Goal: Task Accomplishment & Management: Complete application form

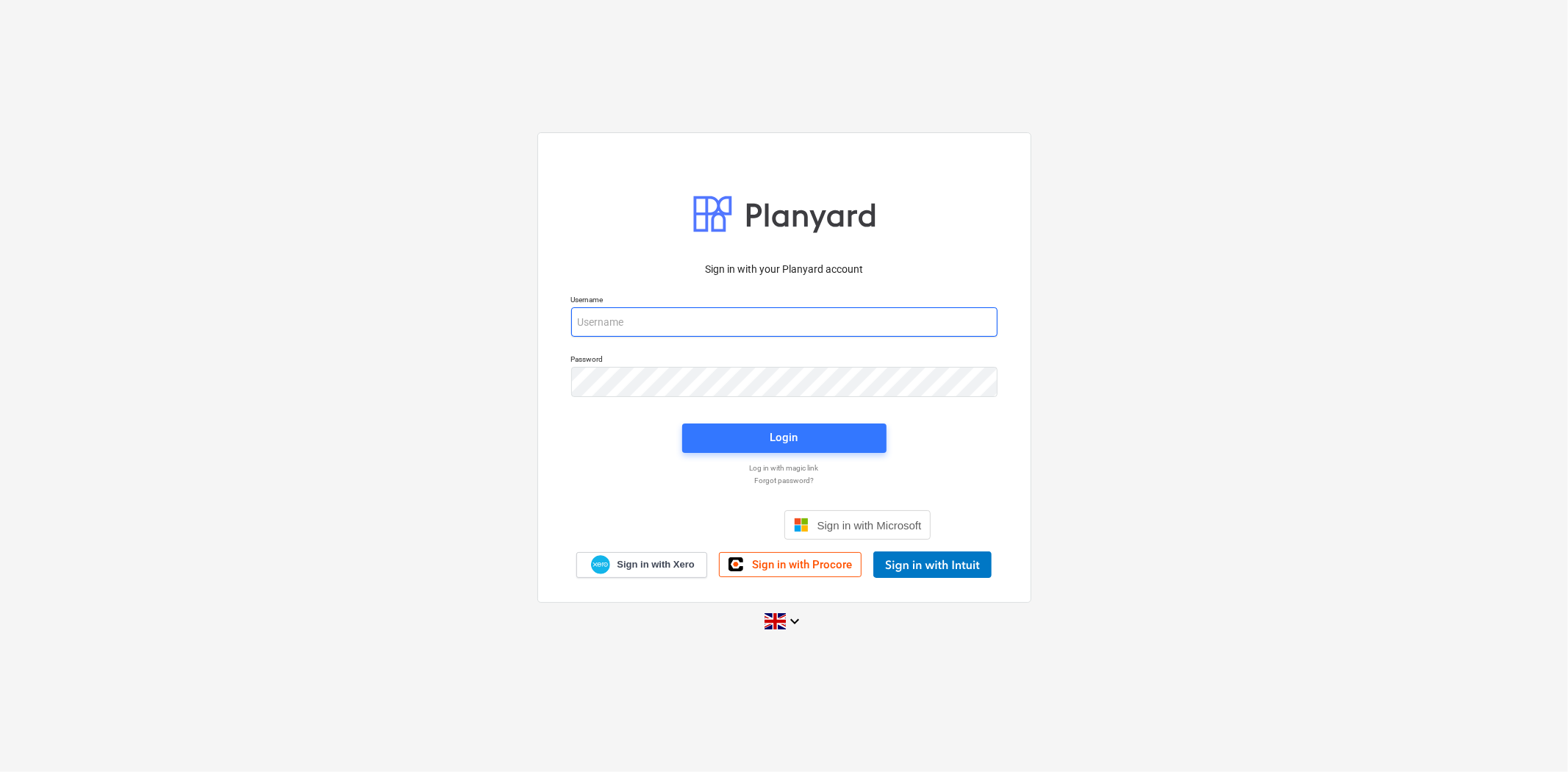
click at [755, 328] on input "email" at bounding box center [784, 322] width 426 height 29
type input "[PERSON_NAME][EMAIL_ADDRESS][PERSON_NAME][DOMAIN_NAME]"
click at [816, 431] on span "Login" at bounding box center [785, 437] width 169 height 19
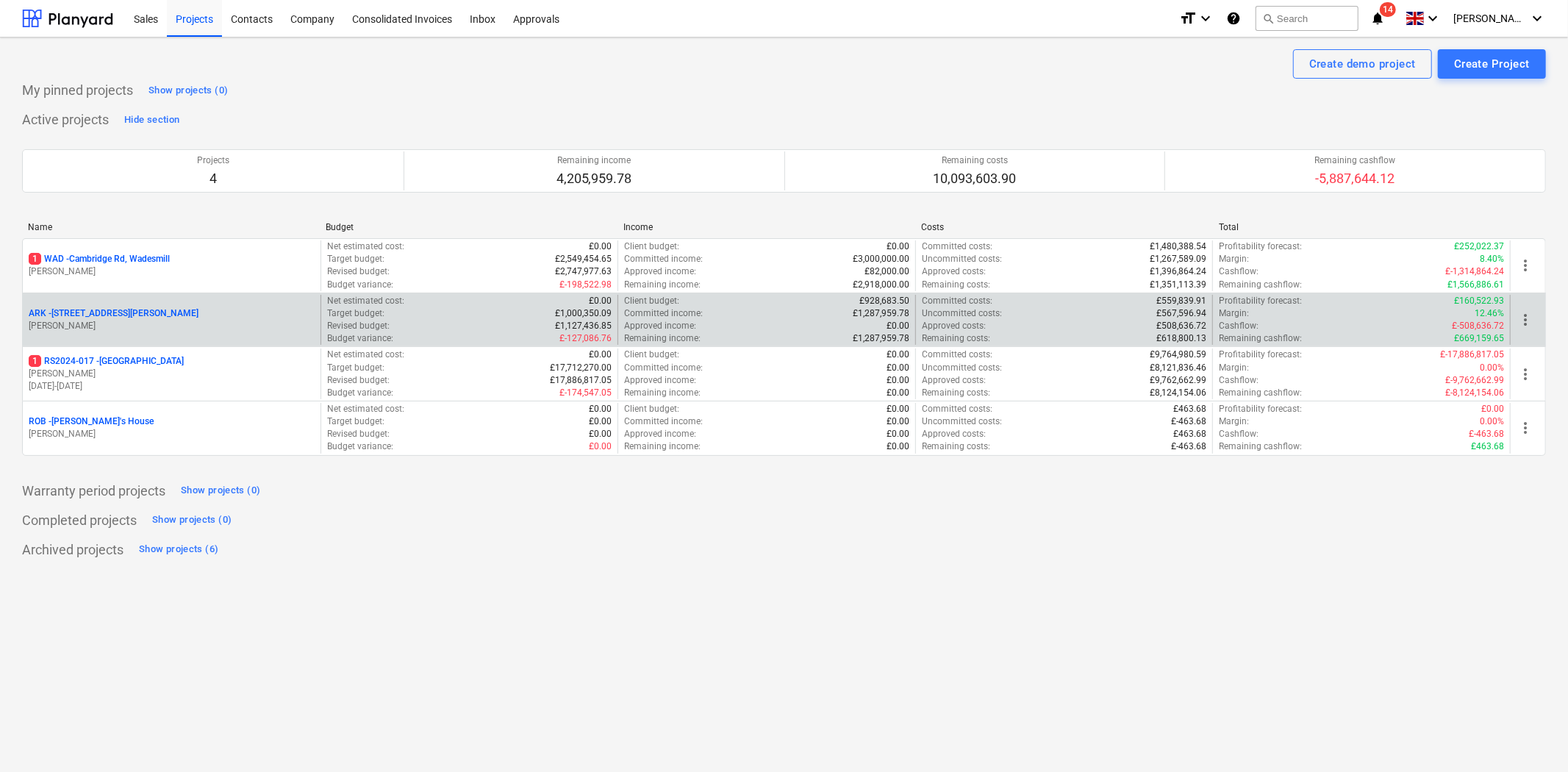
click at [93, 317] on p "ARK - 2 Galley [PERSON_NAME]" at bounding box center [113, 313] width 170 height 13
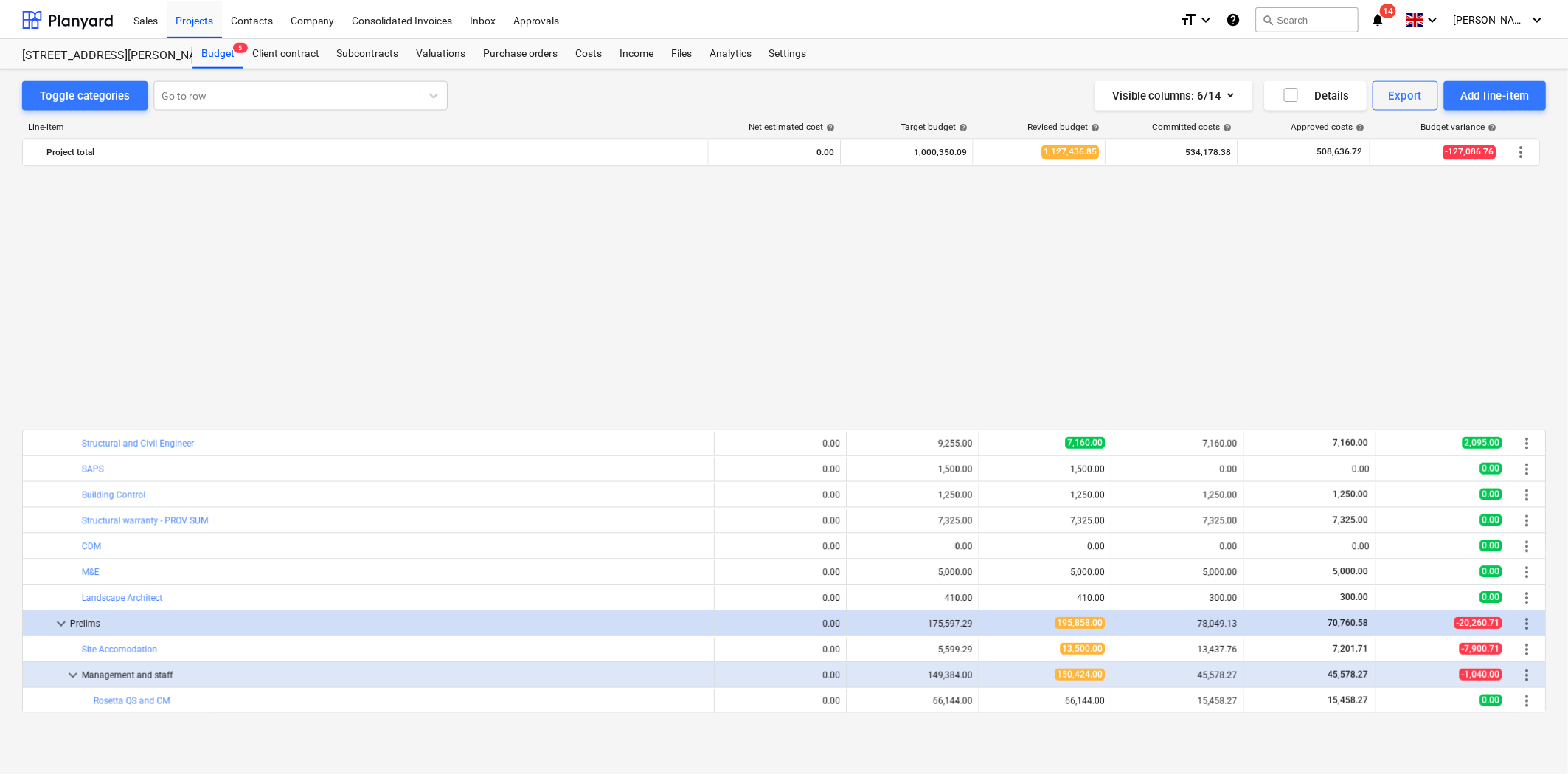
scroll to position [790, 0]
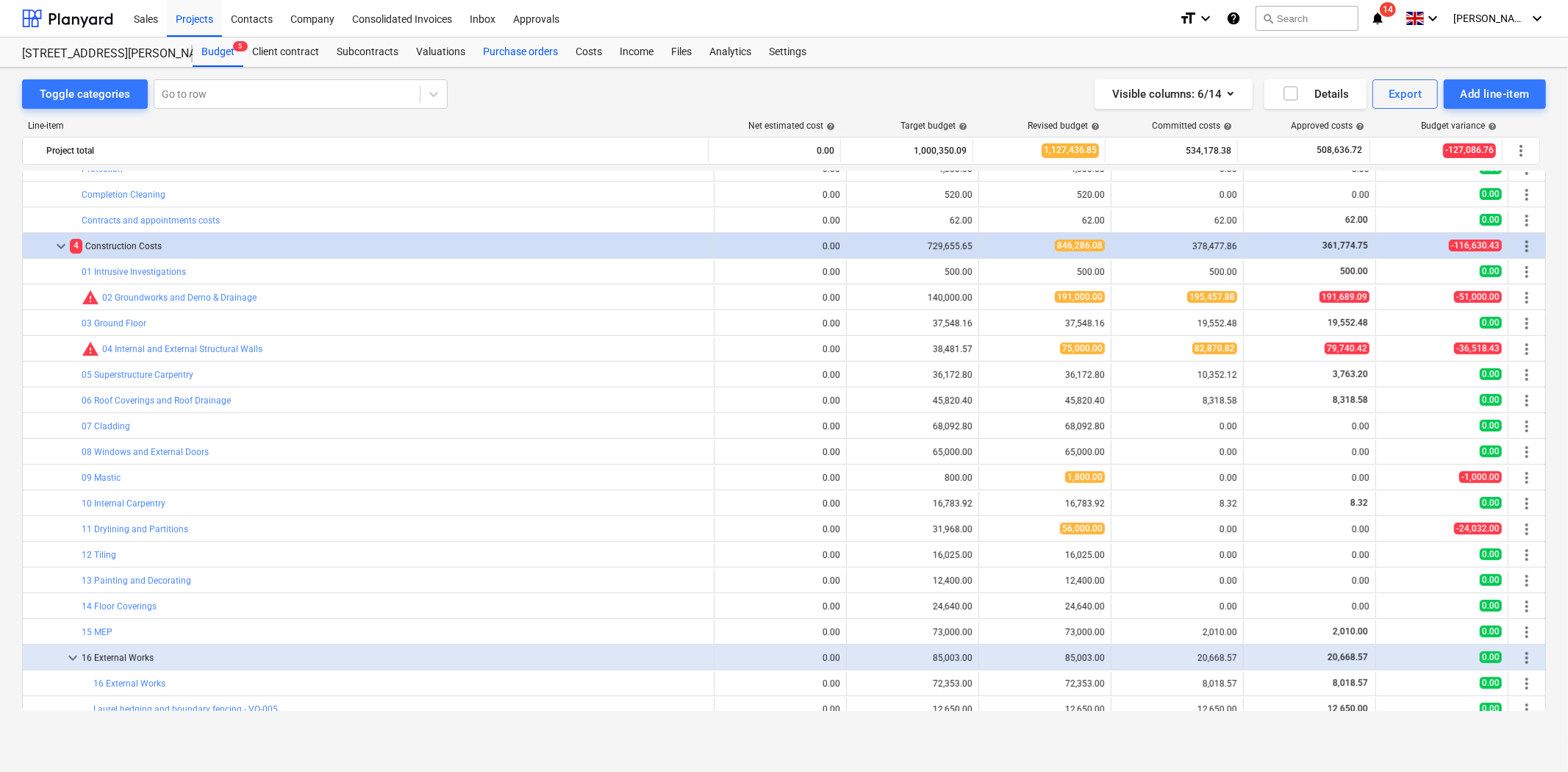
click at [496, 56] on div "Purchase orders" at bounding box center [520, 52] width 93 height 29
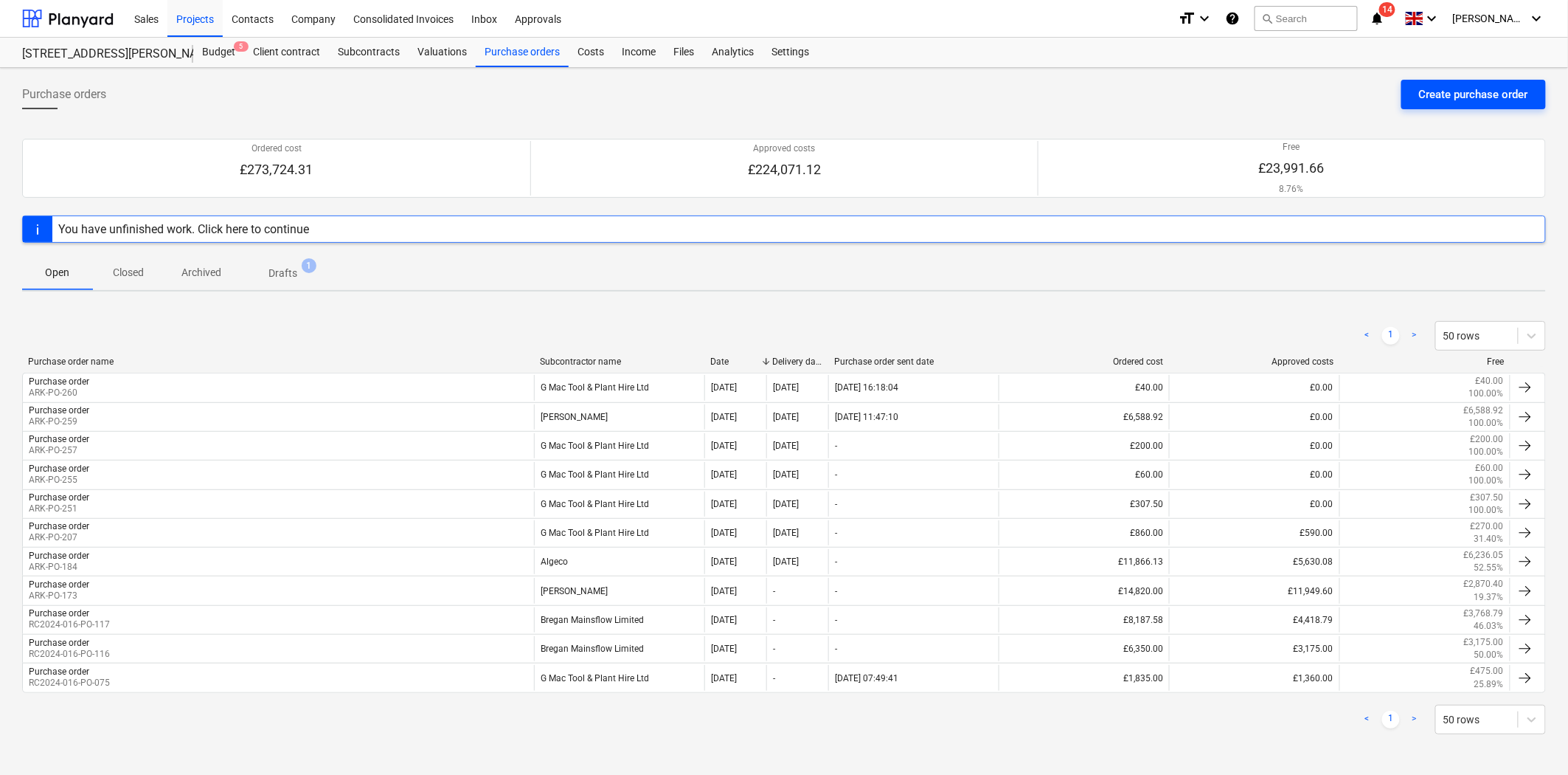
click at [1476, 90] on div "Create purchase order" at bounding box center [1474, 94] width 109 height 19
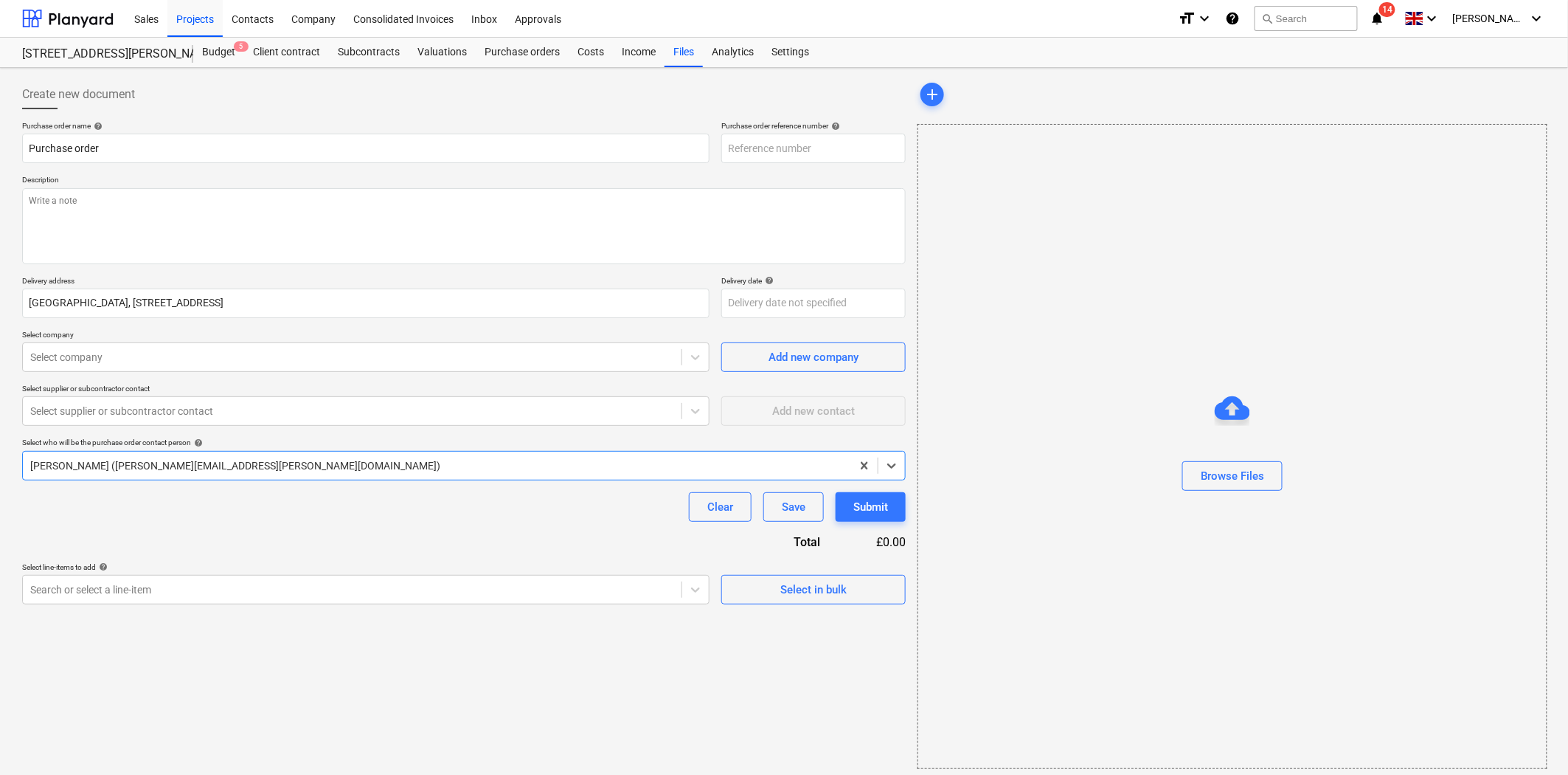
type textarea "x"
type input "ARK-PO-261"
click at [341, 203] on textarea at bounding box center [464, 226] width 884 height 76
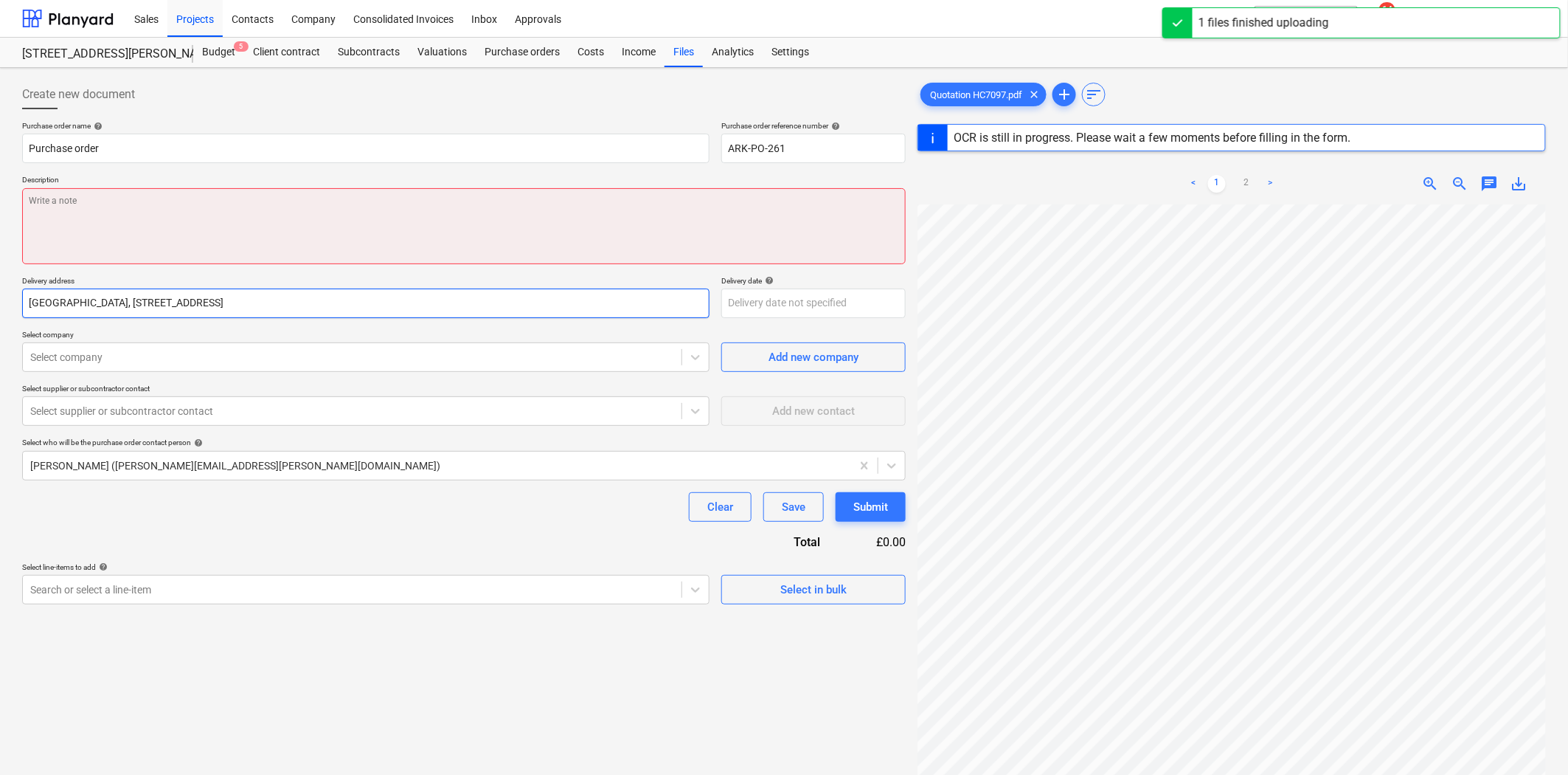
scroll to position [245, 0]
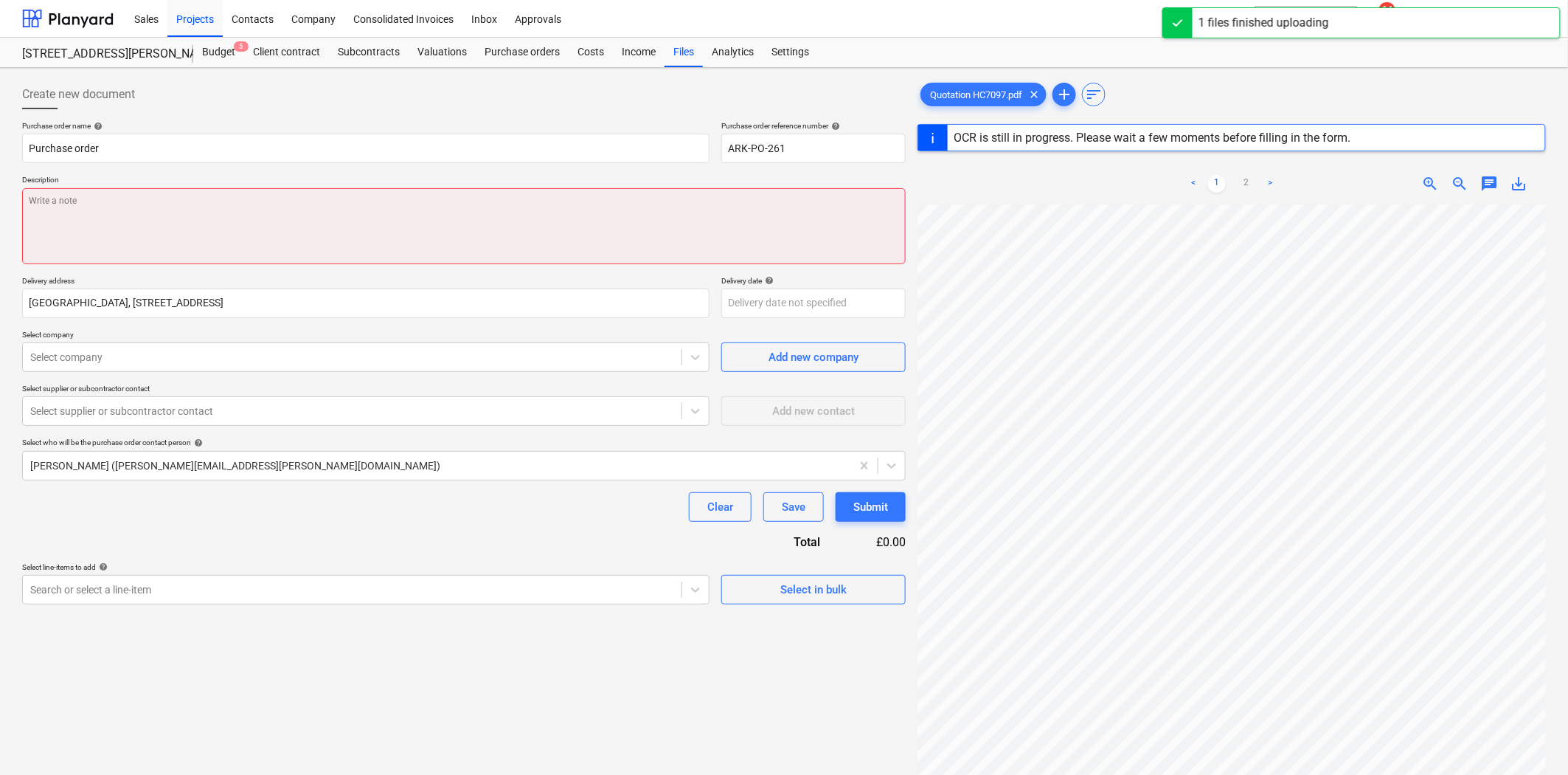
click at [273, 226] on textarea at bounding box center [464, 226] width 884 height 76
type textarea "x"
type textarea "^"
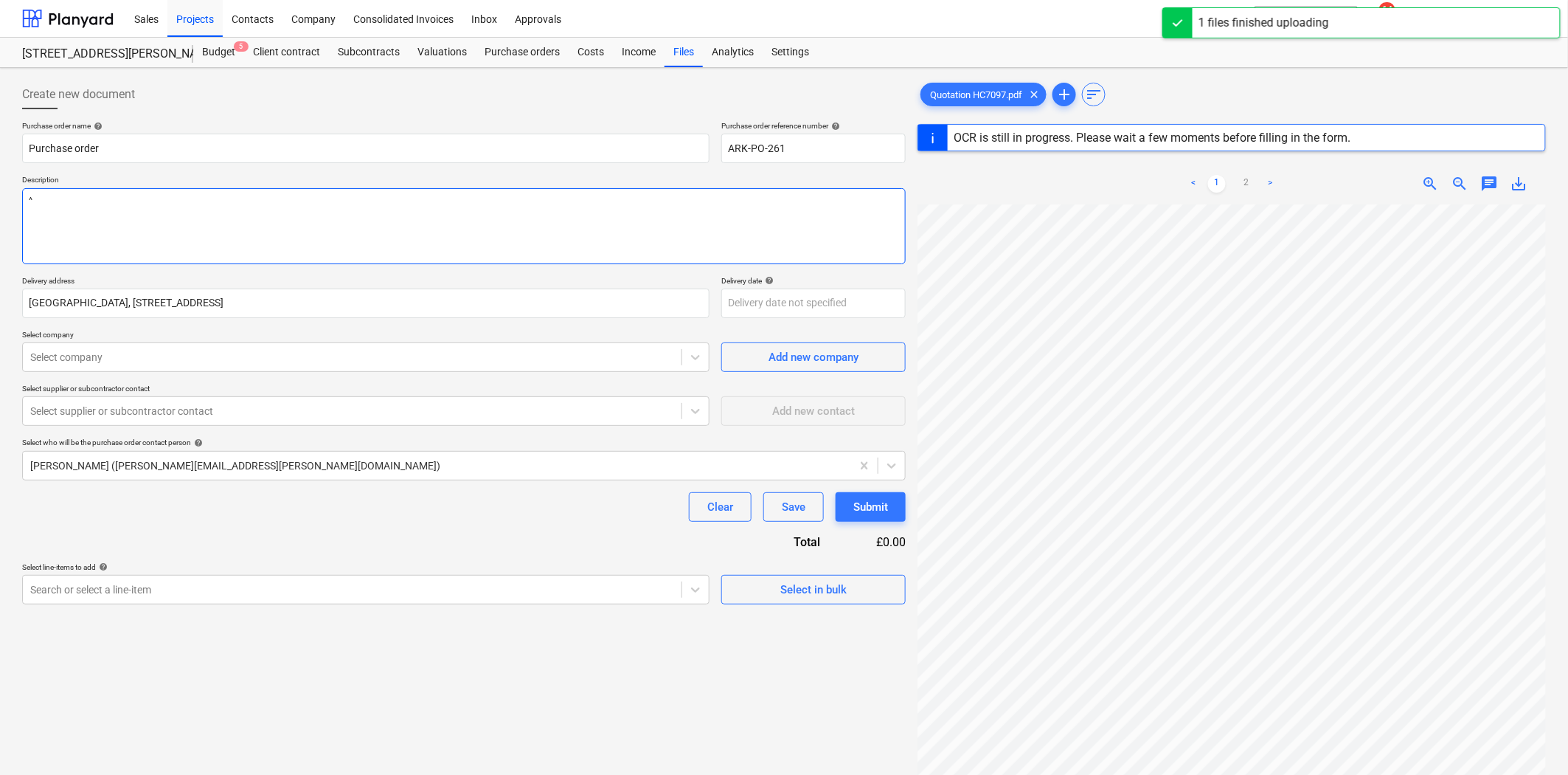
type textarea "x"
type textarea "^T"
type textarea "x"
type textarea "^T"
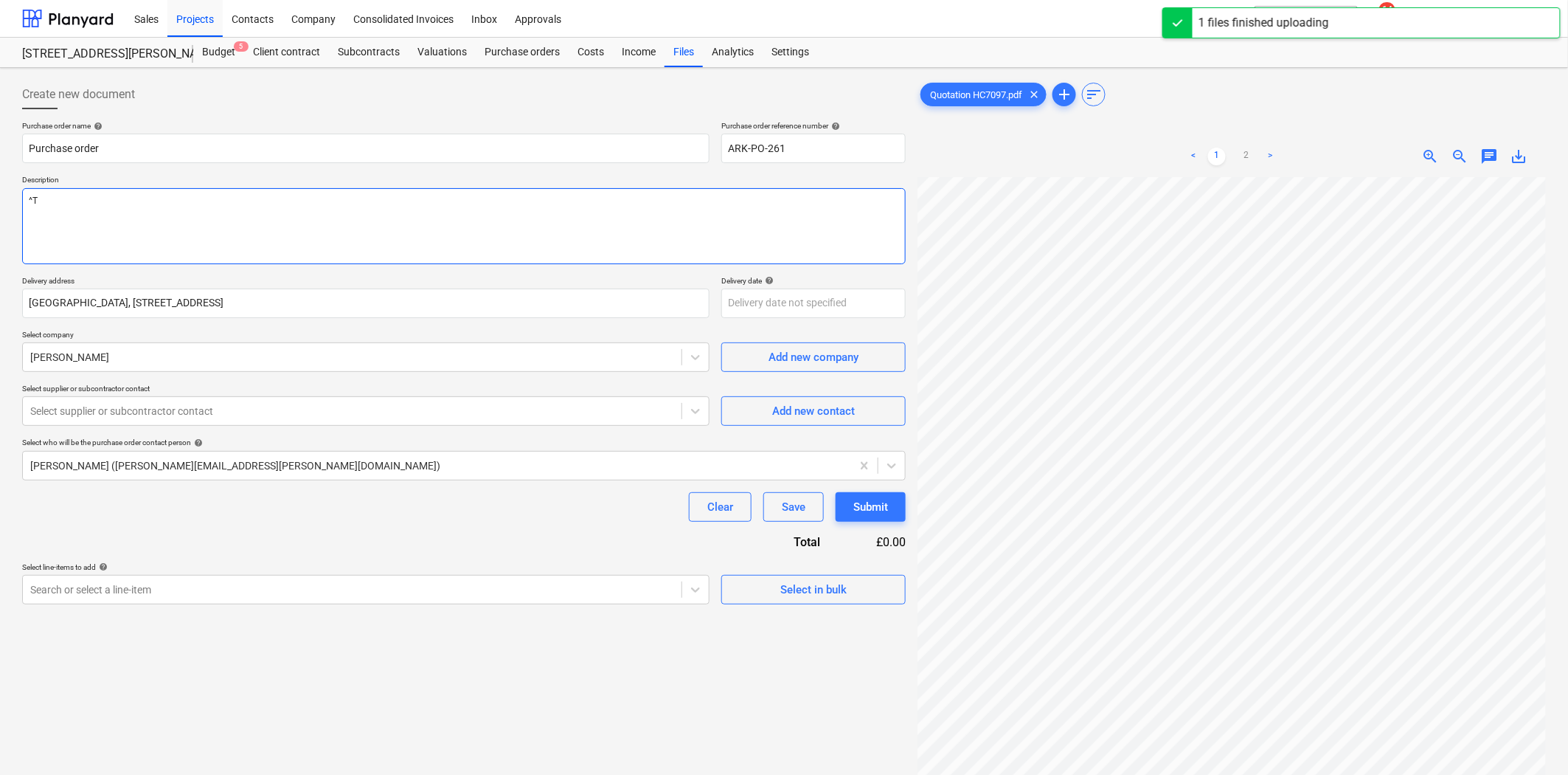
type textarea "x"
type textarea "^T M"
type textarea "x"
type textarea "^T Ma"
type textarea "x"
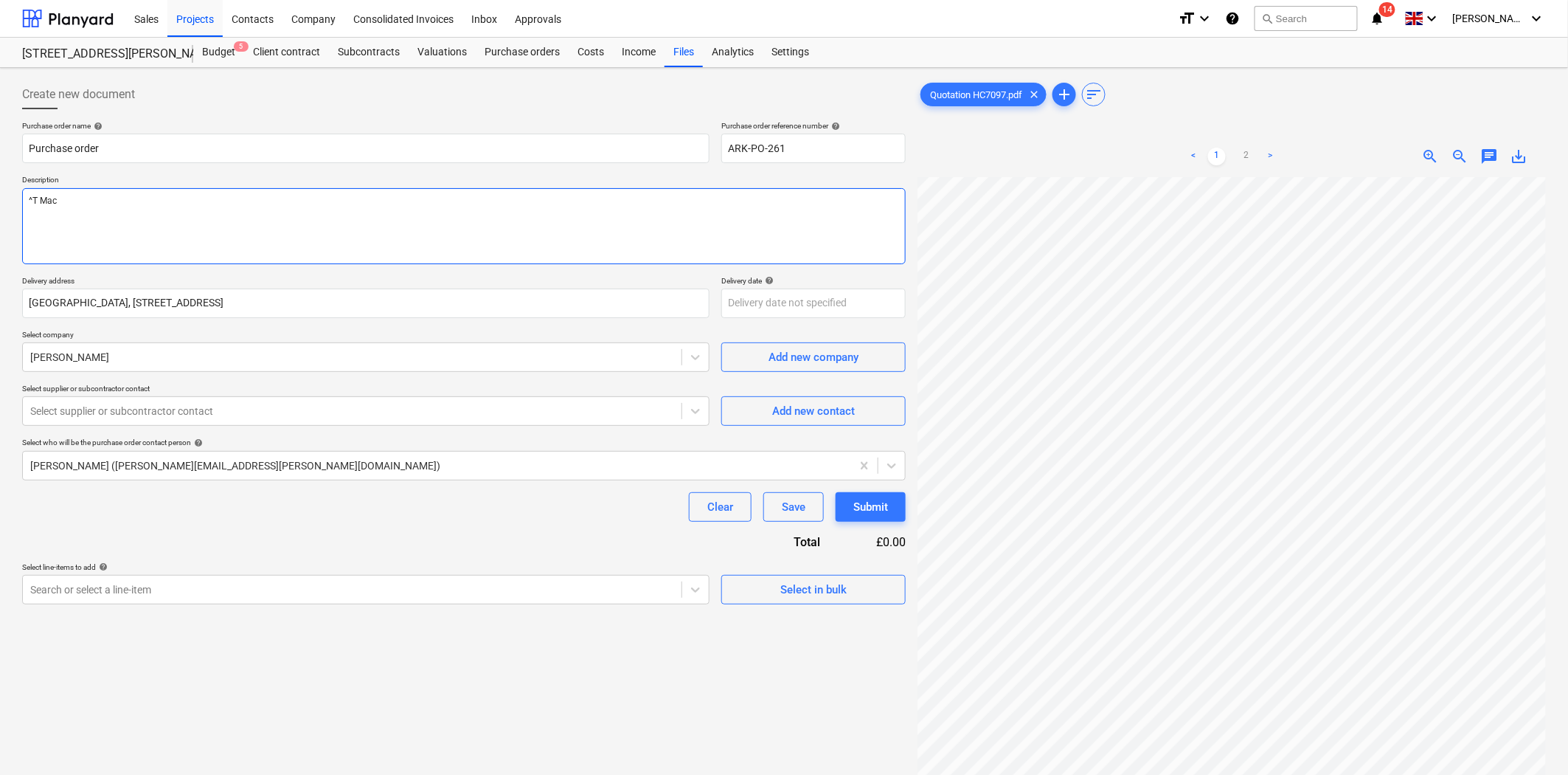
type textarea "^T Mach"
type textarea "x"
type textarea "^T Machin"
type textarea "x"
type textarea "^T Machine"
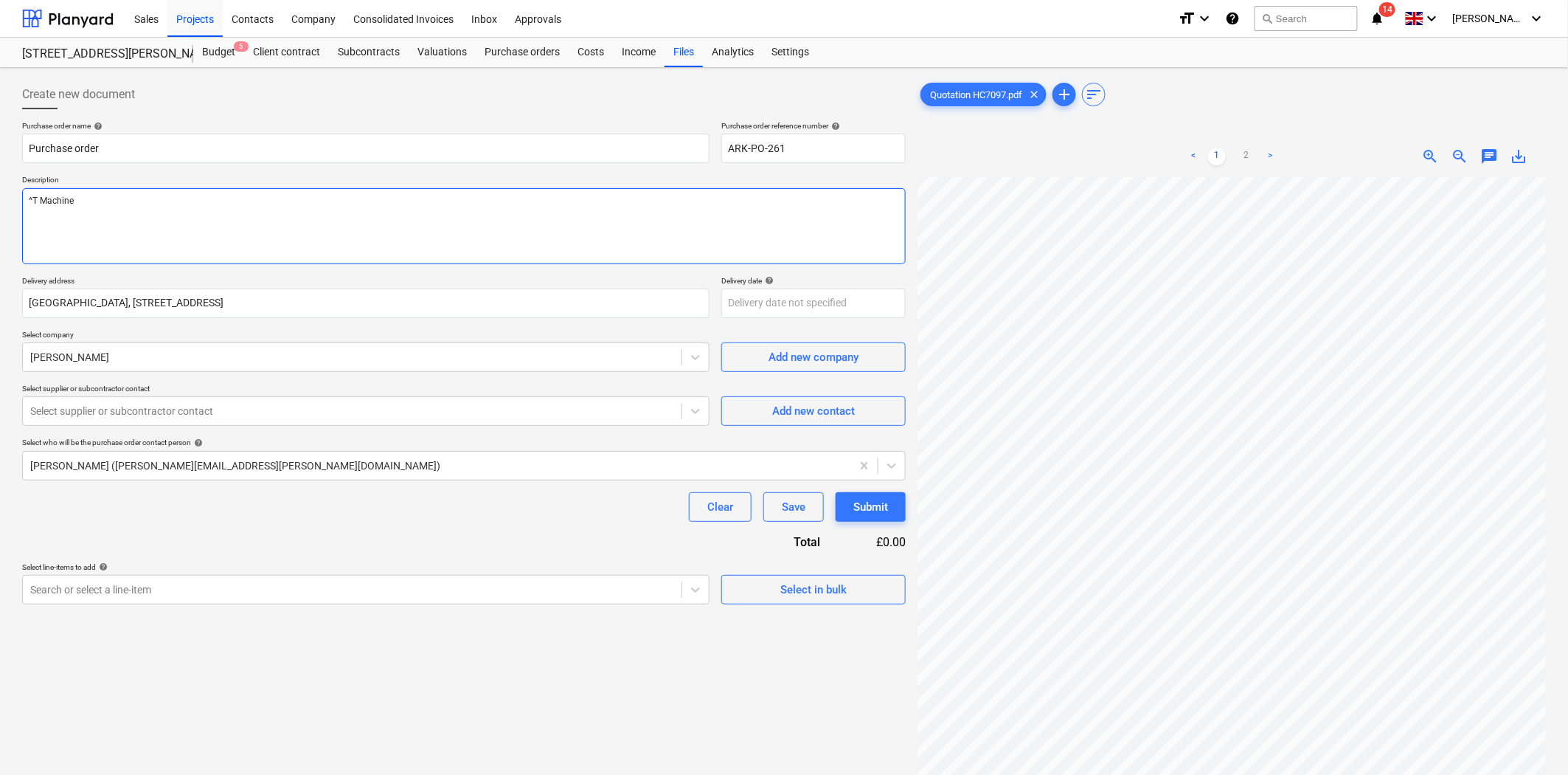
type textarea "x"
type textarea "^T Machine"
type textarea "x"
type textarea "^T Mach"
type textarea "x"
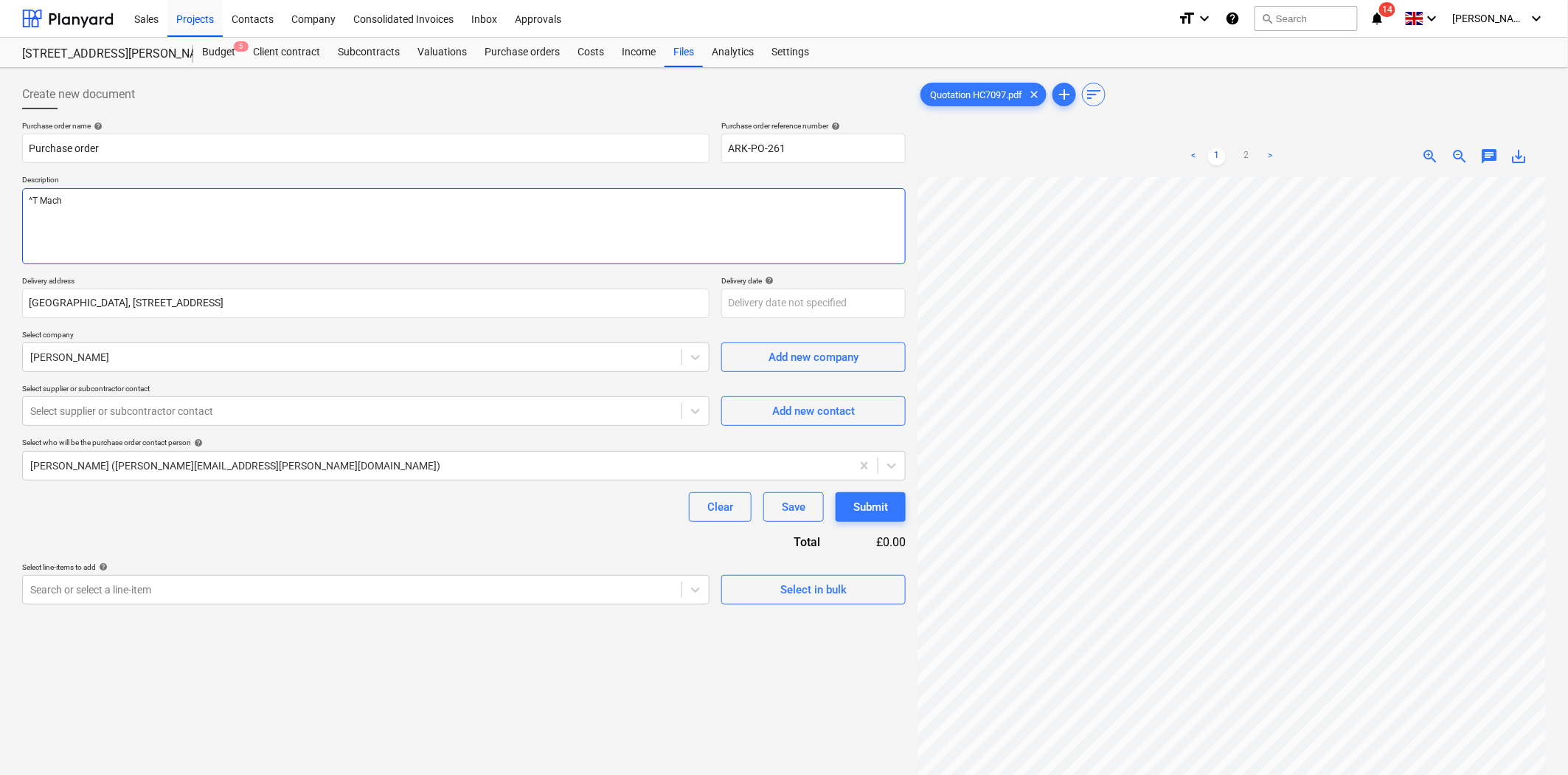
type textarea "^T Mac"
type textarea "x"
type textarea "^T M"
type textarea "x"
type textarea "^T"
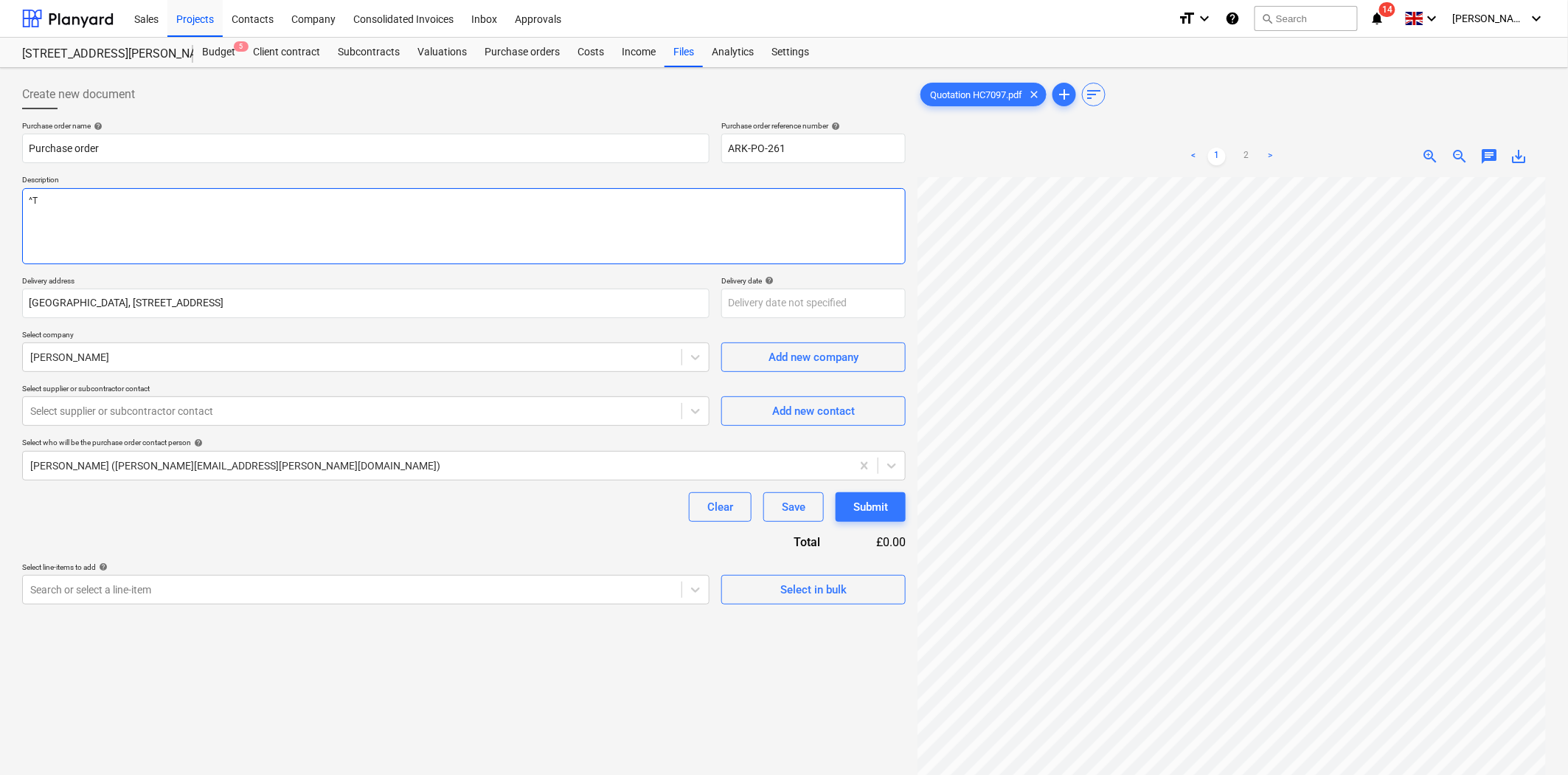
type textarea "x"
type textarea "^T"
type textarea "x"
type textarea "^"
type textarea "x"
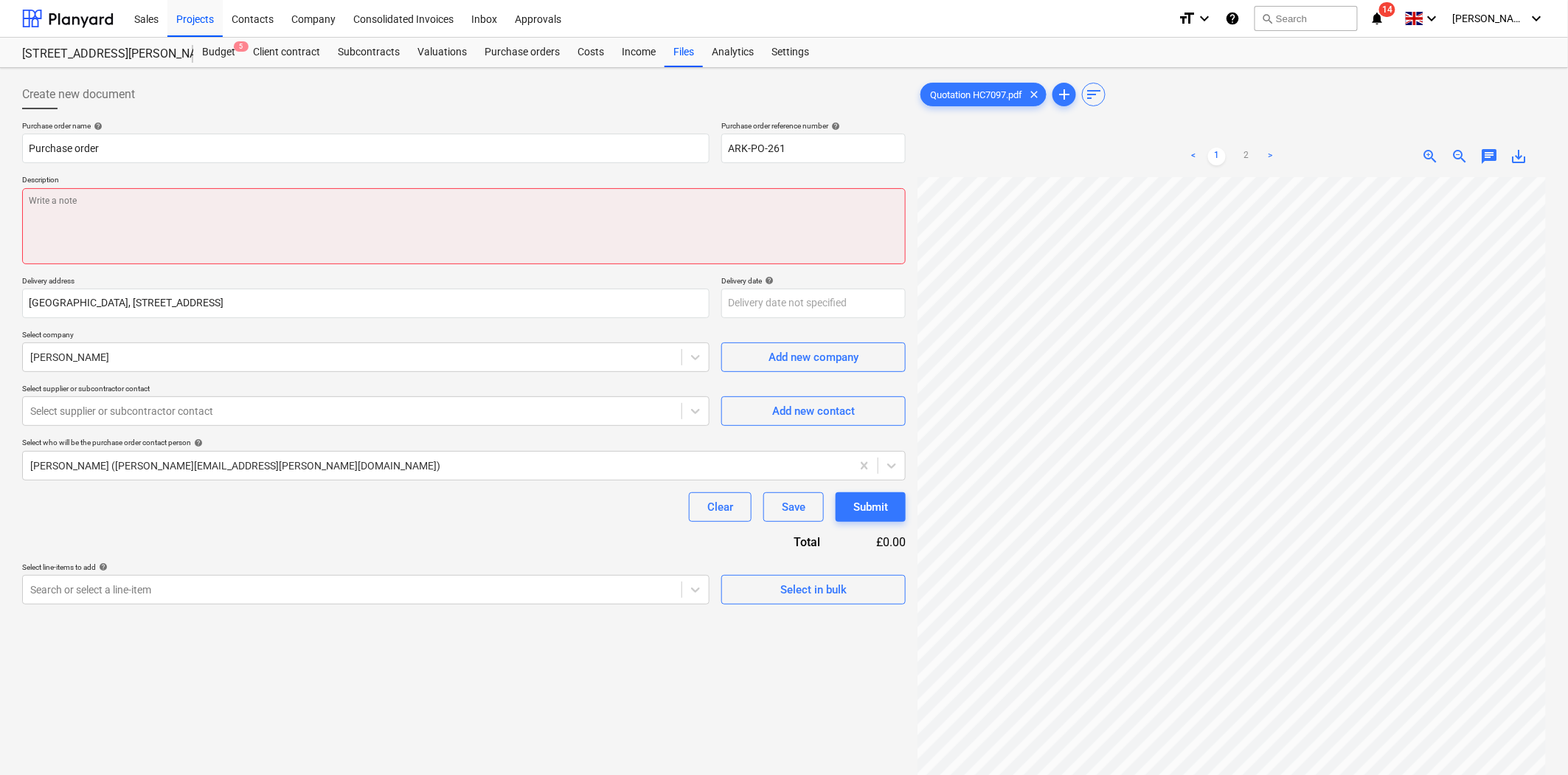
type textarea "x"
type textarea "3"
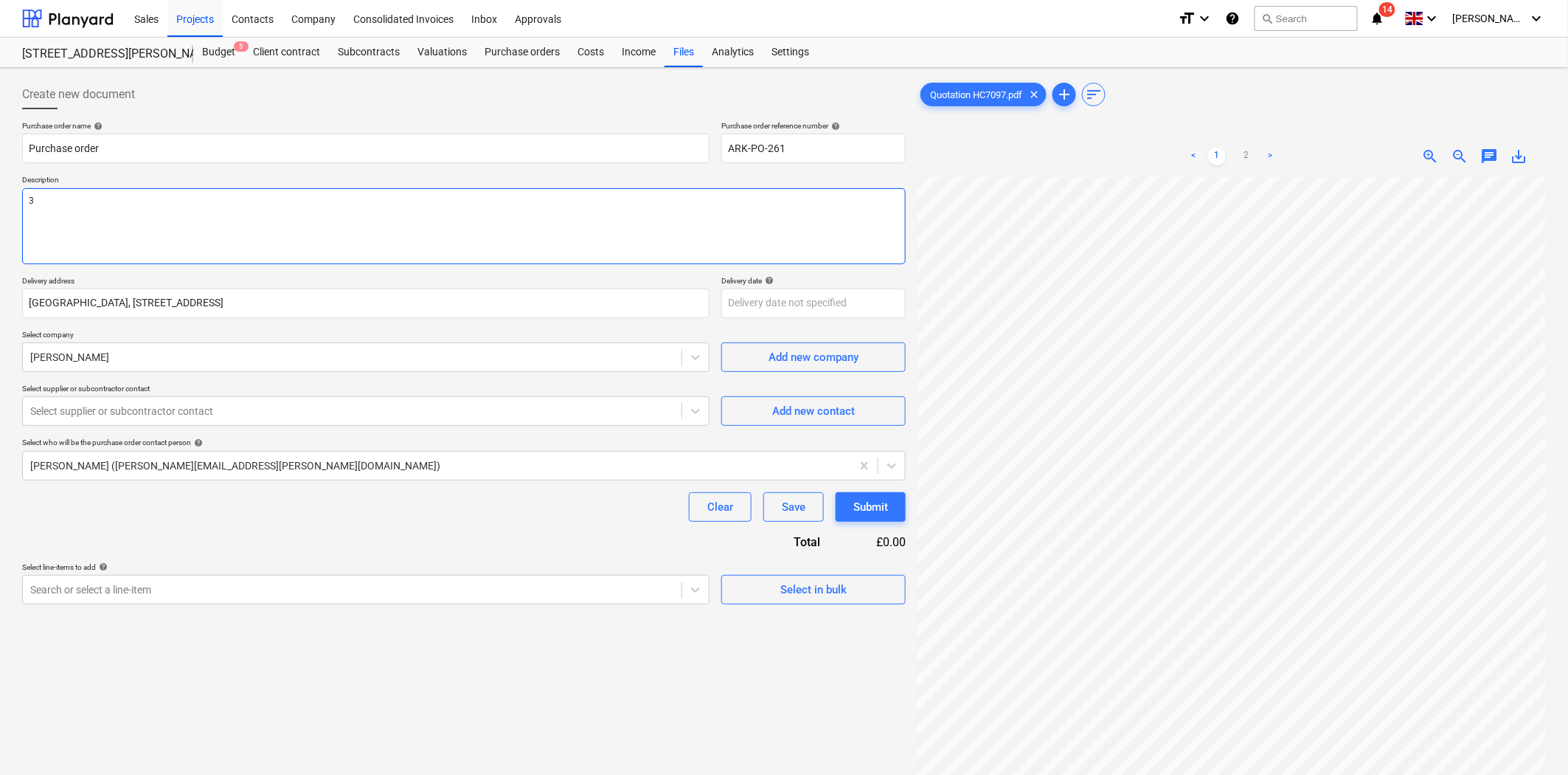
type textarea "x"
type textarea "3"
type textarea "x"
type textarea "3"
type textarea "x"
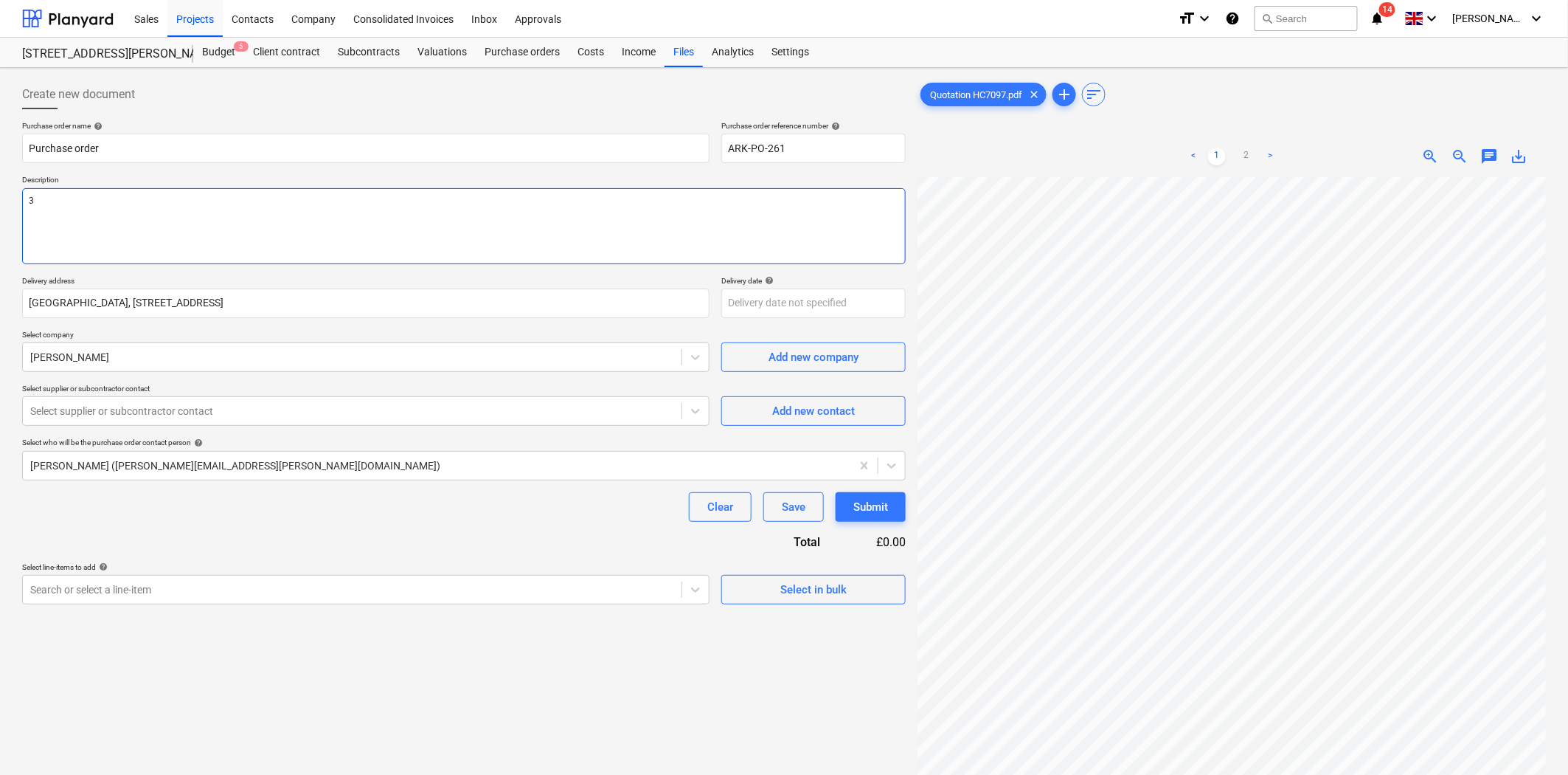
type textarea "3T"
type textarea "x"
type textarea "3T M"
type textarea "x"
type textarea "3T Ma"
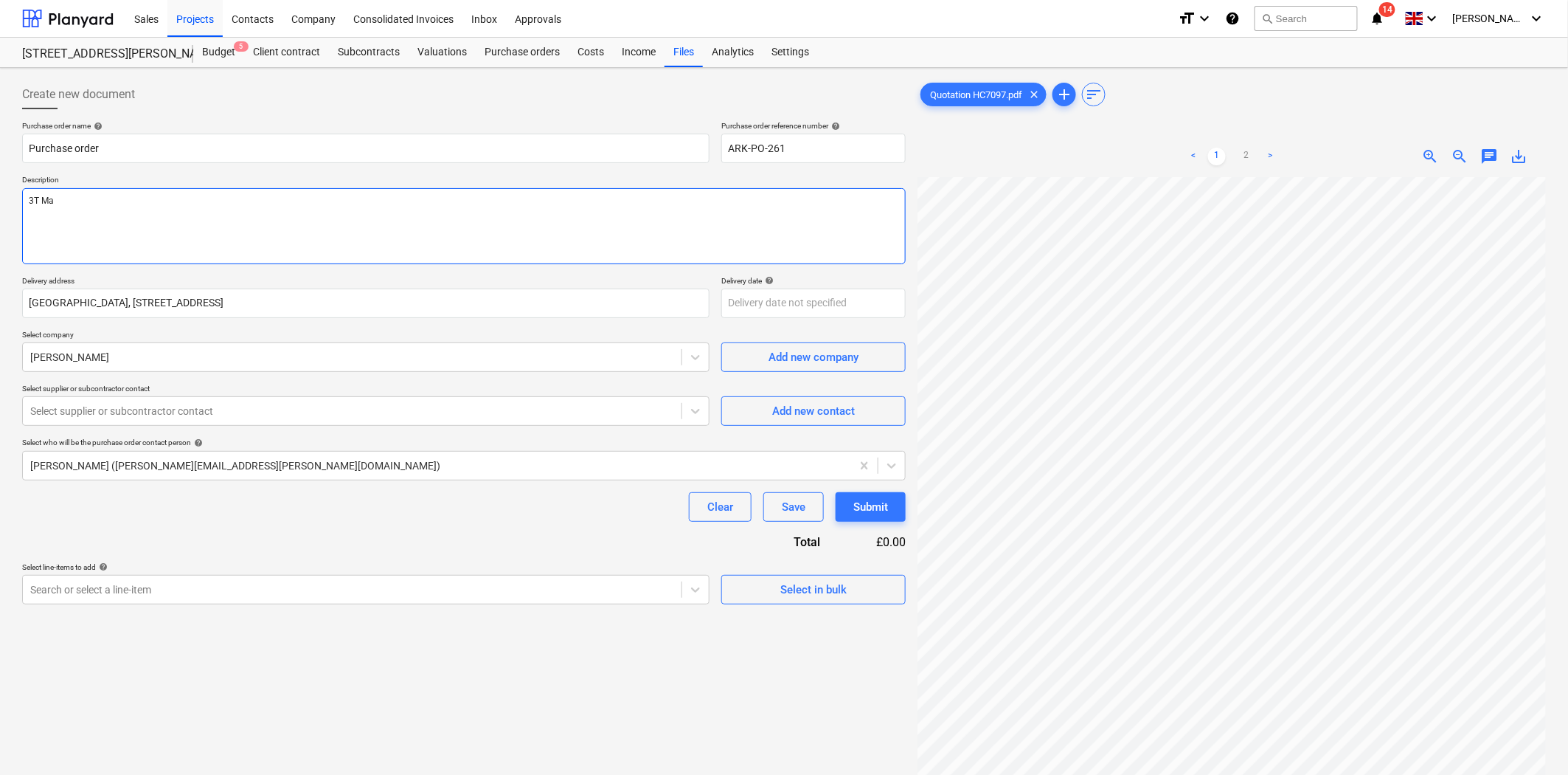
type textarea "x"
type textarea "3T Mac"
type textarea "x"
type textarea "3T Mach"
type textarea "x"
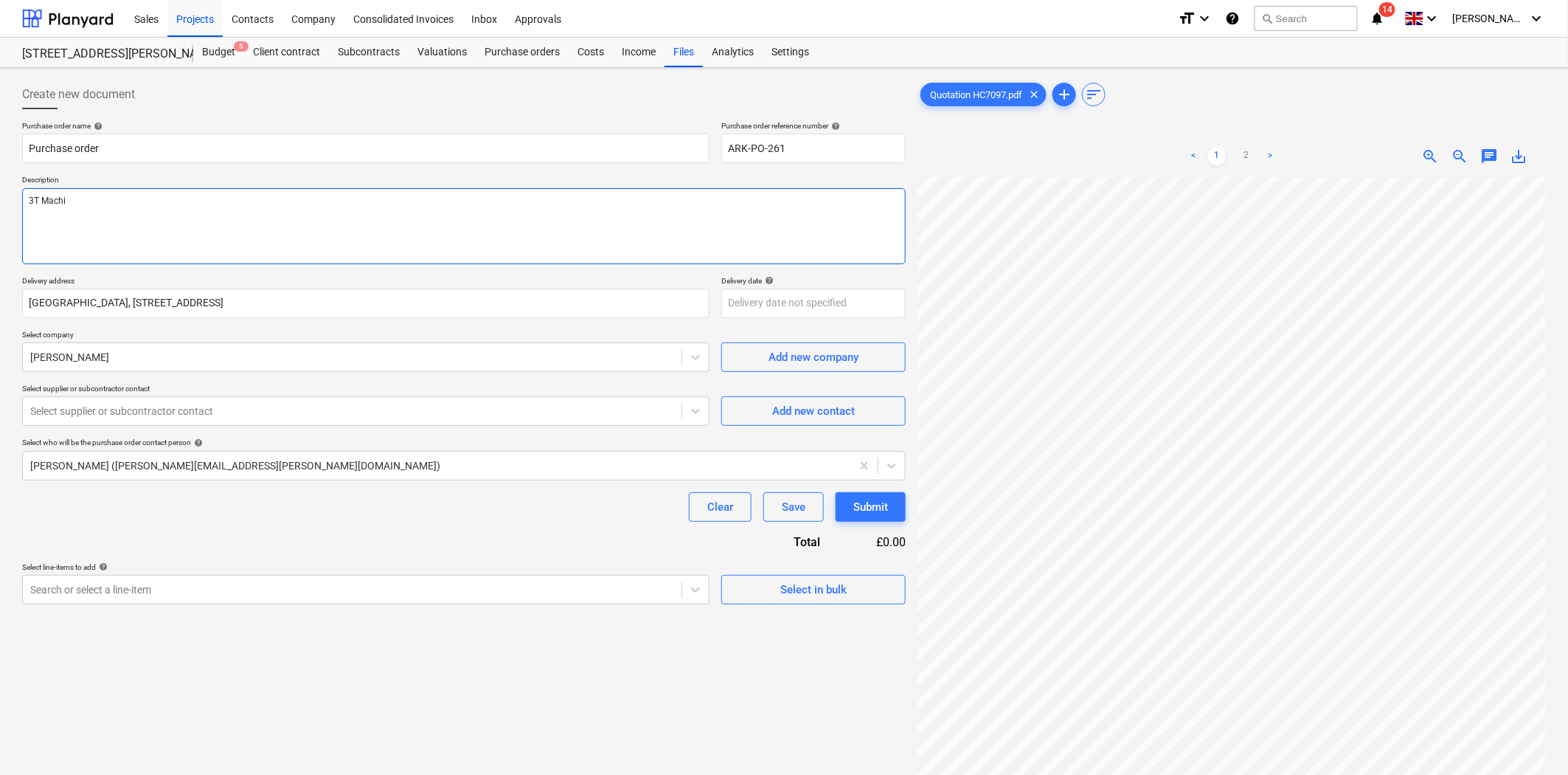
type textarea "3T Machin"
type textarea "x"
type textarea "3T Machine"
type textarea "x"
type textarea "3T Machine"
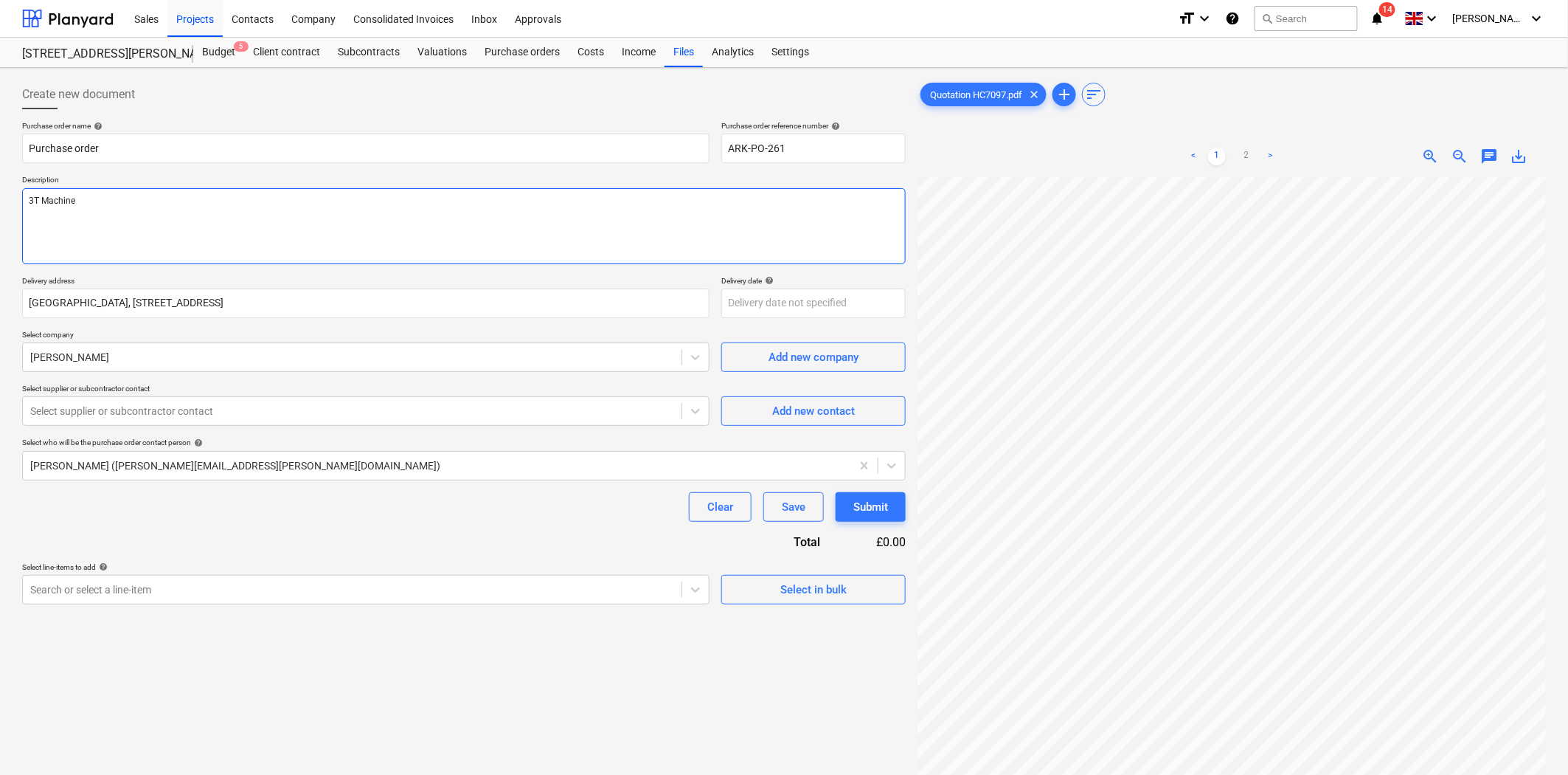
type textarea "x"
type textarea "3T Machine a"
type textarea "x"
type textarea "3T Machine an"
type textarea "x"
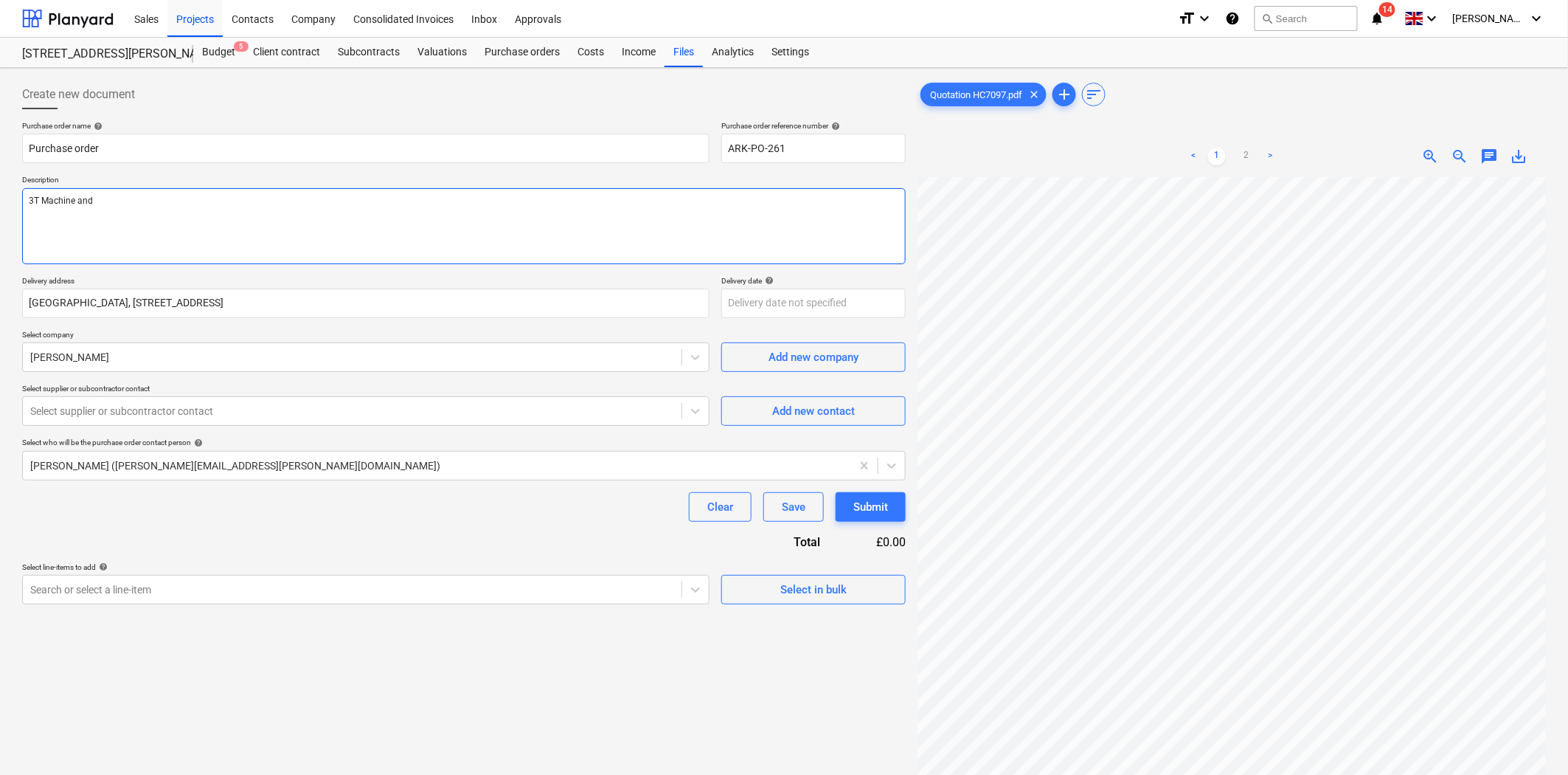
type textarea "3T Machine and"
type textarea "x"
type textarea "3T Machine and W"
type textarea "x"
type textarea "3T Machine and Wa"
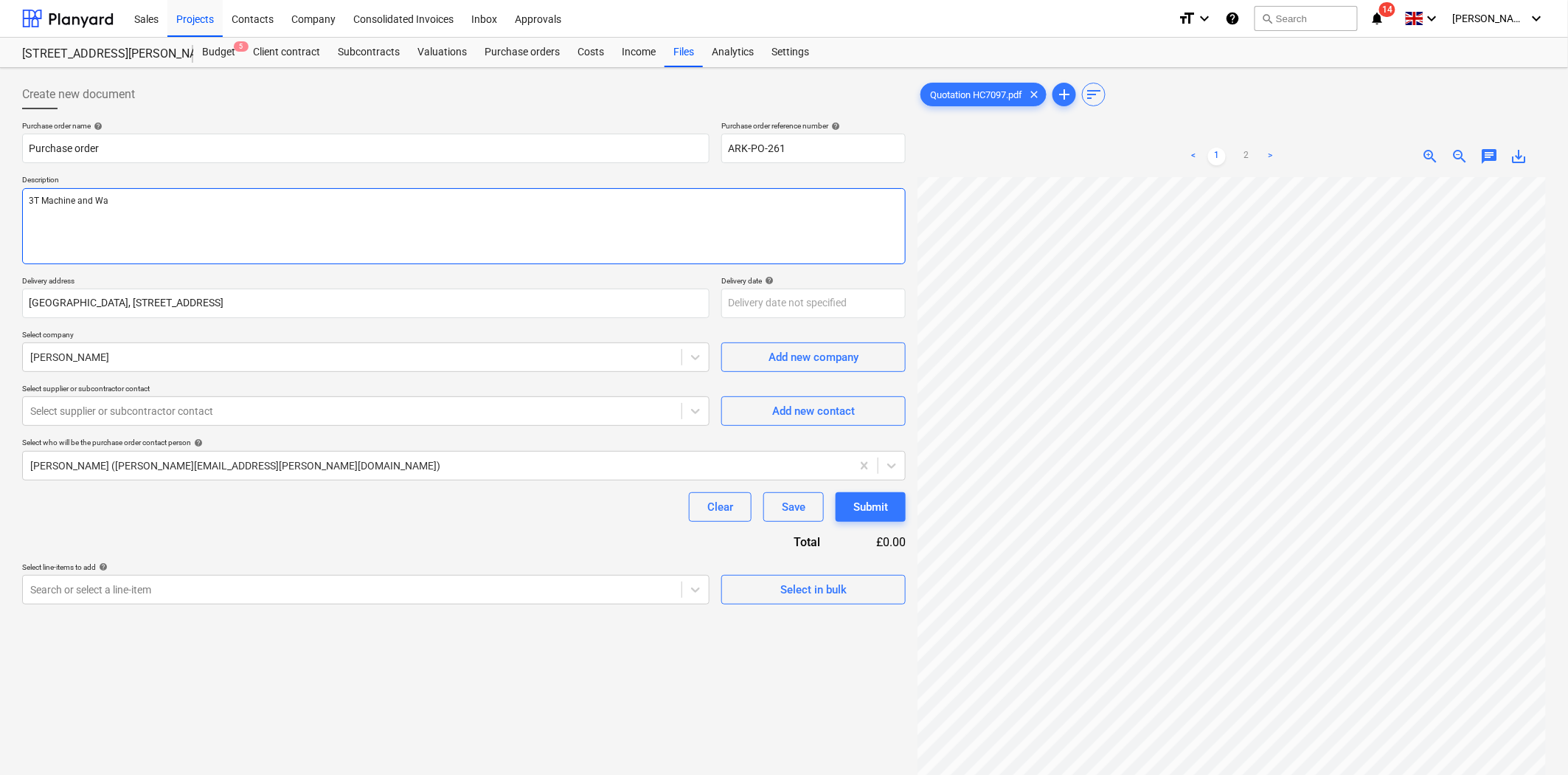
type textarea "x"
type textarea "3T Machine and Wak"
type textarea "x"
type textarea "3T Machine and Wake"
type textarea "x"
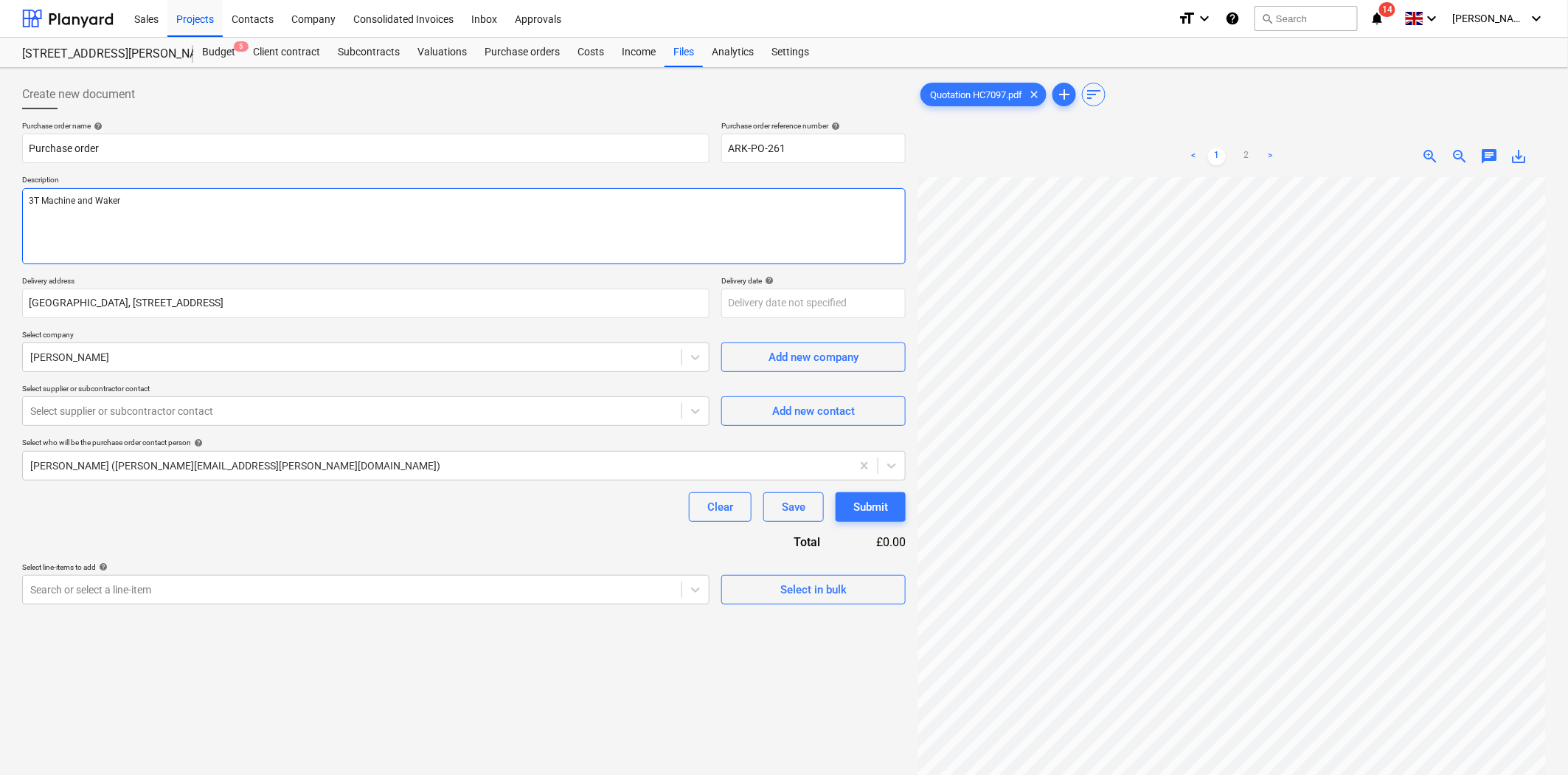
type textarea "3T Machine and Waker"
type textarea "x"
type textarea "3T Machine and Waker"
type textarea "x"
type textarea "3T Machine and Wake"
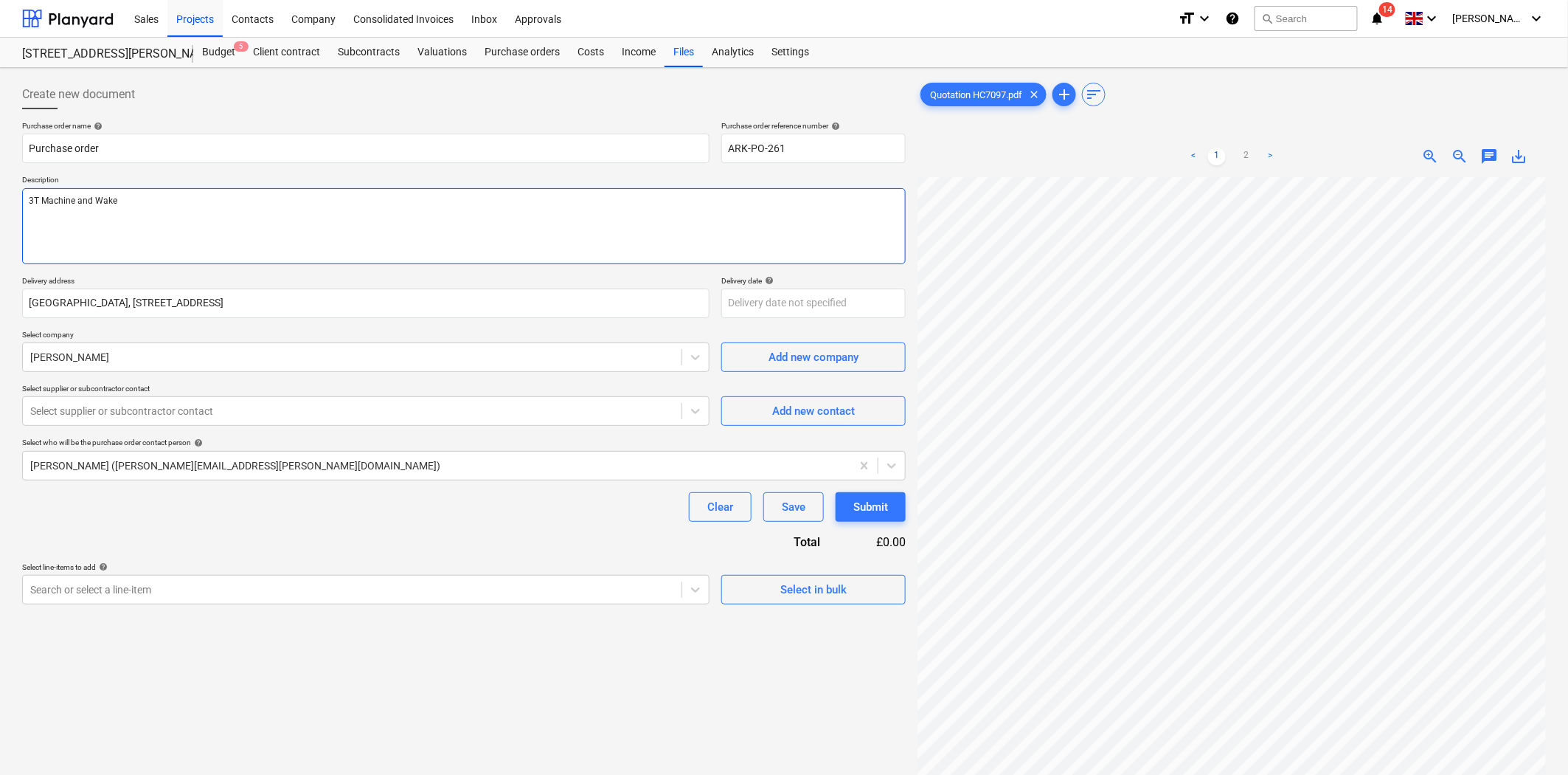
type textarea "x"
type textarea "3T Machine and Wak"
type textarea "x"
type textarea "3T Machine and Wa"
type textarea "x"
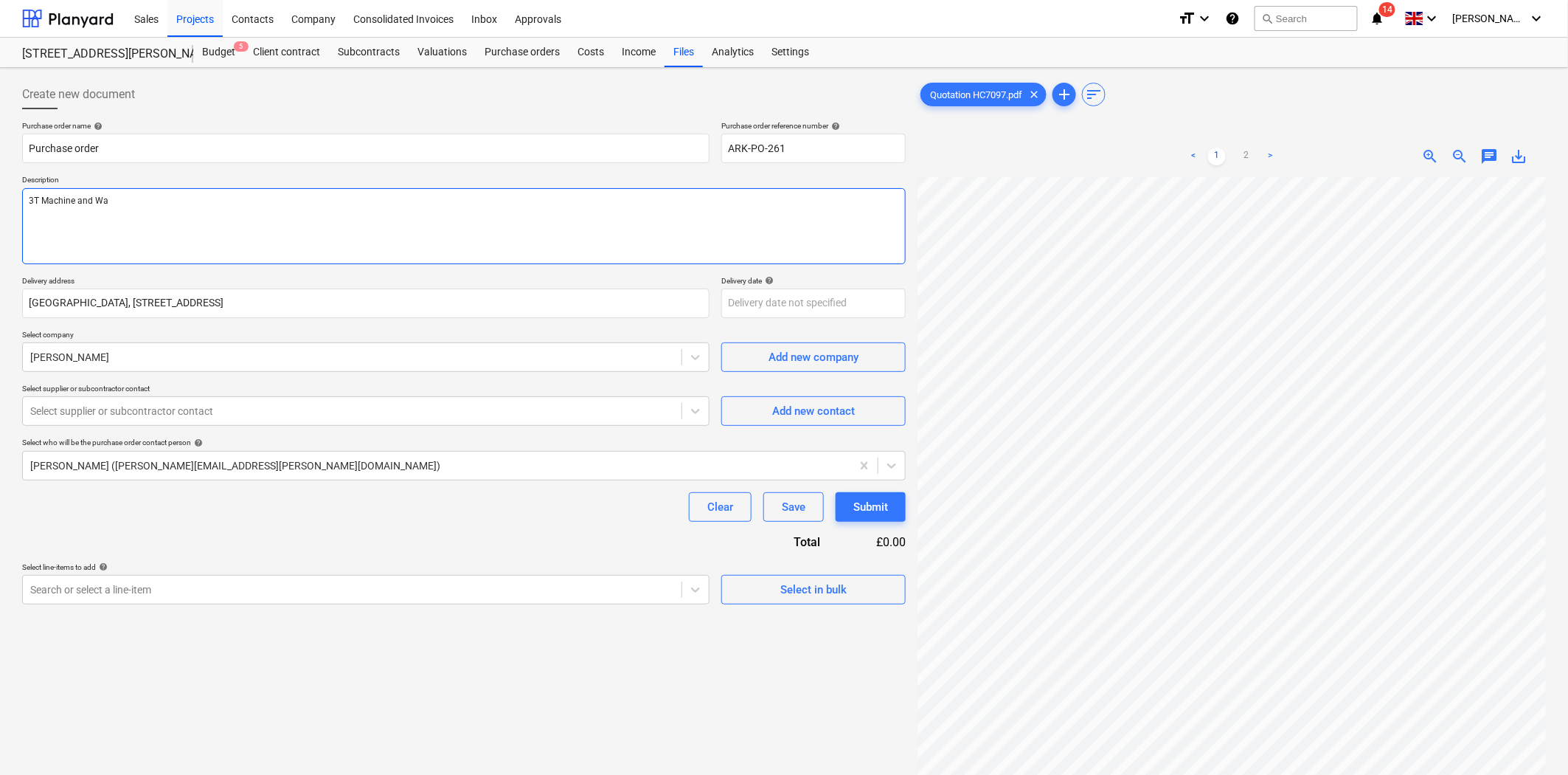
type textarea "3T Machine and Wac"
type textarea "x"
type textarea "3T Machine and Wack"
type textarea "x"
type textarea "3T Machine and Wacke"
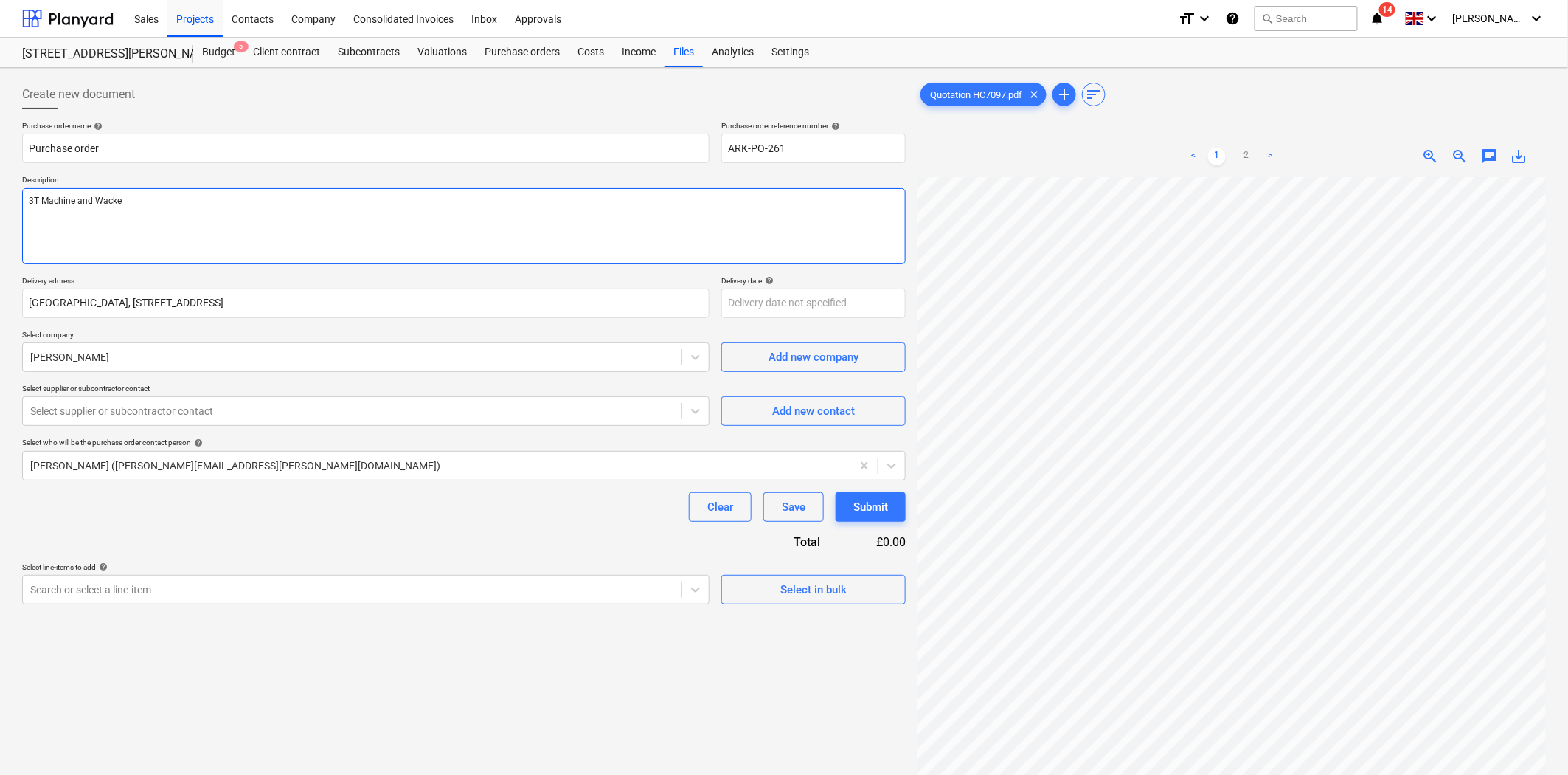
type textarea "x"
type textarea "3T Machine and [PERSON_NAME]"
type textarea "x"
type textarea "3T Machine and [PERSON_NAME]"
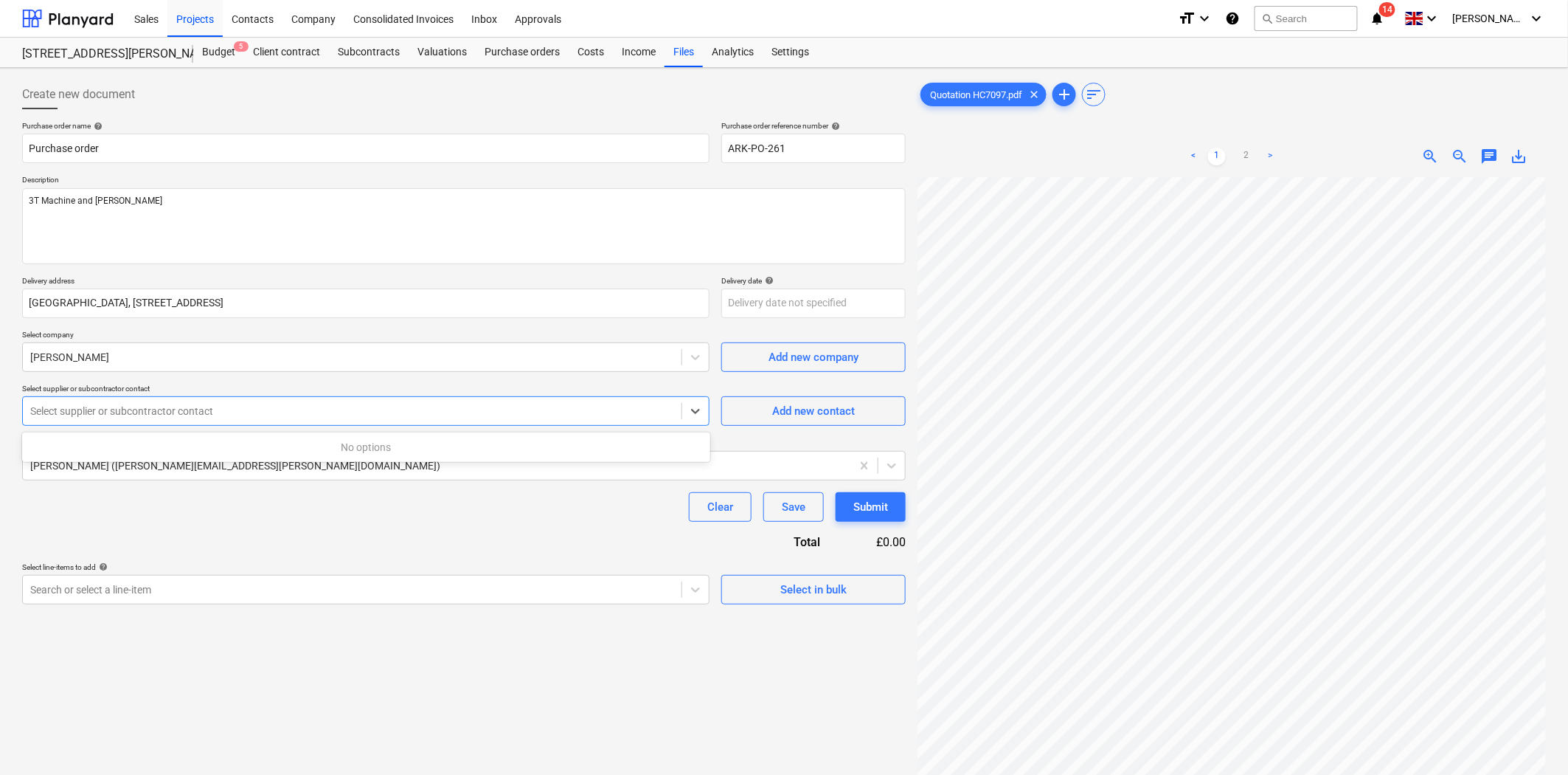
click at [311, 425] on div "Select supplier or subcontractor contact" at bounding box center [366, 410] width 687 height 29
click at [559, 388] on p "Select supplier or subcontractor contact" at bounding box center [366, 389] width 687 height 13
click at [559, 402] on div "Select supplier or subcontractor contact" at bounding box center [352, 411] width 659 height 21
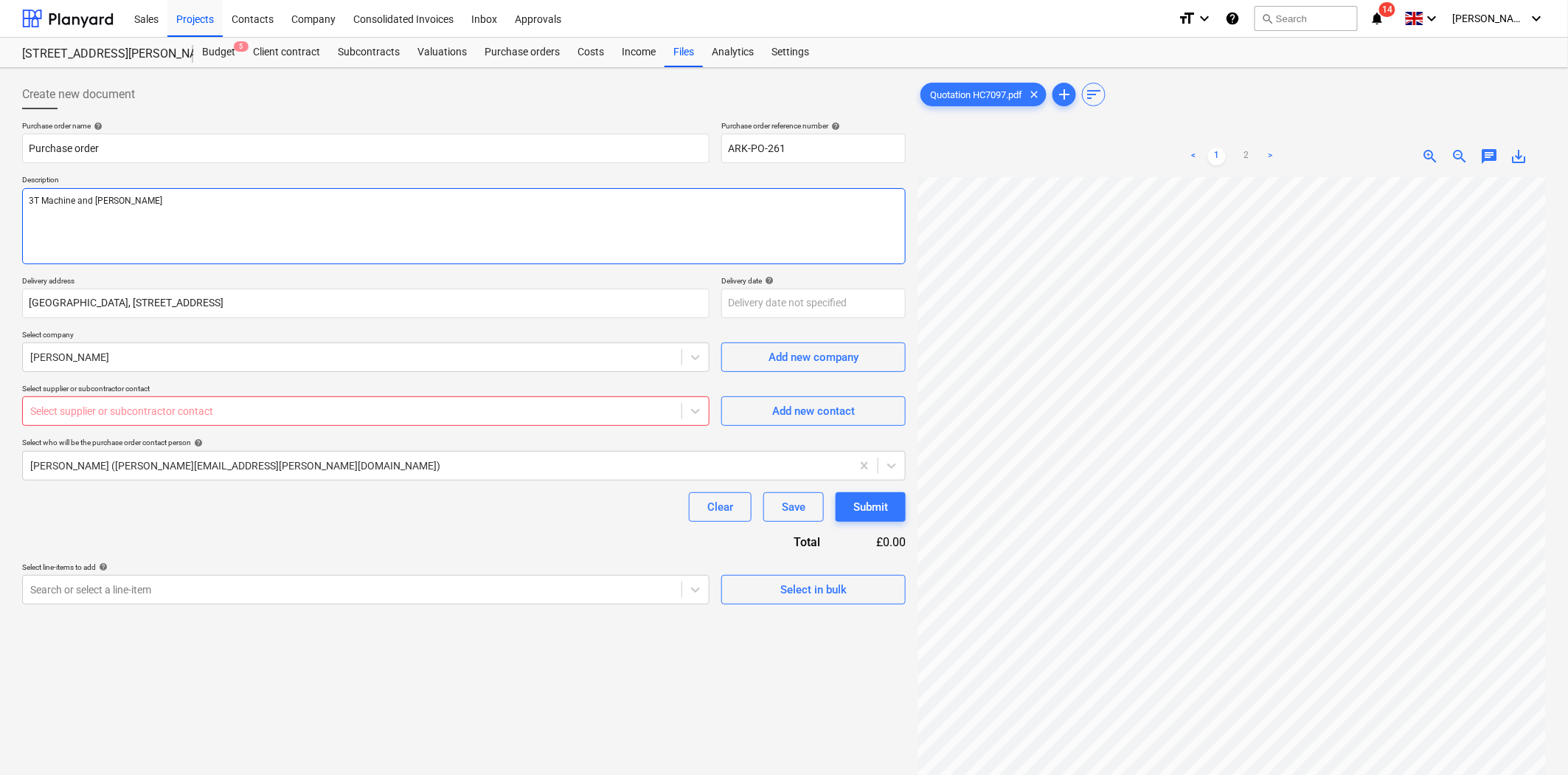
click at [466, 229] on textarea "3T Machine and [PERSON_NAME]" at bounding box center [464, 226] width 884 height 76
click at [687, 411] on div at bounding box center [696, 411] width 27 height 27
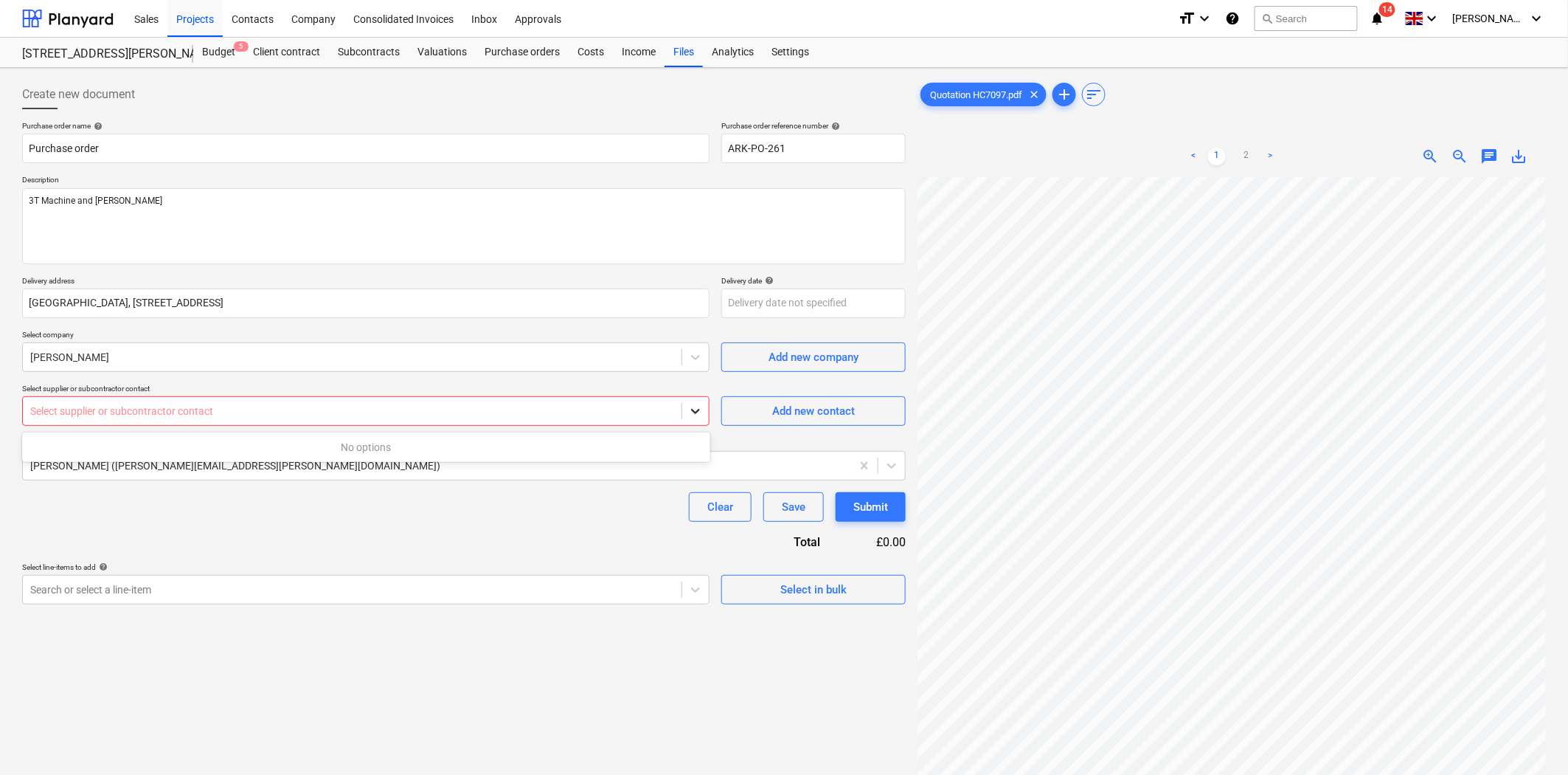
click at [695, 414] on icon at bounding box center [696, 412] width 9 height 5
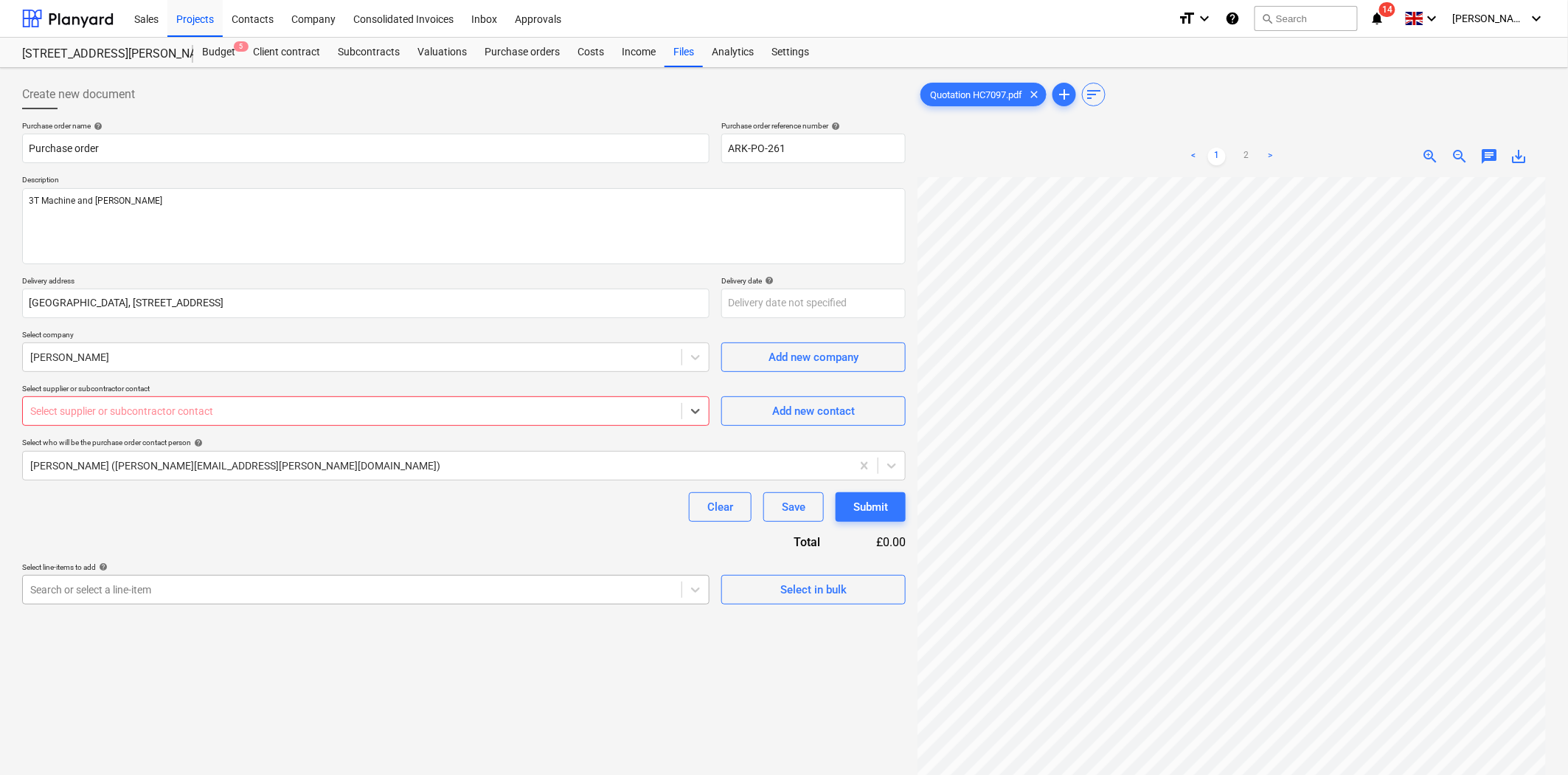
type textarea "x"
click at [306, 594] on body "Sales Projects Contacts Company Consolidated Invoices Inbox Approvals format_si…" at bounding box center [784, 388] width 1568 height 775
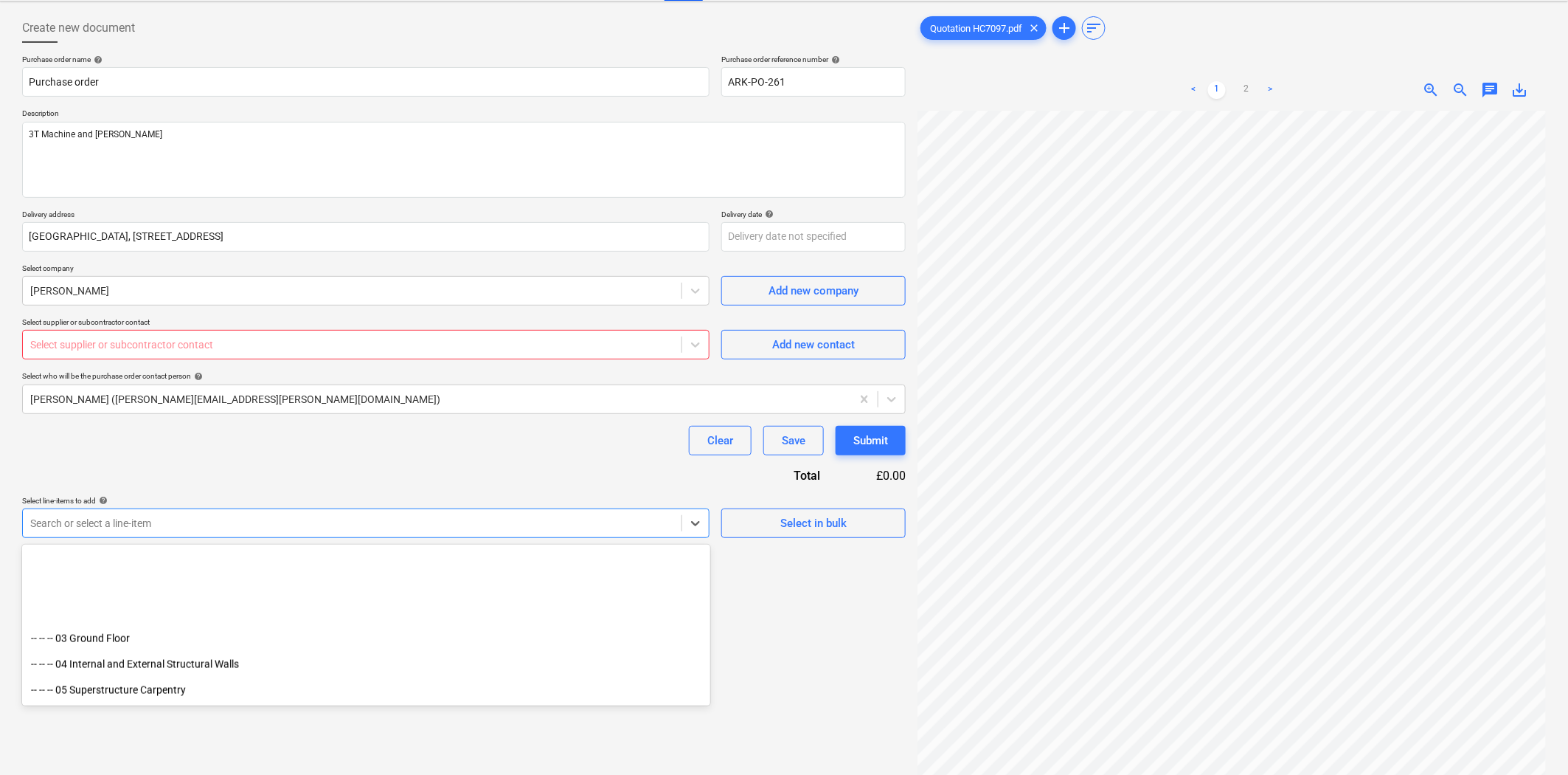
scroll to position [1066, 0]
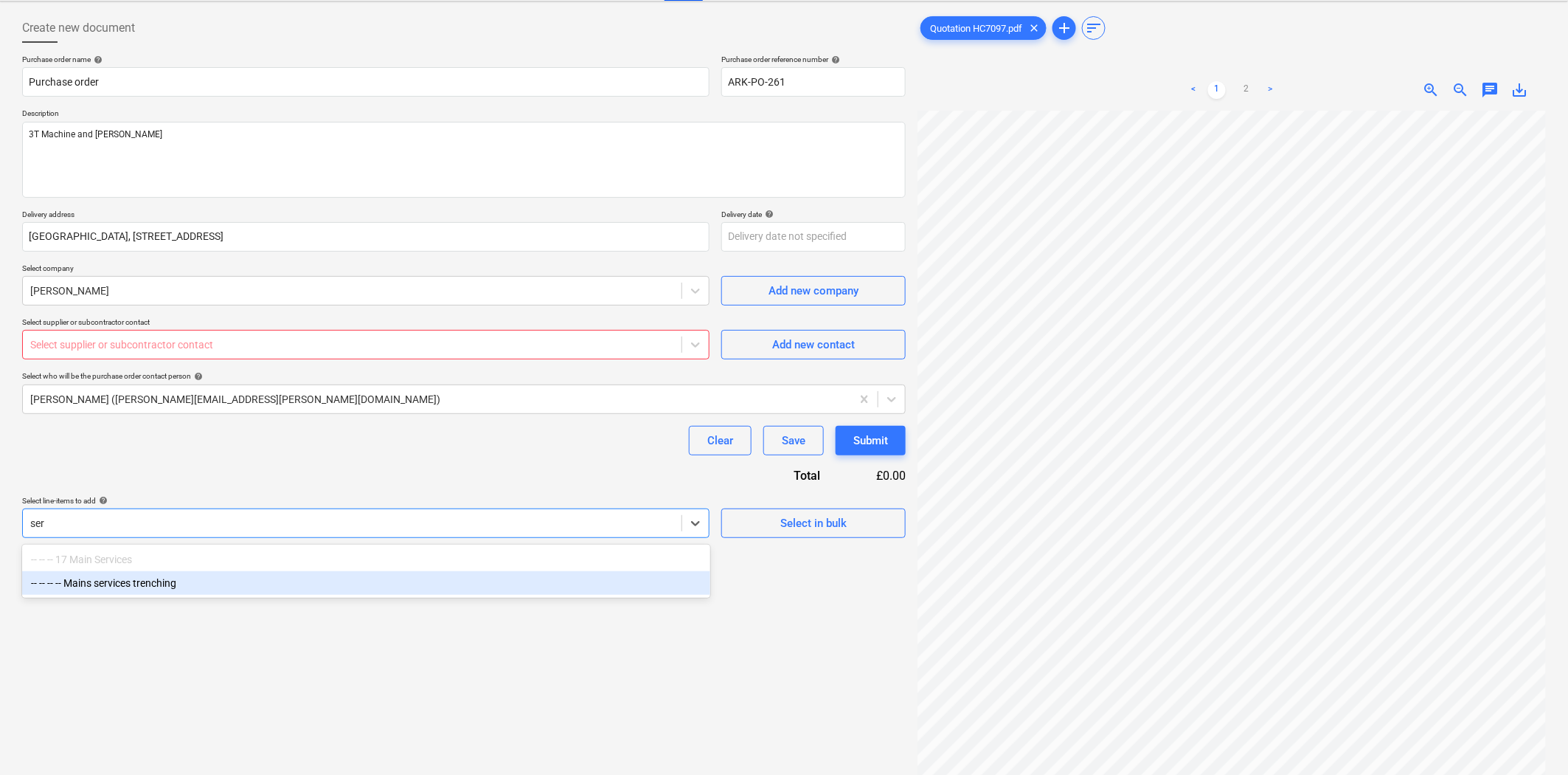
type input "ser"
type textarea "x"
click at [292, 471] on div "Purchase order name help Purchase order Purchase order reference number help AR…" at bounding box center [464, 296] width 884 height 483
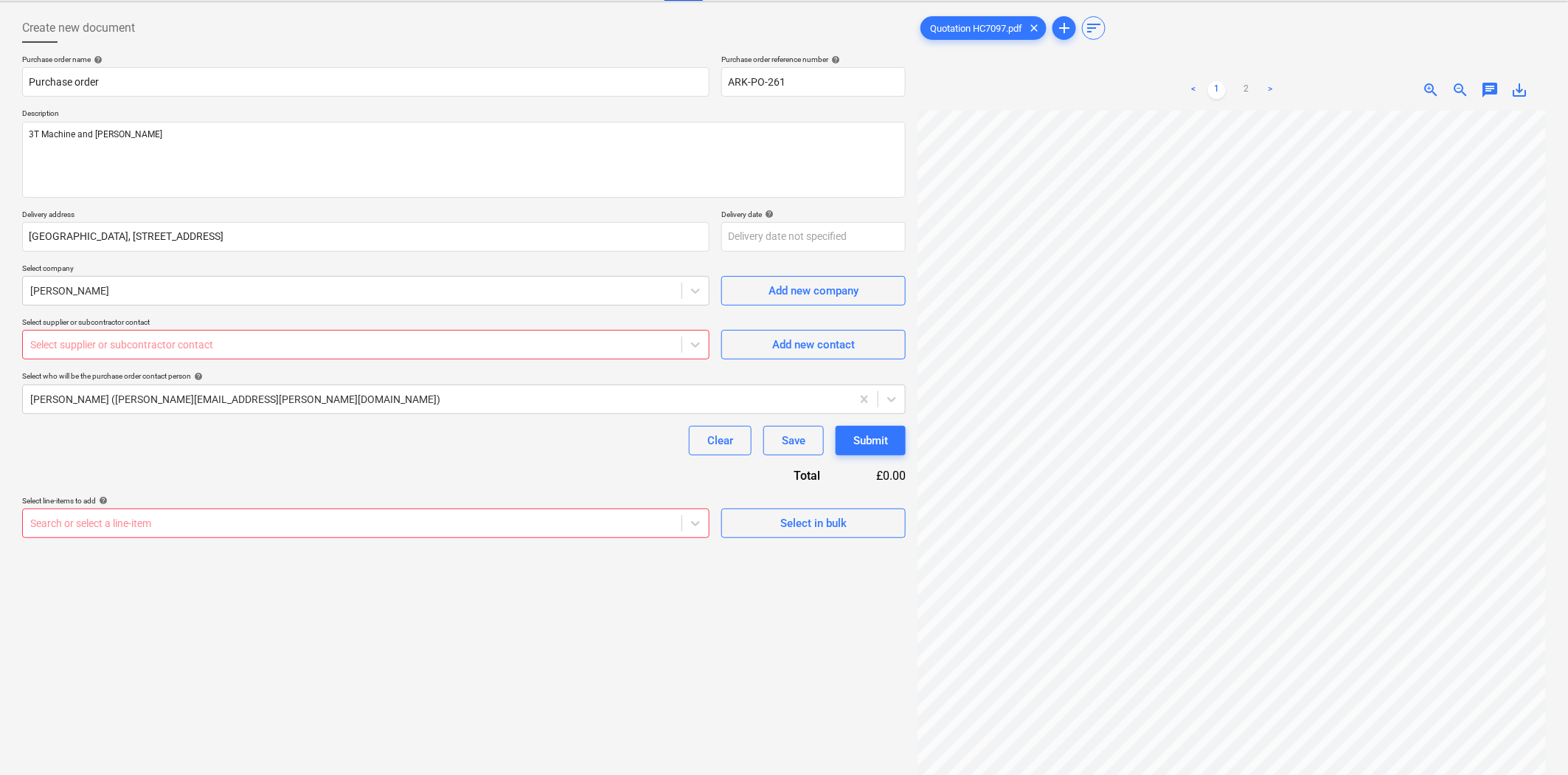
click at [570, 503] on div "Select line-items to add help" at bounding box center [366, 500] width 687 height 9
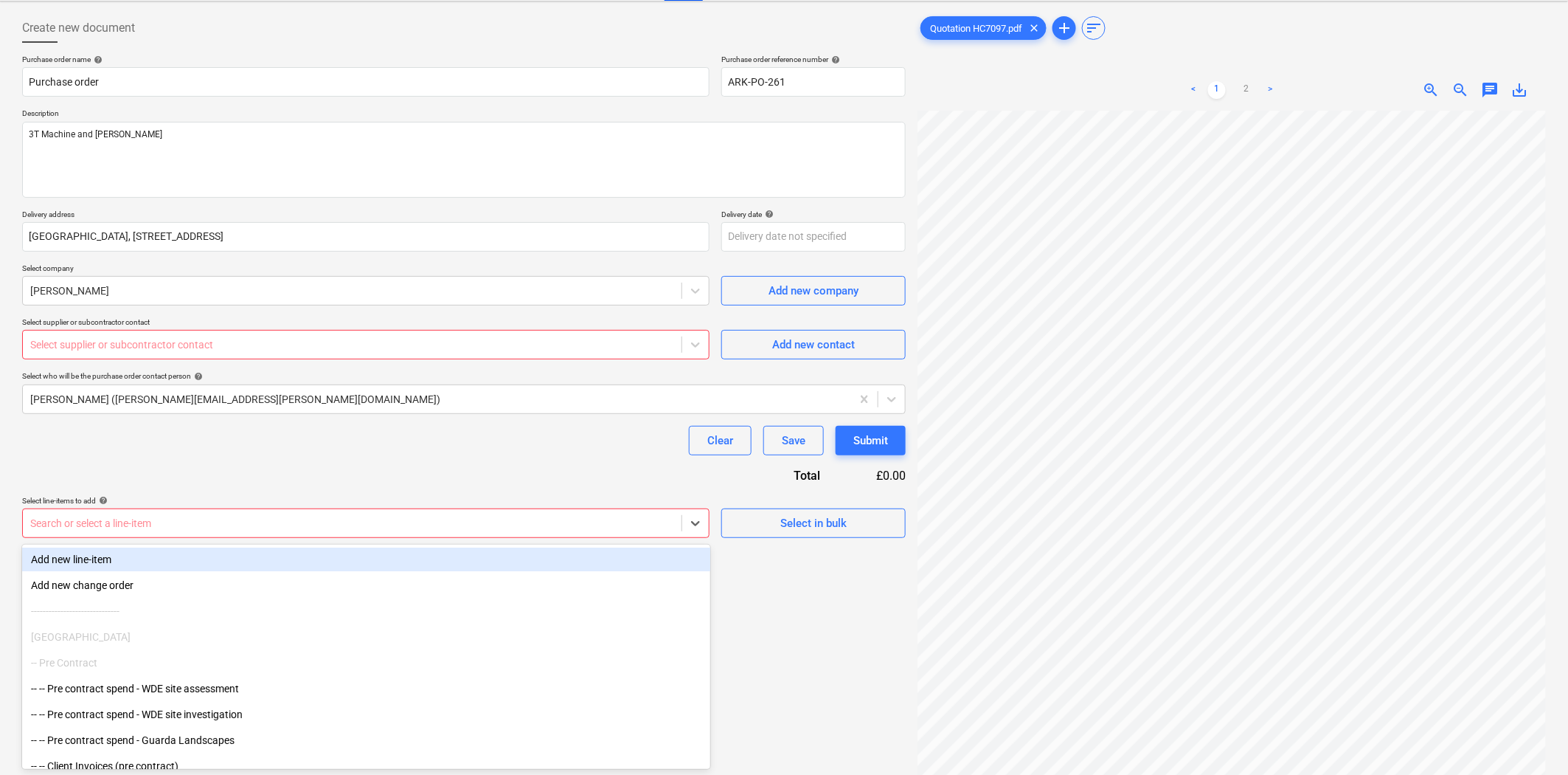
click at [568, 525] on div at bounding box center [352, 524] width 644 height 15
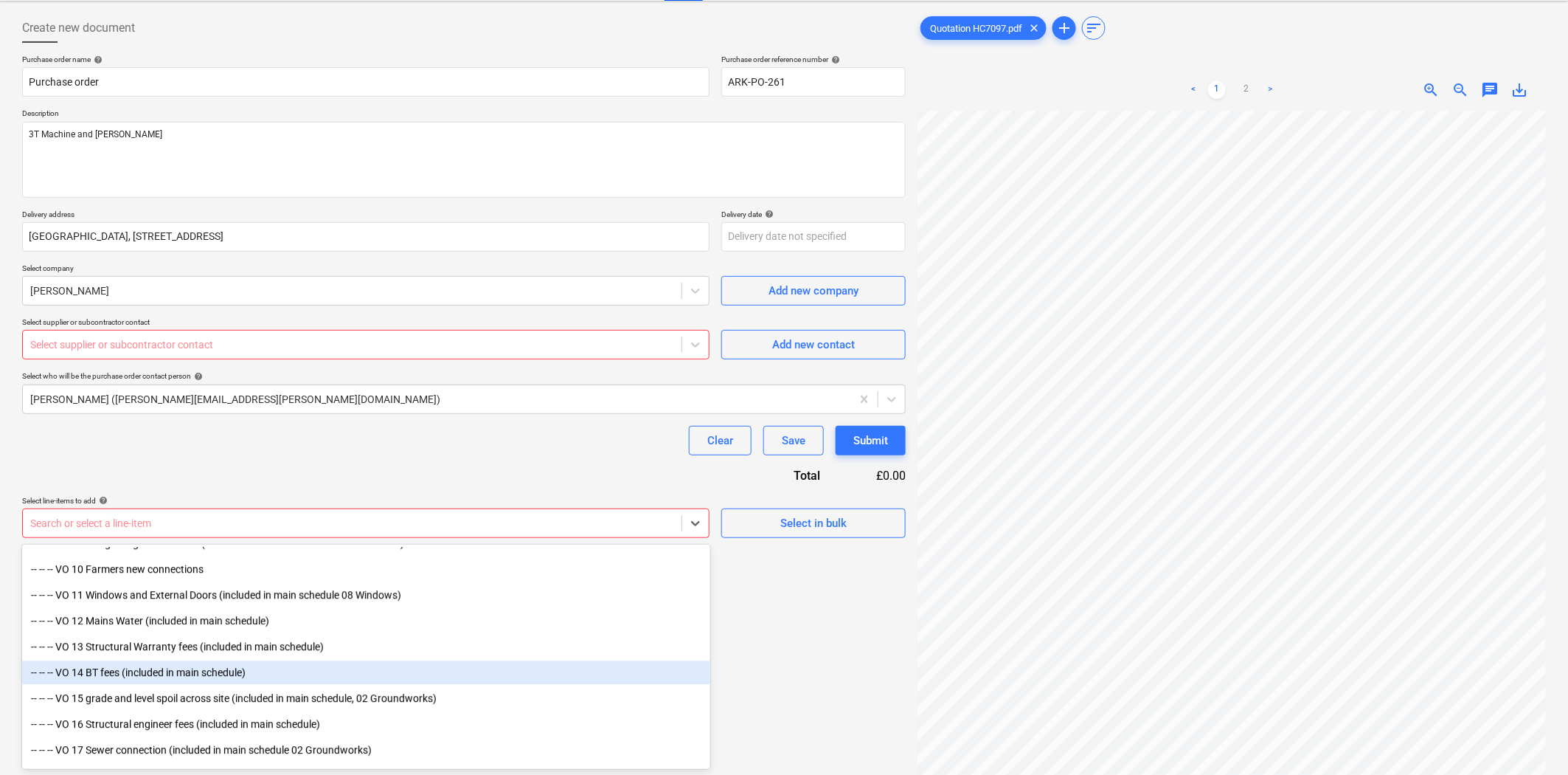
scroll to position [1762, 0]
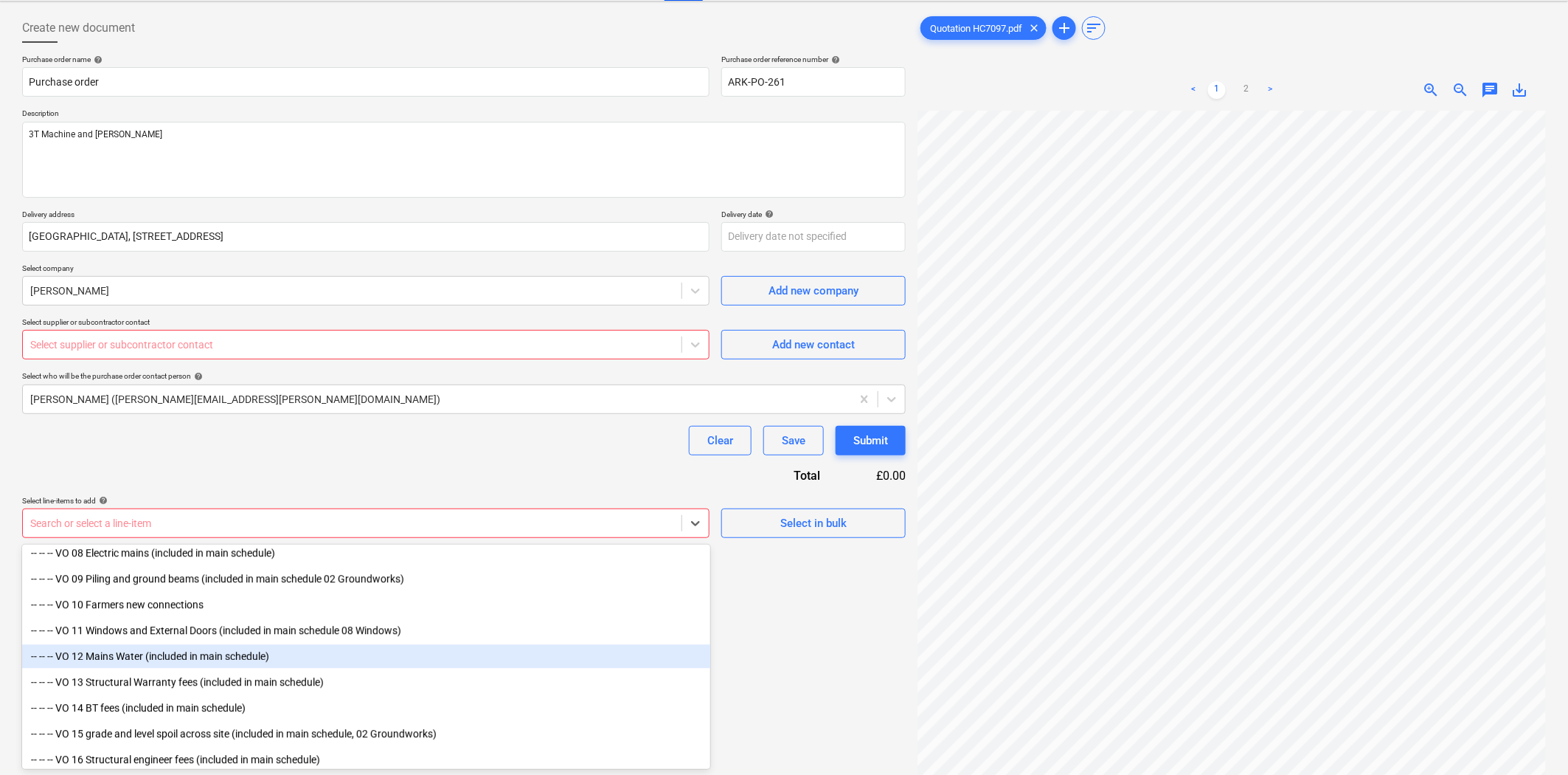
click at [167, 662] on div "-- -- -- VO 12 Mains Water (included in main schedule)" at bounding box center [366, 656] width 688 height 24
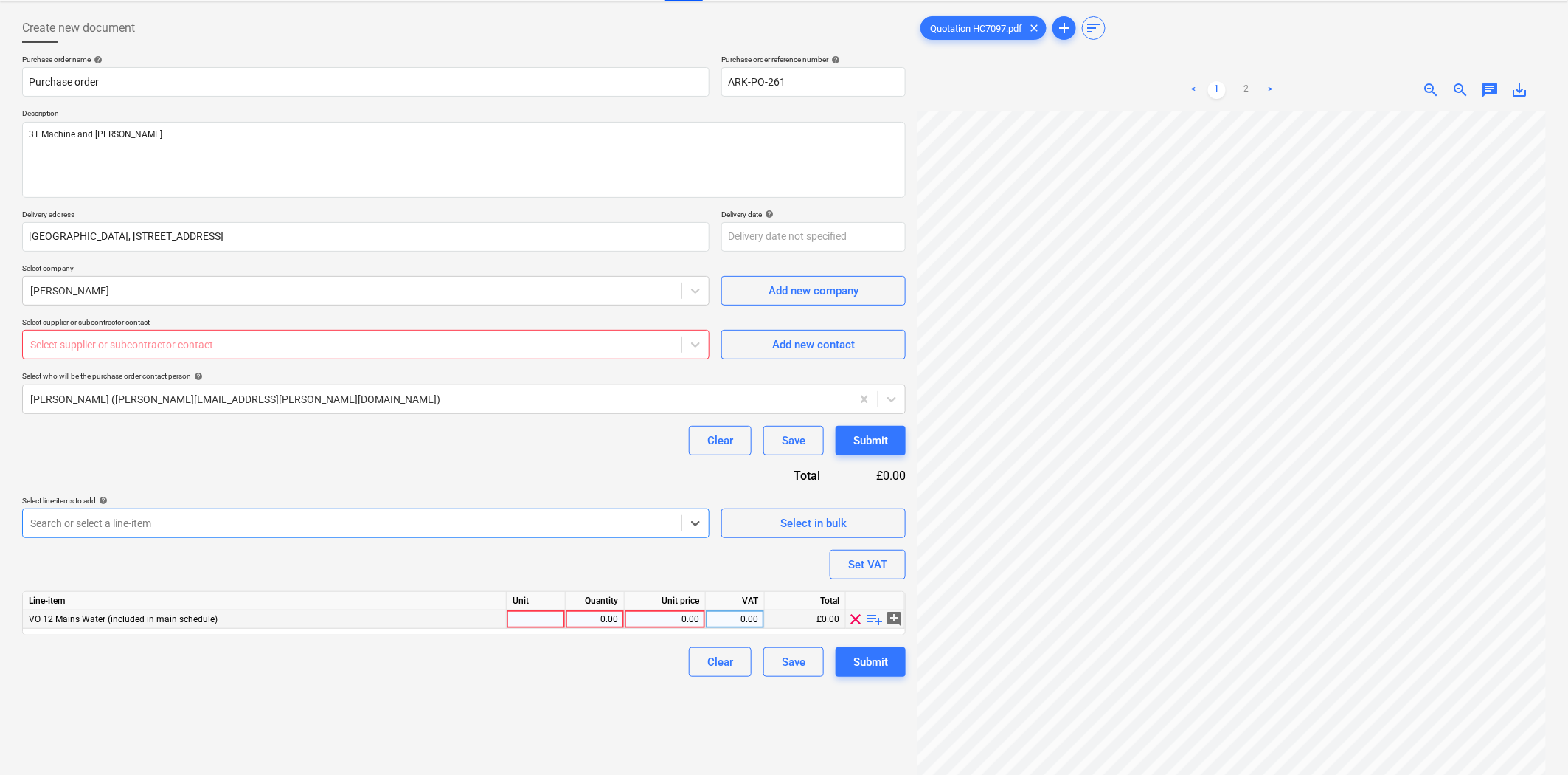
click at [465, 617] on div "VO 12 Mains Water (included in main schedule)" at bounding box center [265, 619] width 484 height 18
click at [871, 620] on span "playlist_add" at bounding box center [875, 619] width 18 height 18
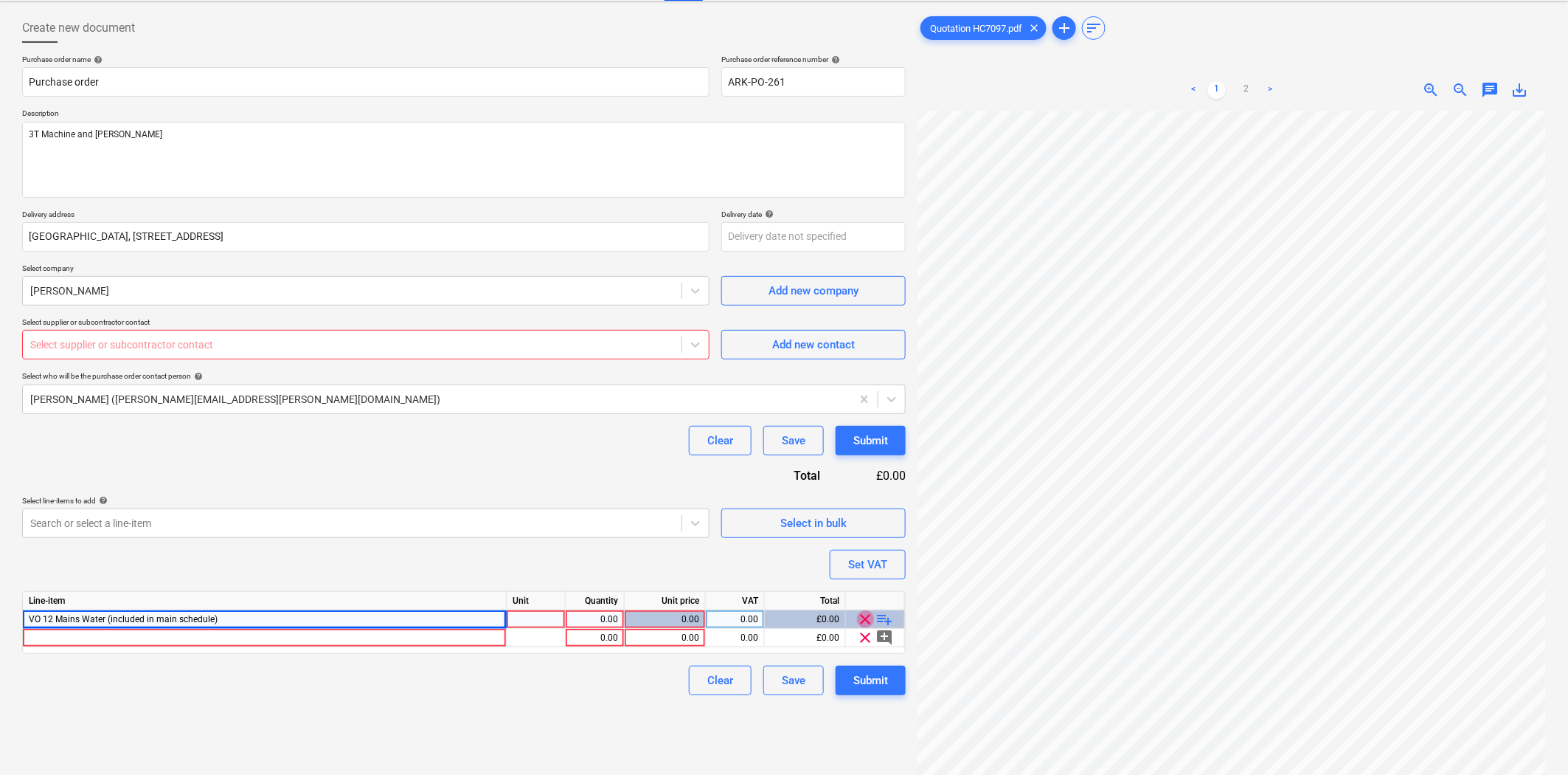
click at [865, 619] on span "clear" at bounding box center [866, 619] width 18 height 18
type textarea "x"
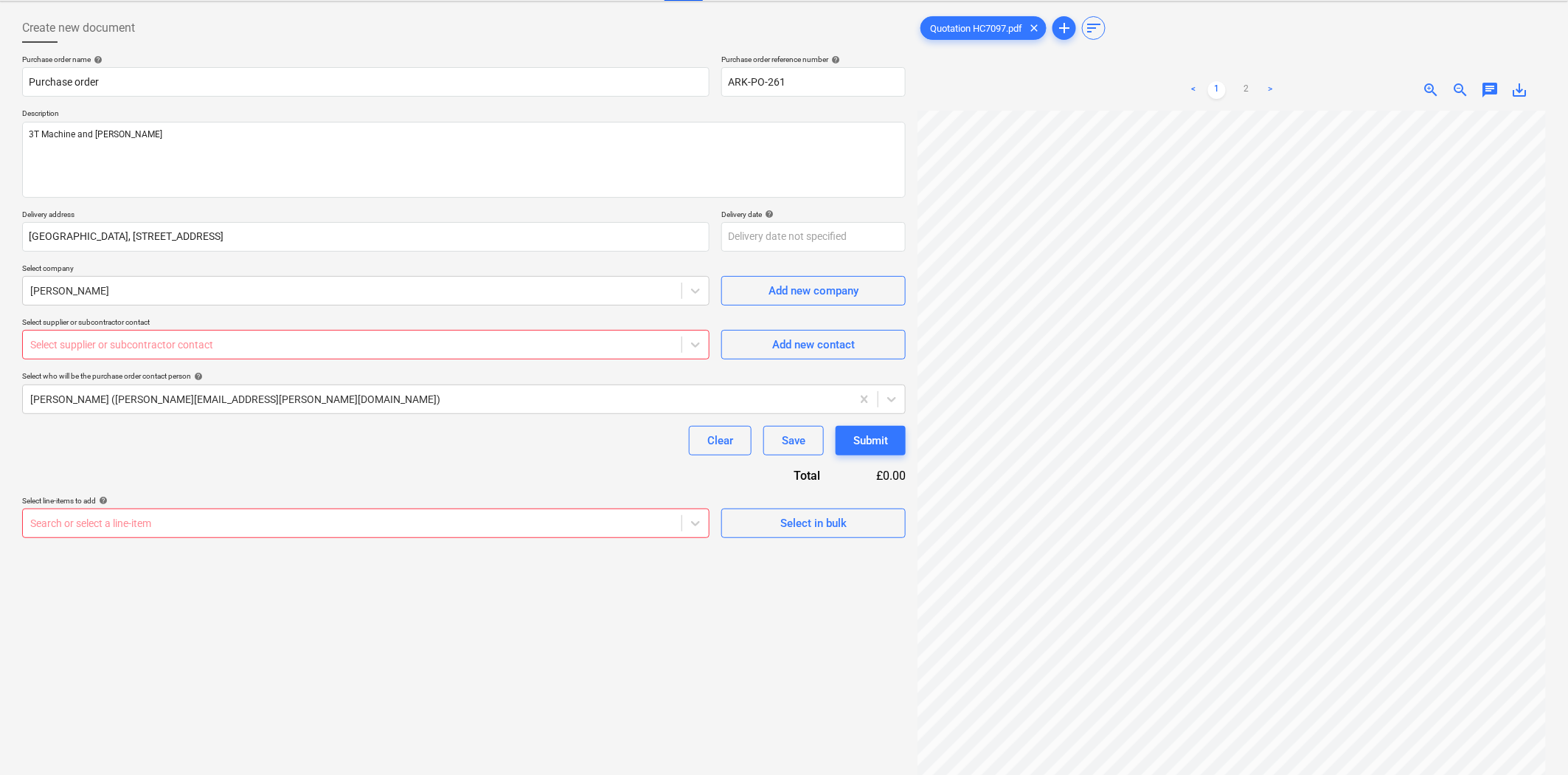
click at [660, 512] on div "Search or select a line-item" at bounding box center [366, 523] width 687 height 29
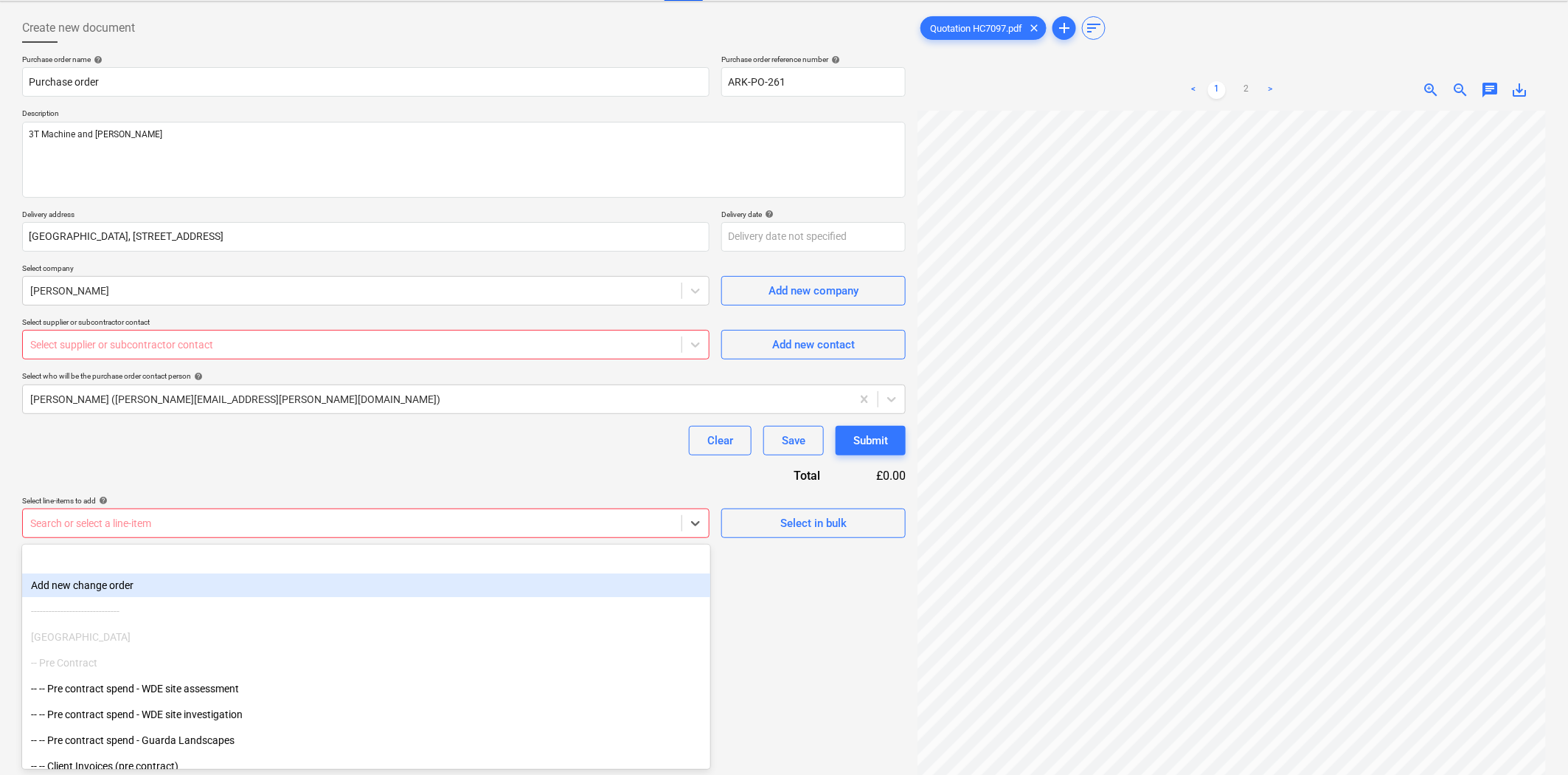
scroll to position [409, 0]
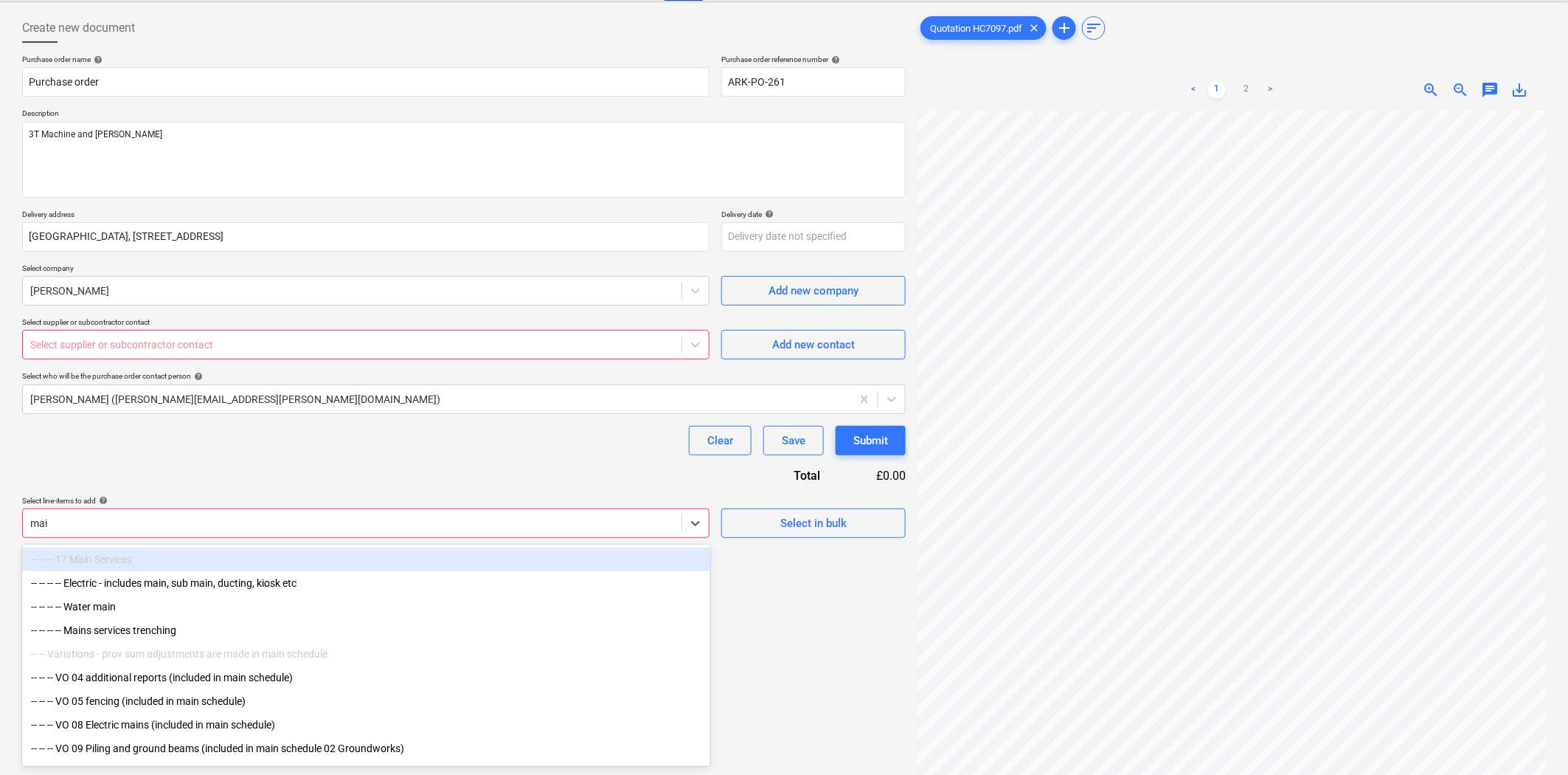
type input "main"
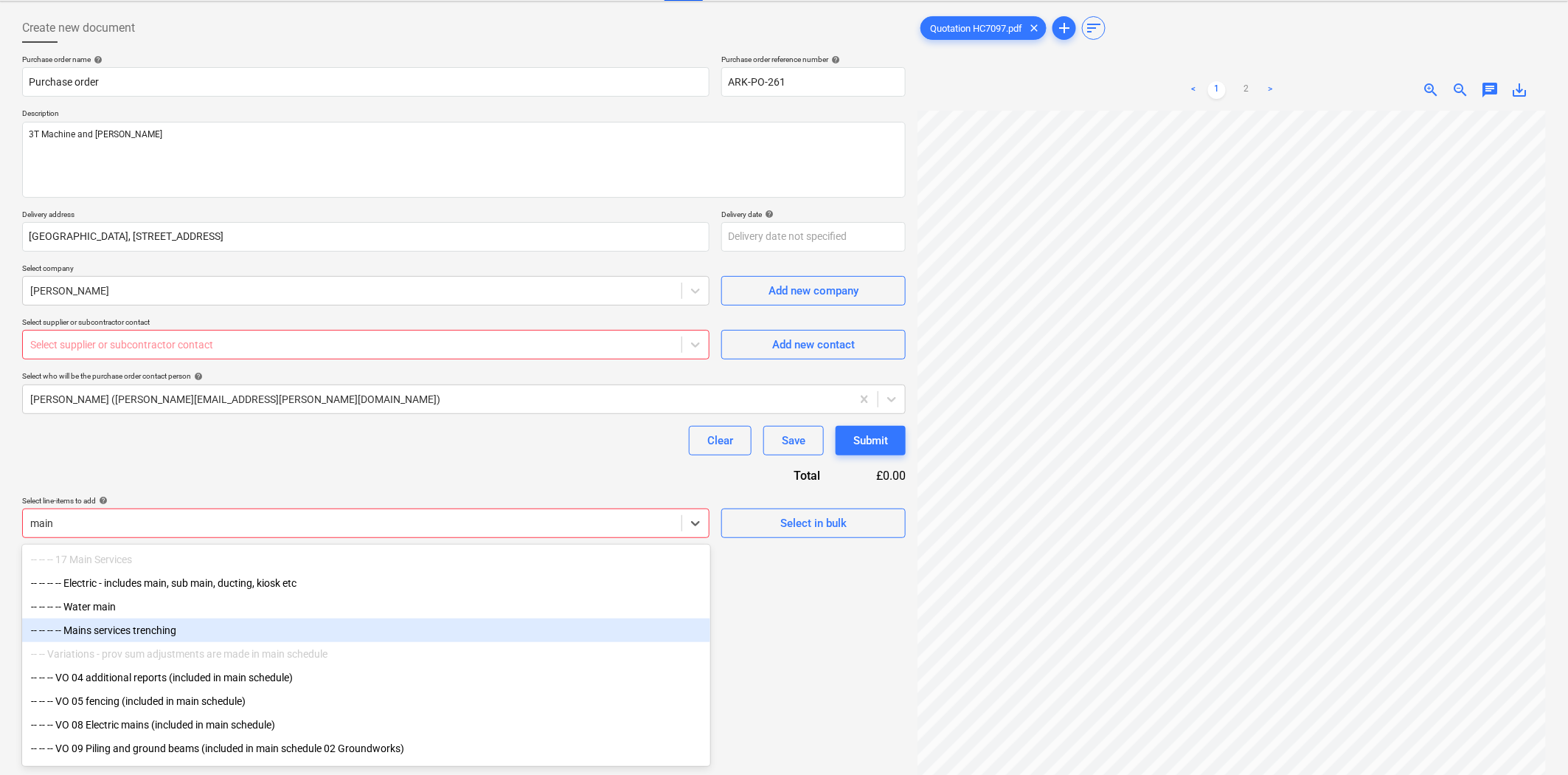
click at [299, 631] on div "-- -- -- -- Mains services trenching" at bounding box center [366, 630] width 688 height 24
type textarea "x"
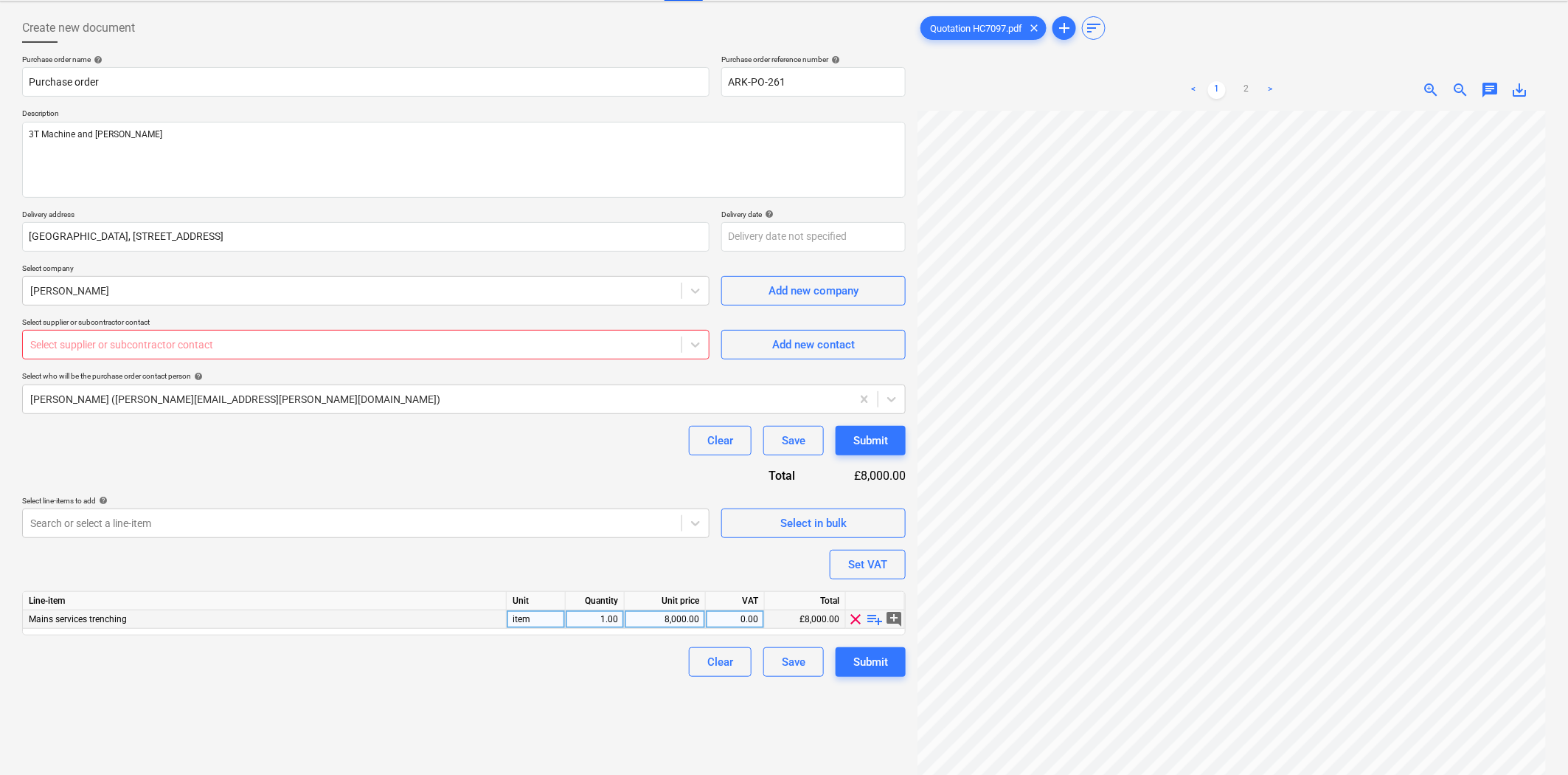
click at [872, 622] on span "playlist_add" at bounding box center [875, 619] width 18 height 18
type textarea "x"
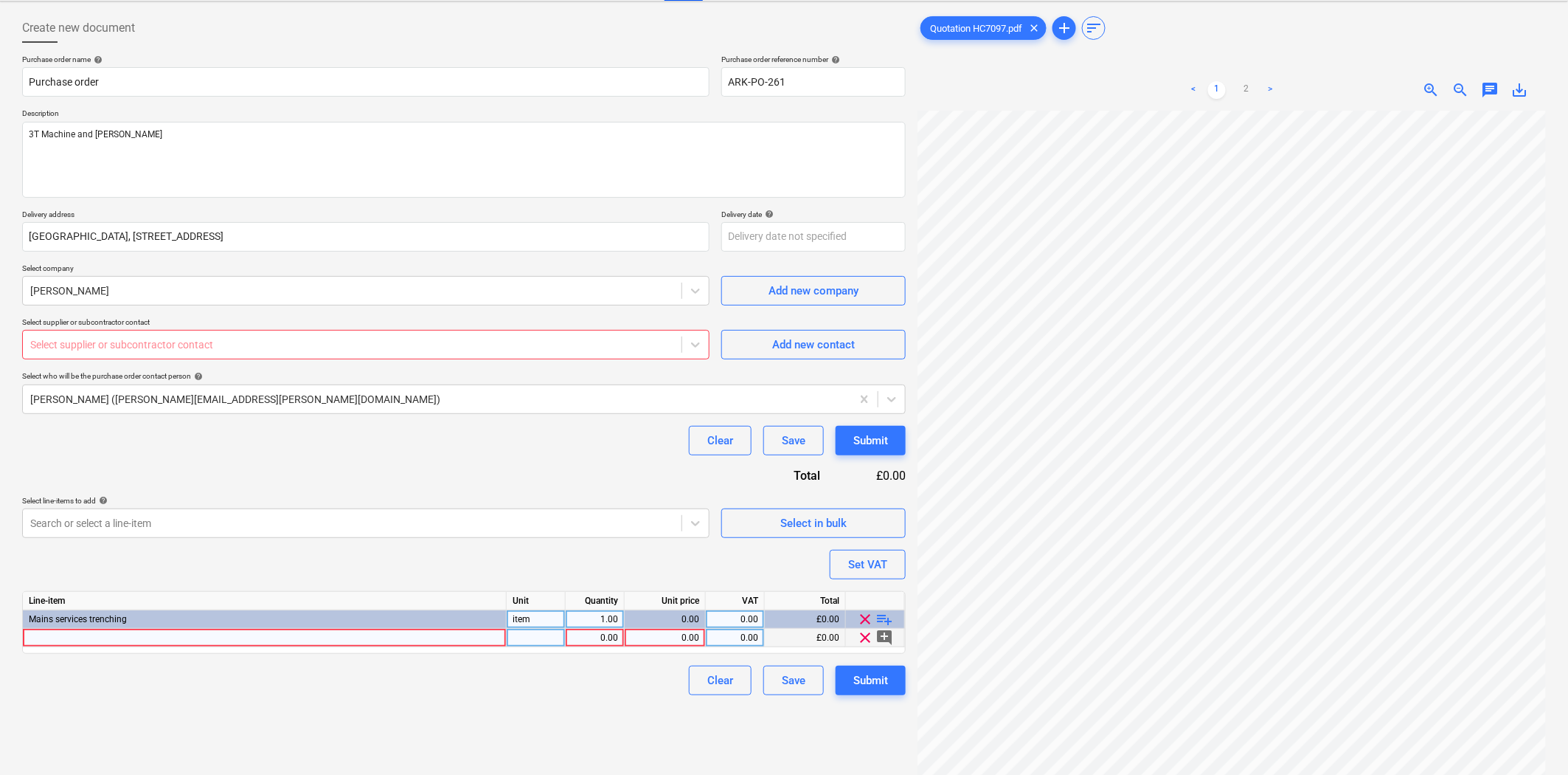
click at [414, 637] on div at bounding box center [265, 638] width 484 height 18
type input "6T Machine"
type textarea "x"
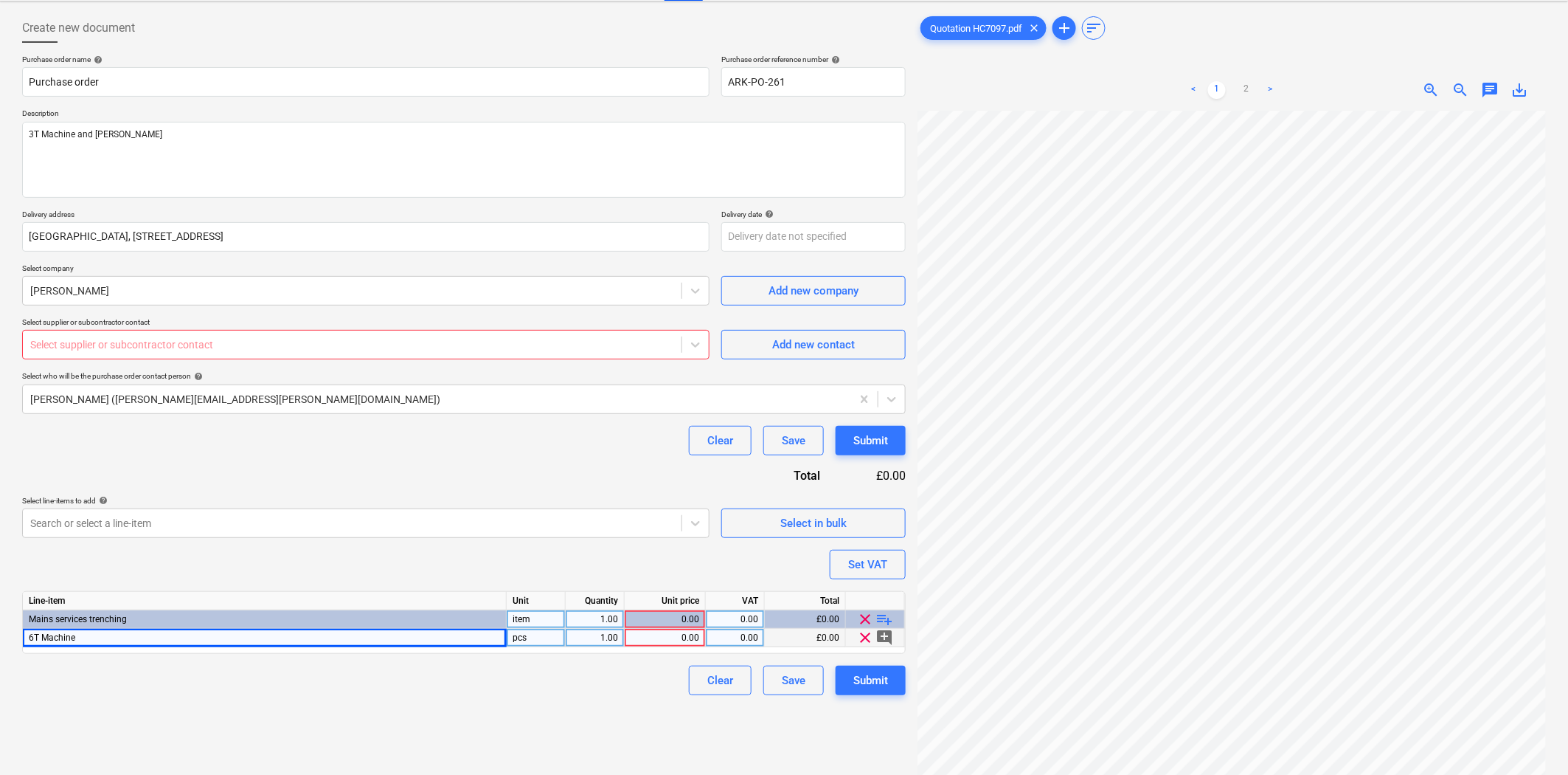
click at [463, 565] on div "Purchase order name help Purchase order Purchase order reference number help AR…" at bounding box center [464, 375] width 884 height 641
click at [655, 636] on div "0.00" at bounding box center [666, 638] width 69 height 18
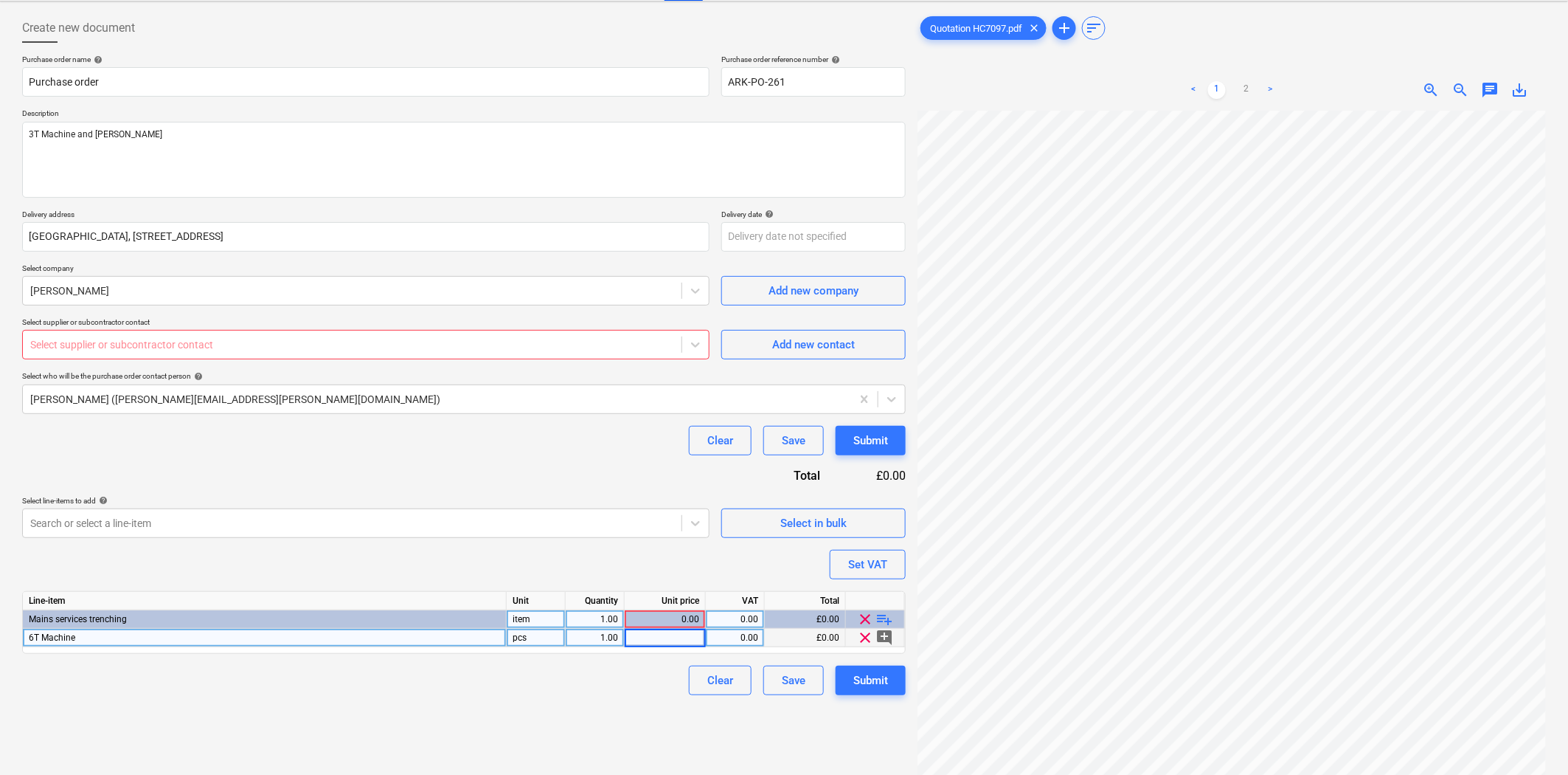
click at [624, 637] on input at bounding box center [665, 637] width 81 height 18
click at [593, 637] on div "1.00" at bounding box center [594, 638] width 46 height 18
click at [639, 649] on div "Line-item Unit Quantity Unit price VAT Total Mains services trenching item 1.00…" at bounding box center [464, 622] width 884 height 63
click at [690, 646] on div "0.00" at bounding box center [666, 638] width 69 height 18
type input "320"
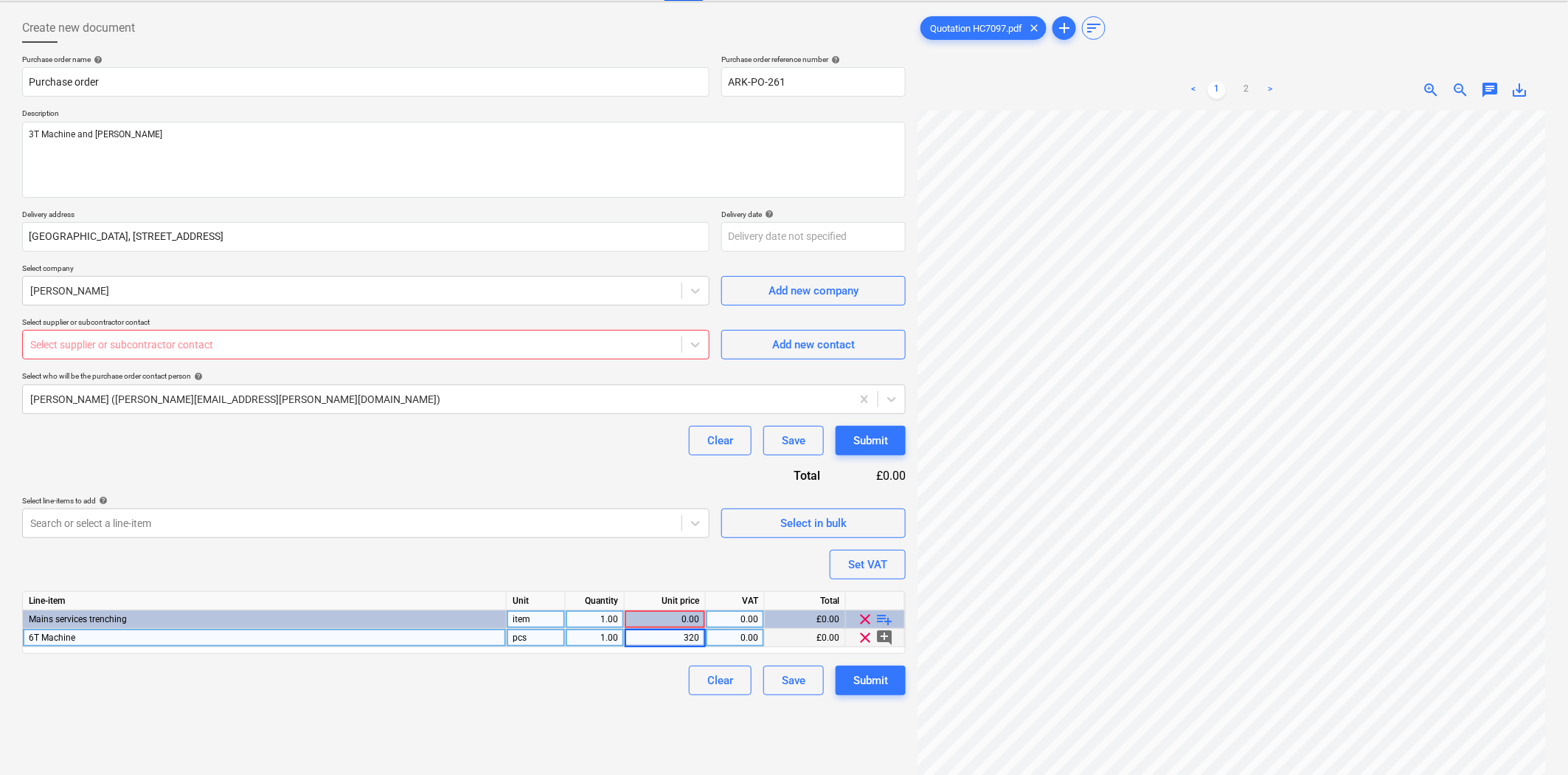
click at [552, 561] on div "Purchase order name help Purchase order Purchase order reference number help AR…" at bounding box center [464, 375] width 884 height 641
click at [887, 617] on span "playlist_add" at bounding box center [885, 619] width 18 height 18
type textarea "x"
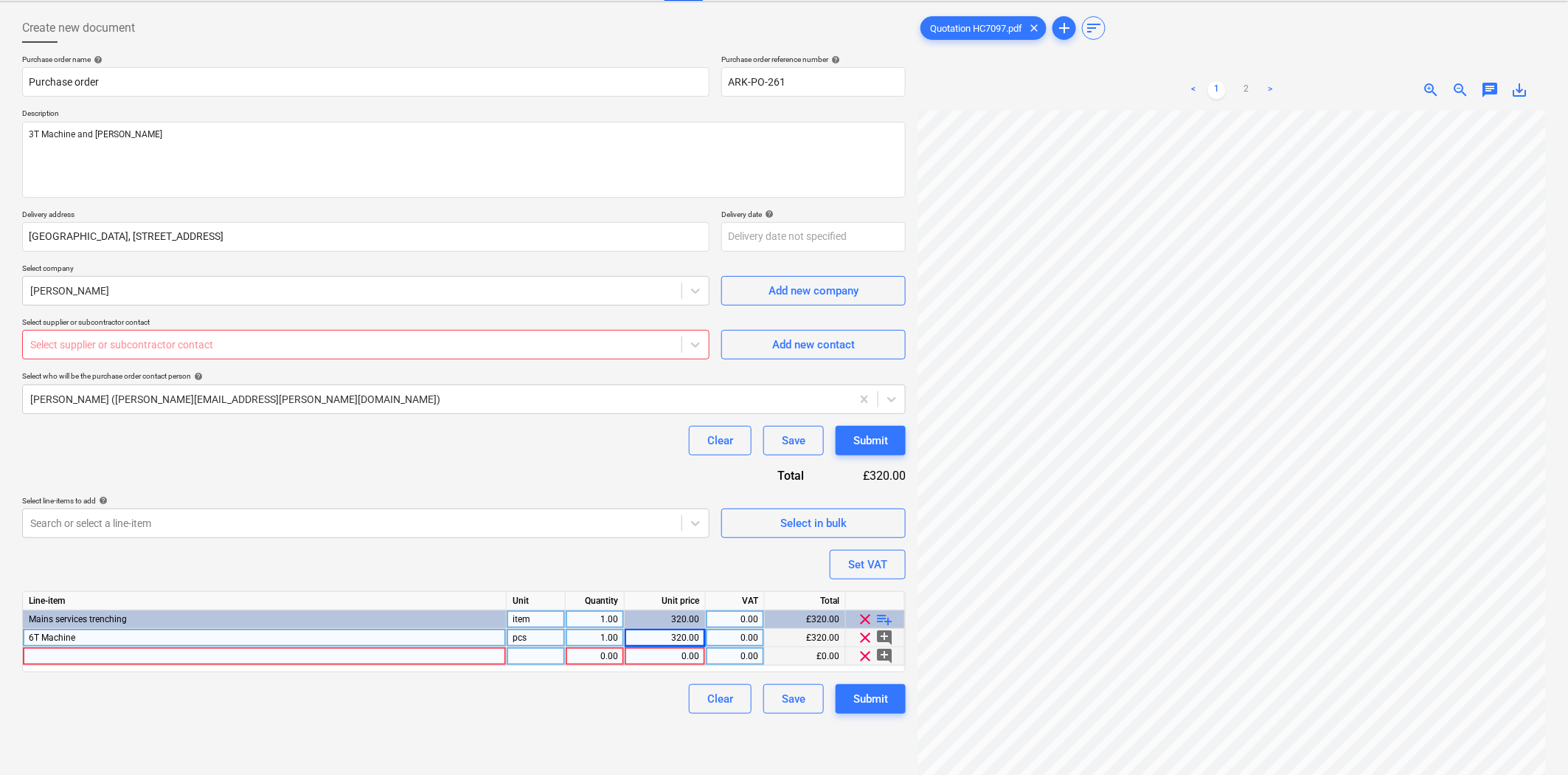
click at [374, 661] on div at bounding box center [265, 656] width 484 height 18
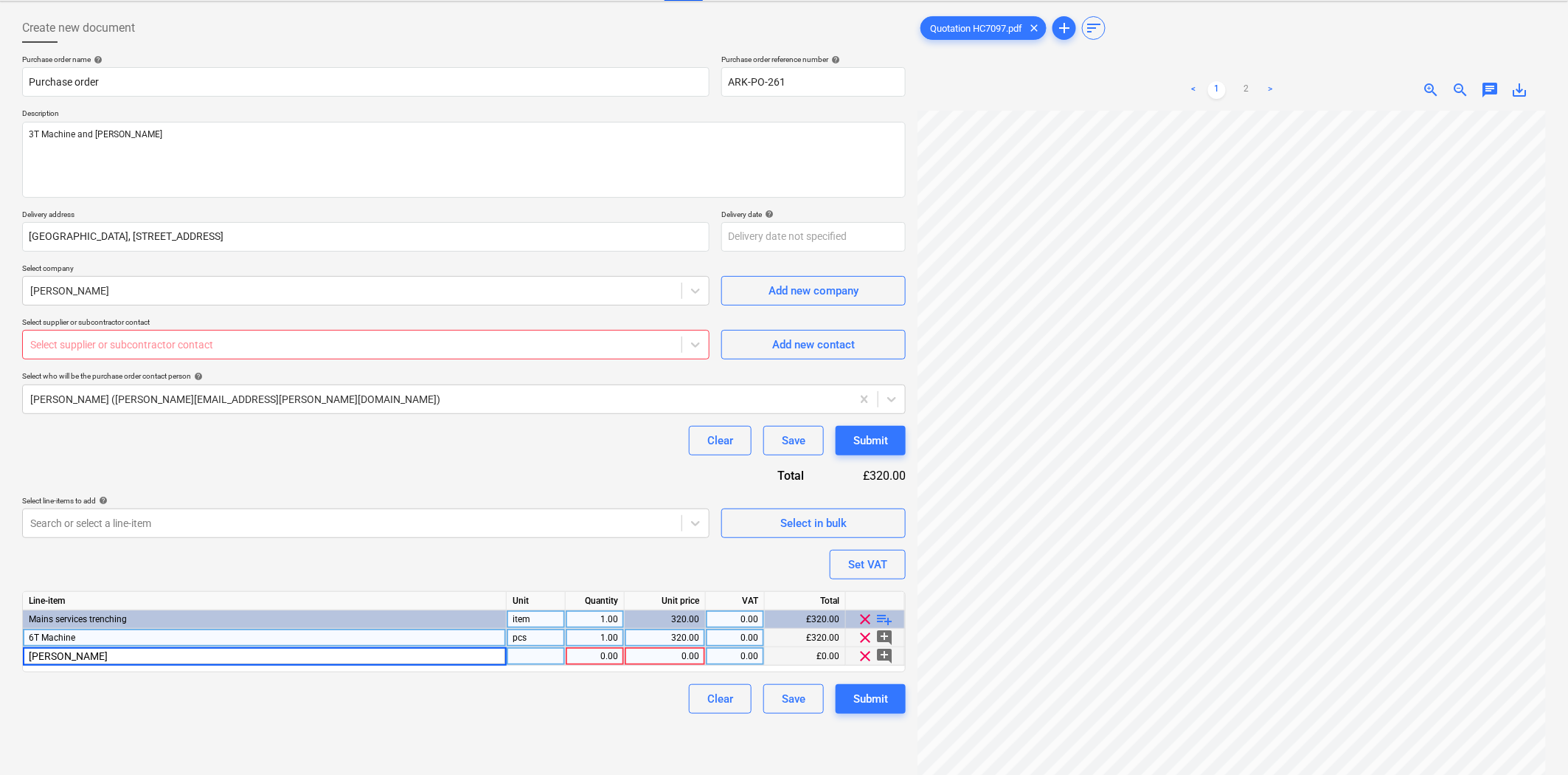
type input "[PERSON_NAME]"
type textarea "x"
click at [610, 655] on div "1.00" at bounding box center [594, 656] width 46 height 18
click at [651, 658] on div "0.00" at bounding box center [666, 656] width 69 height 18
type input "50"
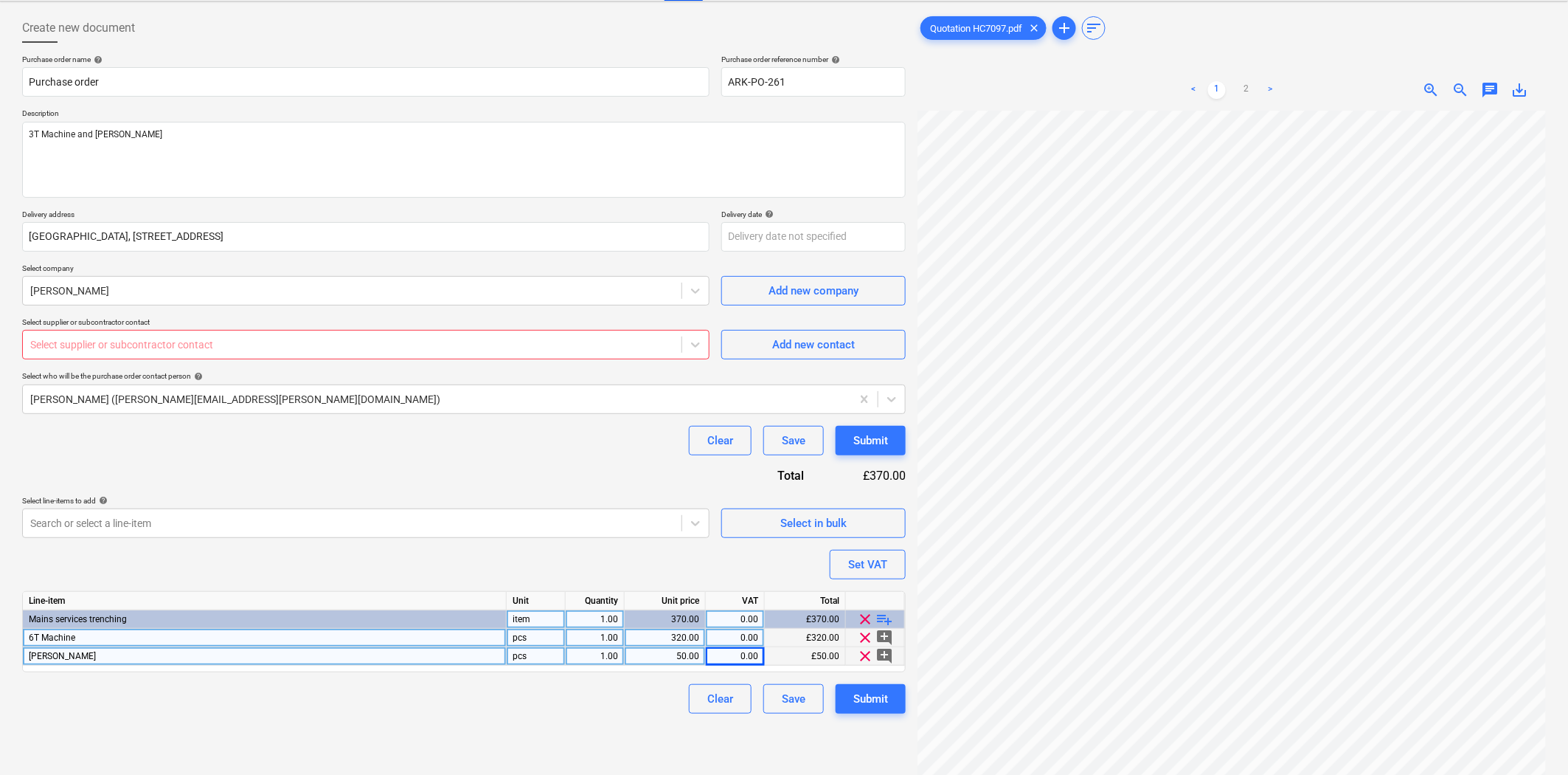
click at [887, 620] on span "playlist_add" at bounding box center [885, 619] width 18 height 18
type textarea "x"
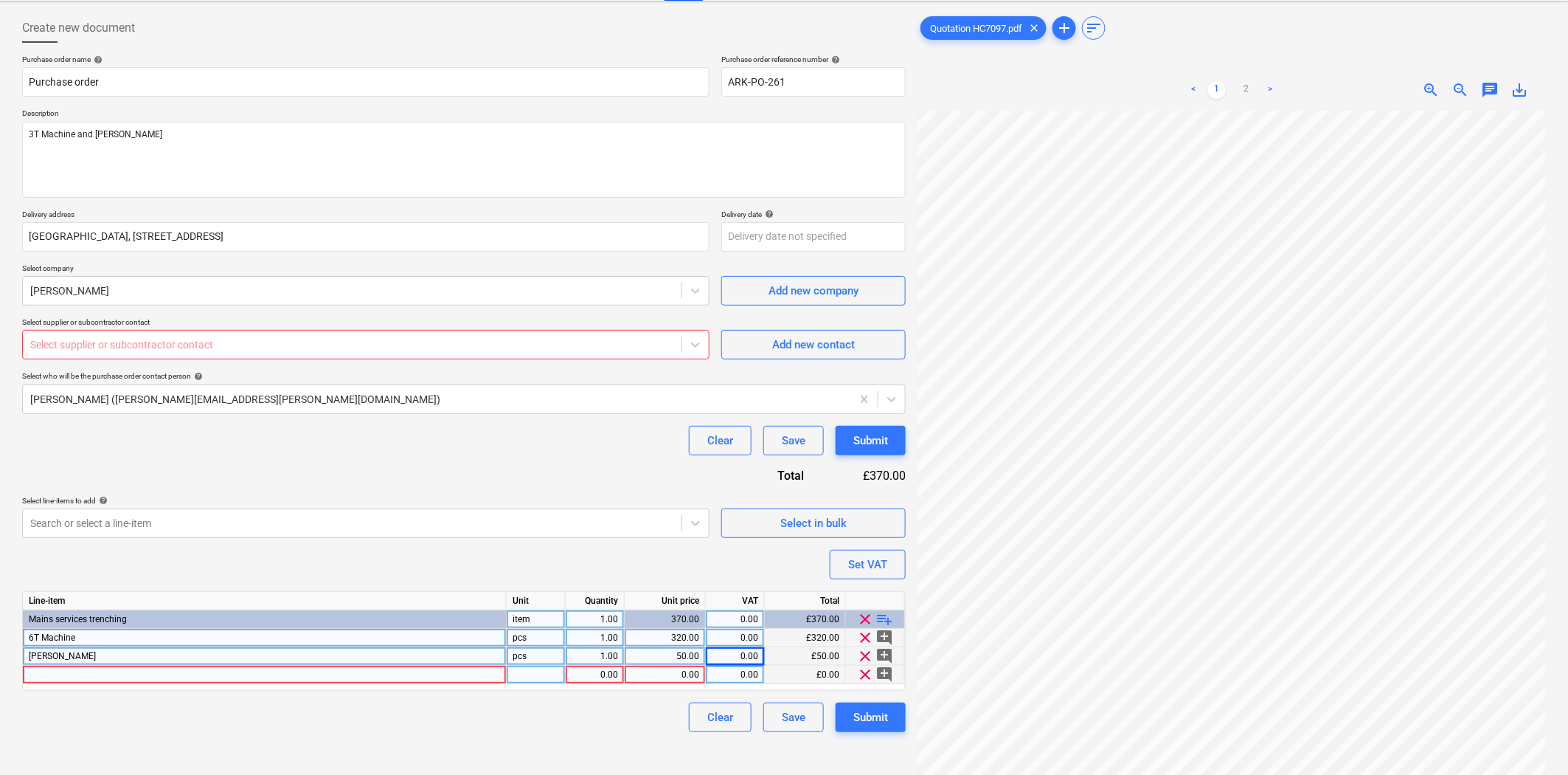
click at [273, 677] on div at bounding box center [265, 675] width 484 height 18
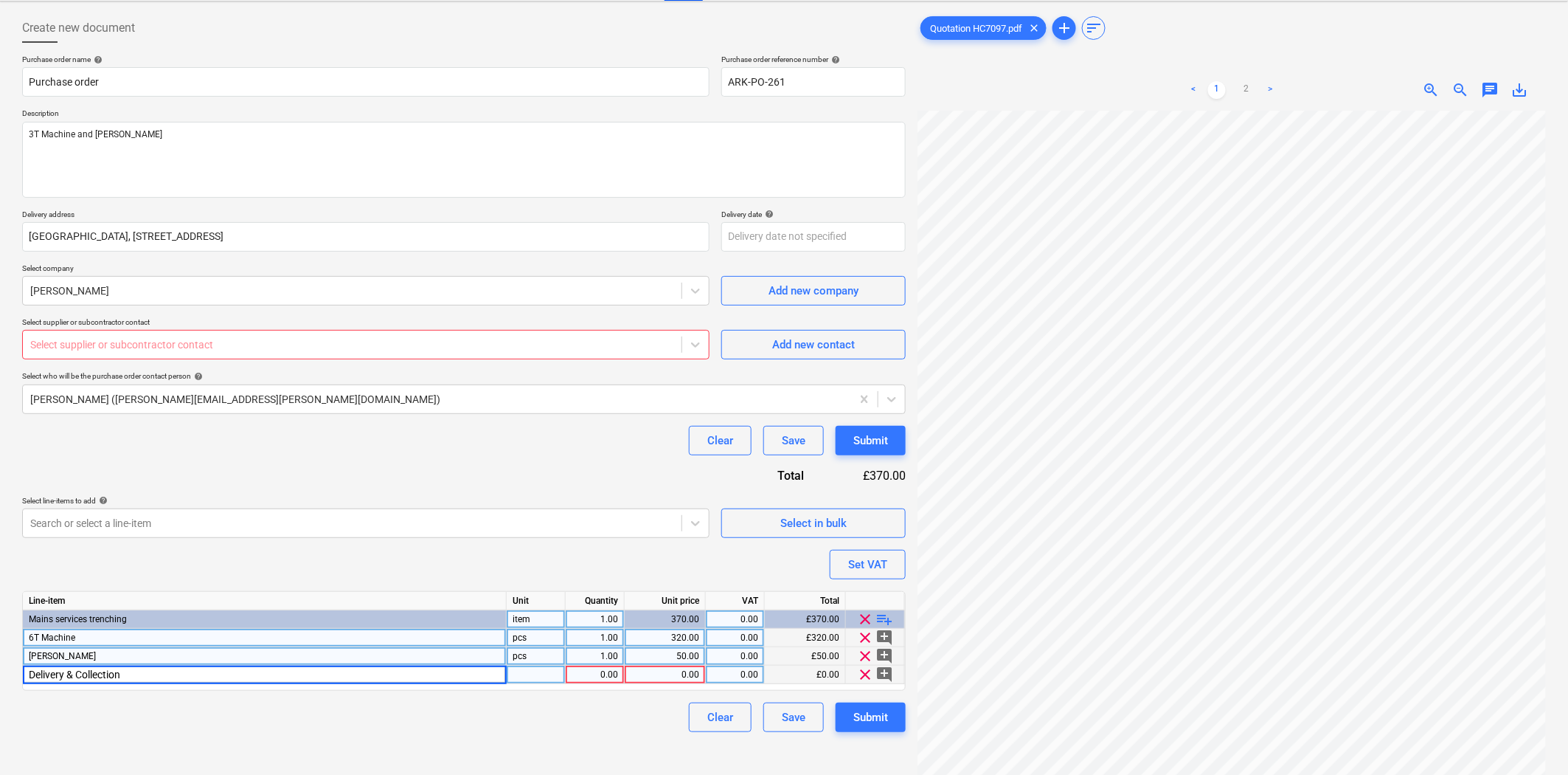
type input "Delivery & Collection"
type textarea "x"
click at [615, 672] on div "0.00" at bounding box center [594, 675] width 46 height 18
type input "2"
type textarea "x"
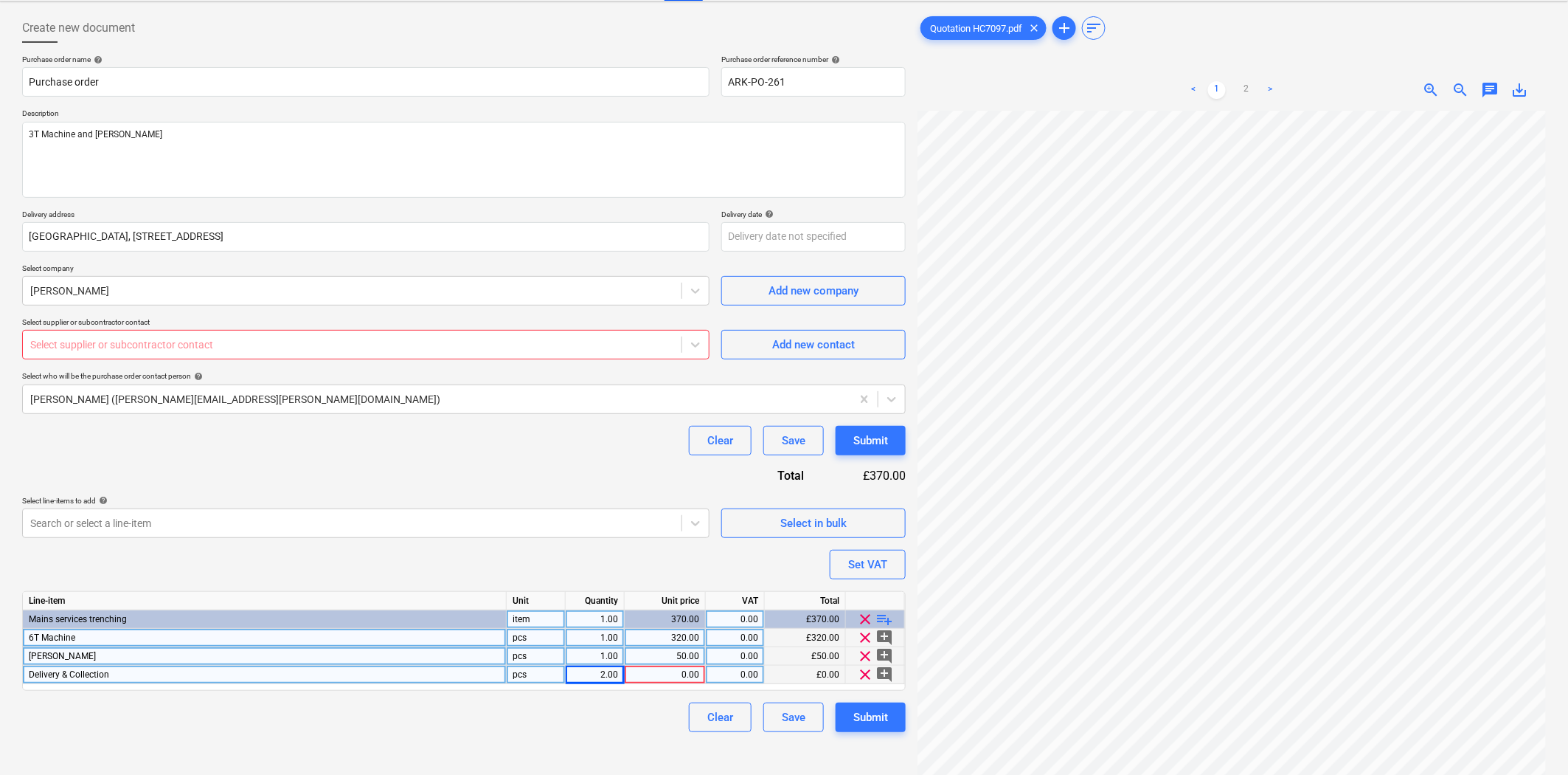
click at [660, 682] on div "0.00" at bounding box center [666, 675] width 69 height 18
type input "60"
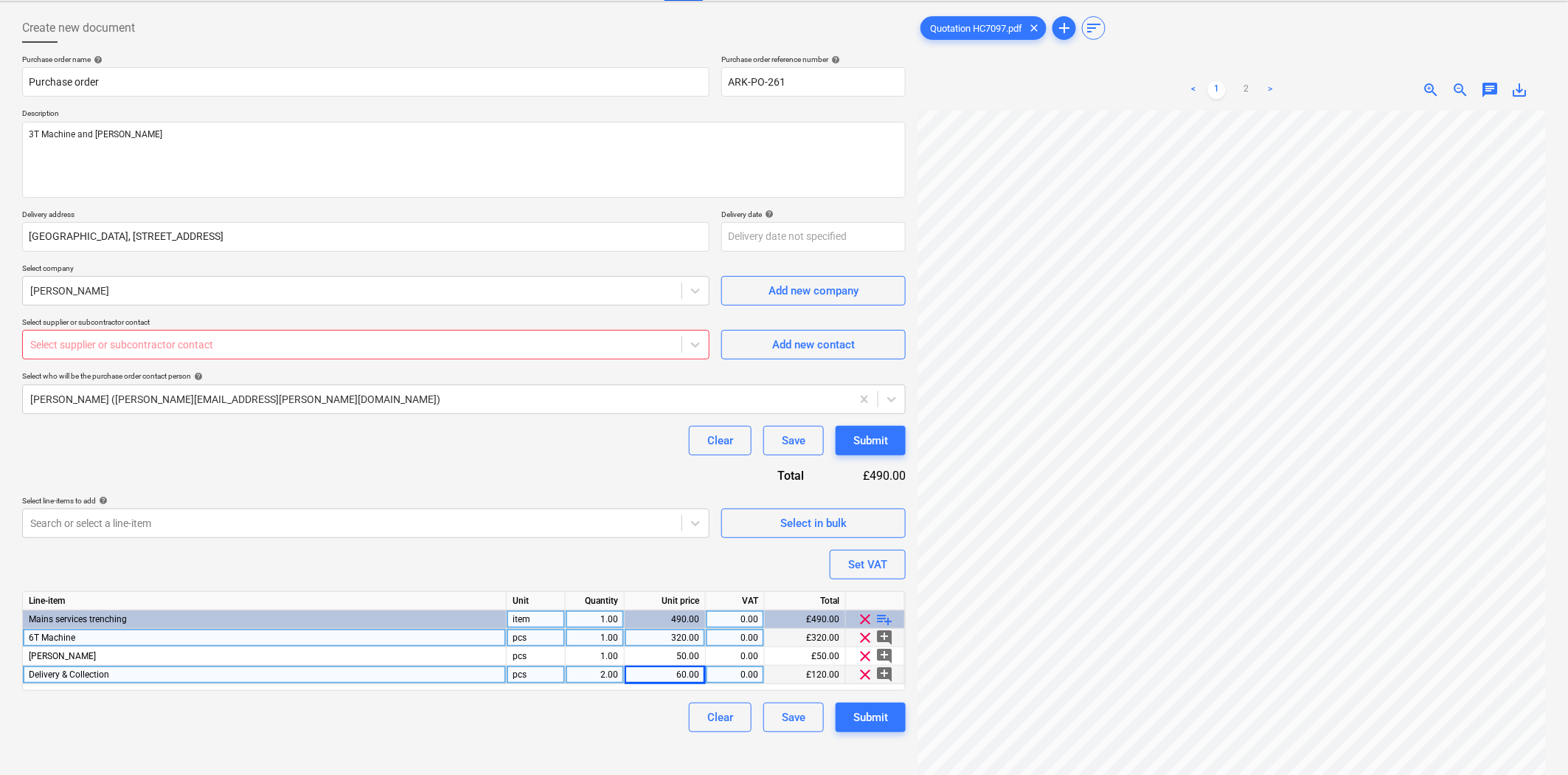
click at [542, 460] on div "Purchase order name help Purchase order Purchase order reference number help AR…" at bounding box center [464, 393] width 884 height 677
click at [335, 356] on div "Select supplier or subcontractor contact" at bounding box center [366, 344] width 687 height 29
click at [373, 348] on div at bounding box center [352, 345] width 644 height 15
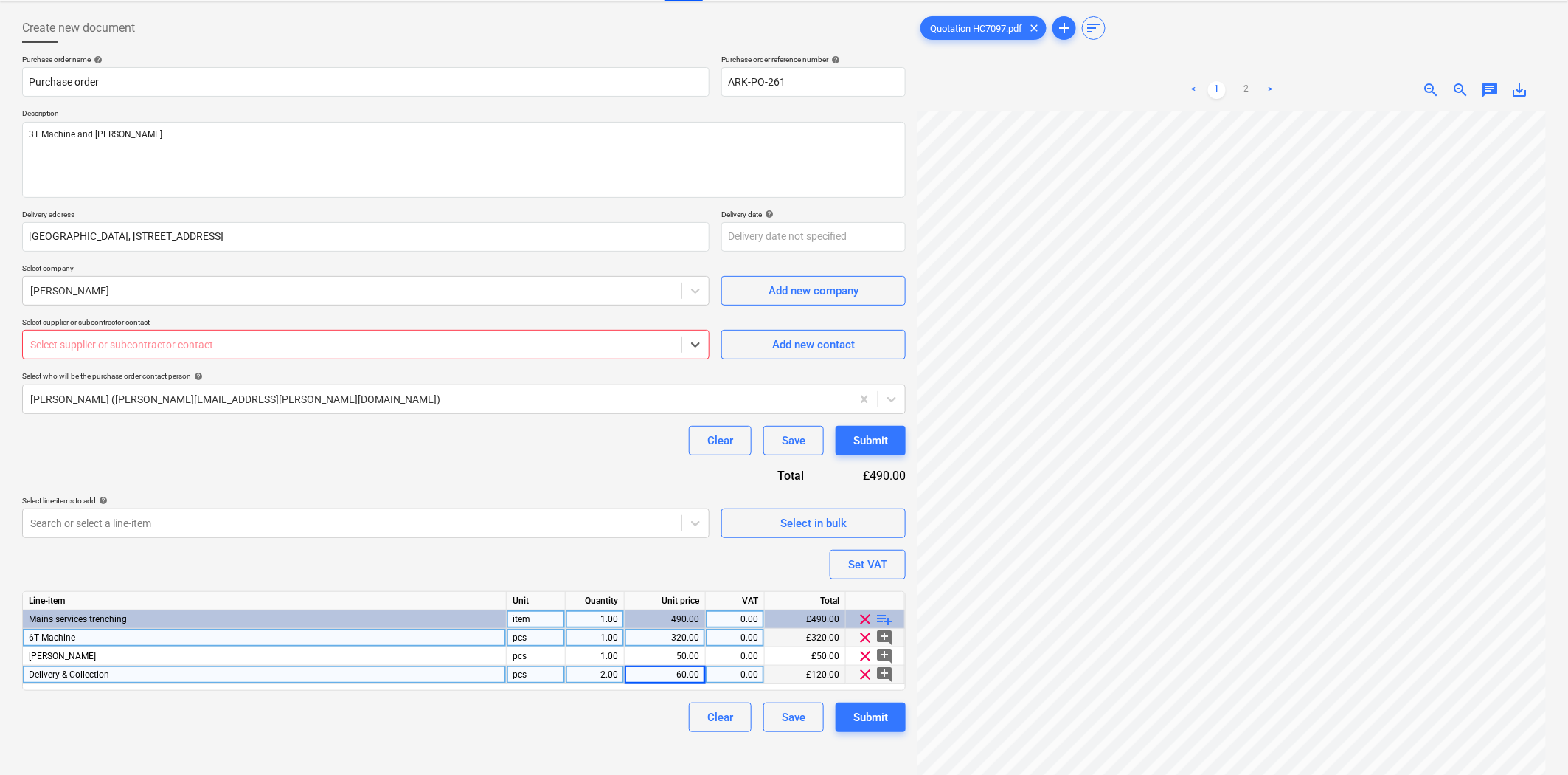
click at [373, 348] on div at bounding box center [352, 345] width 644 height 15
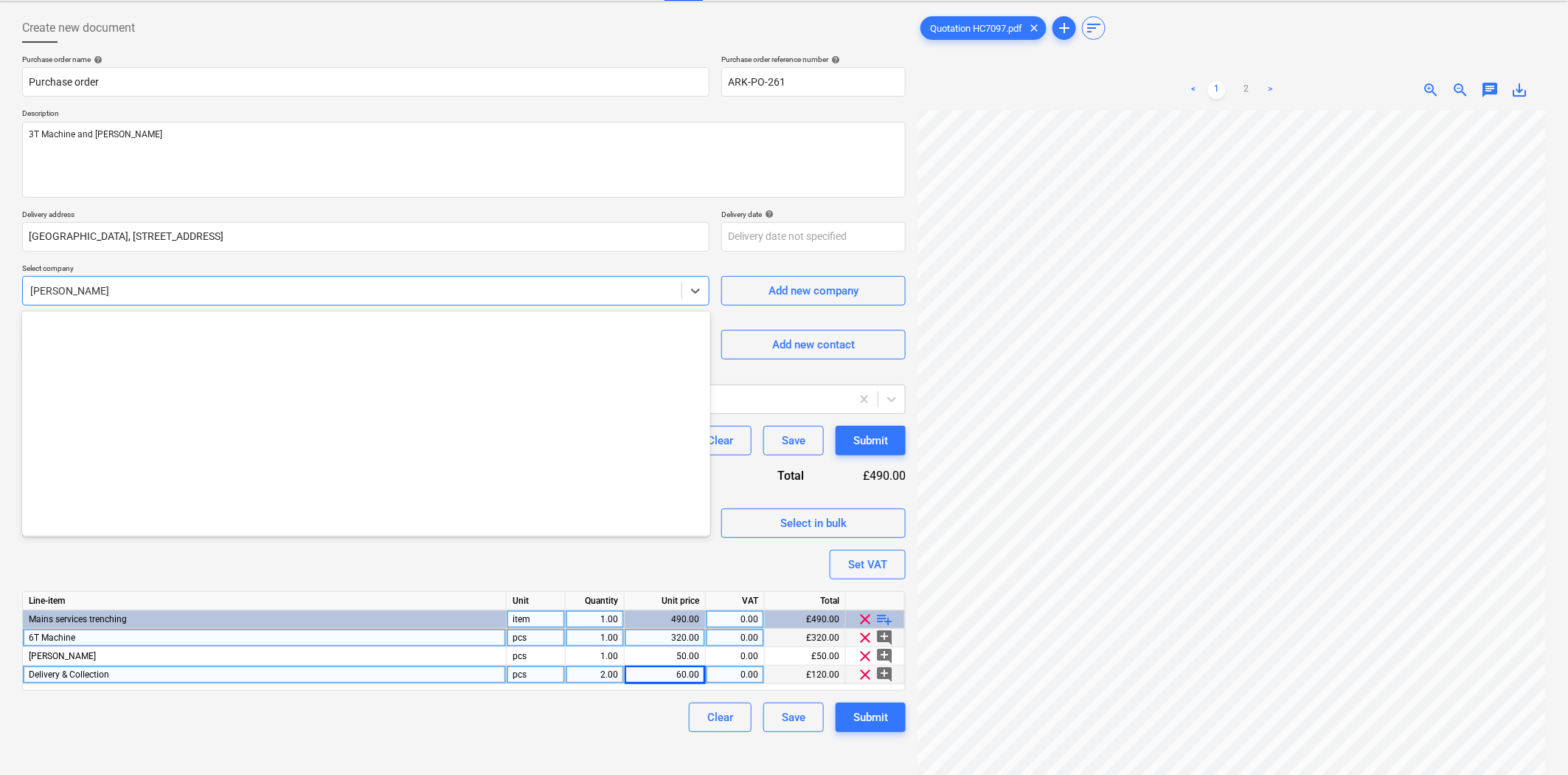
click at [335, 283] on div at bounding box center [352, 291] width 644 height 15
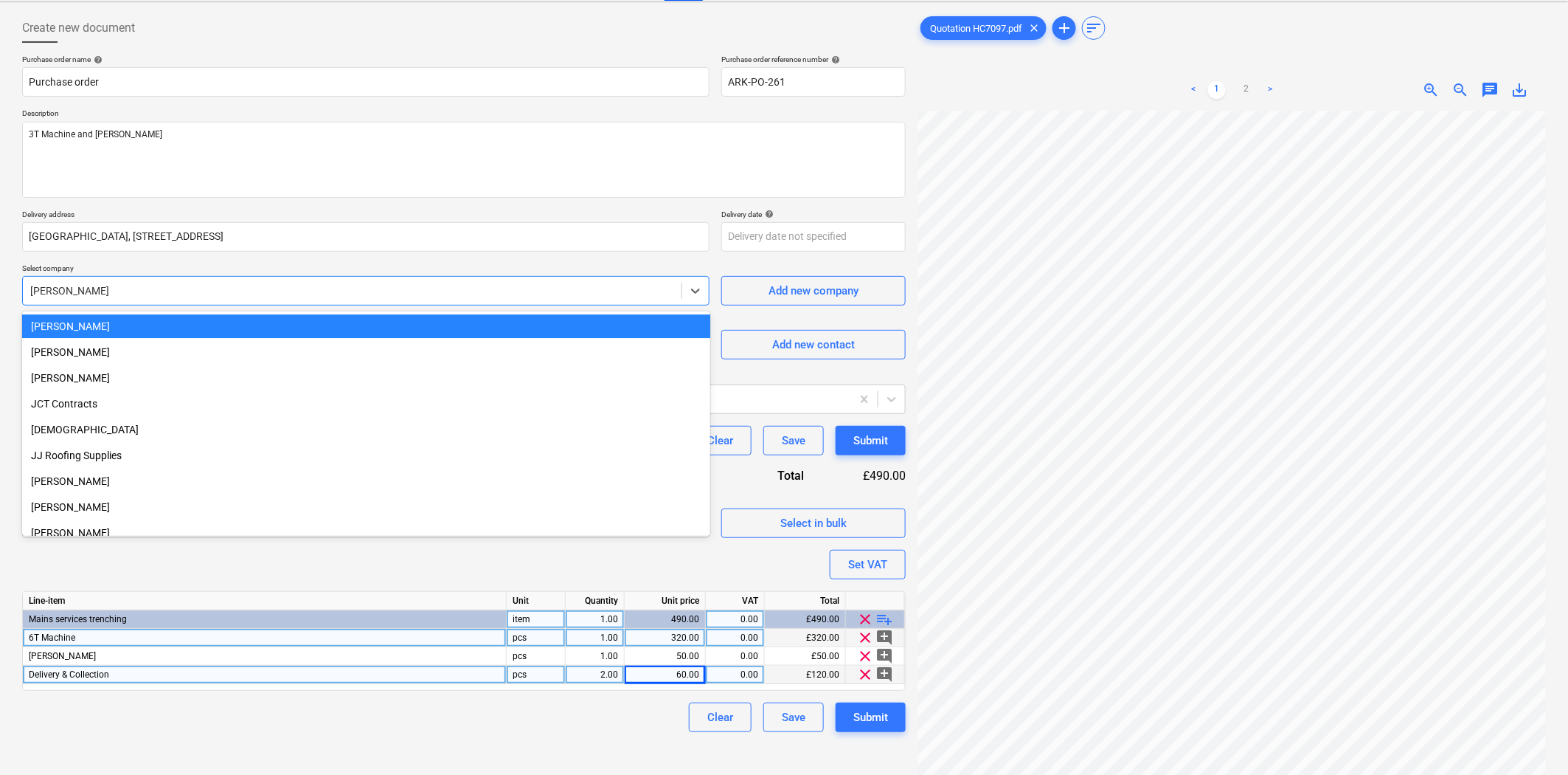
click at [323, 323] on div "[PERSON_NAME]" at bounding box center [366, 326] width 688 height 24
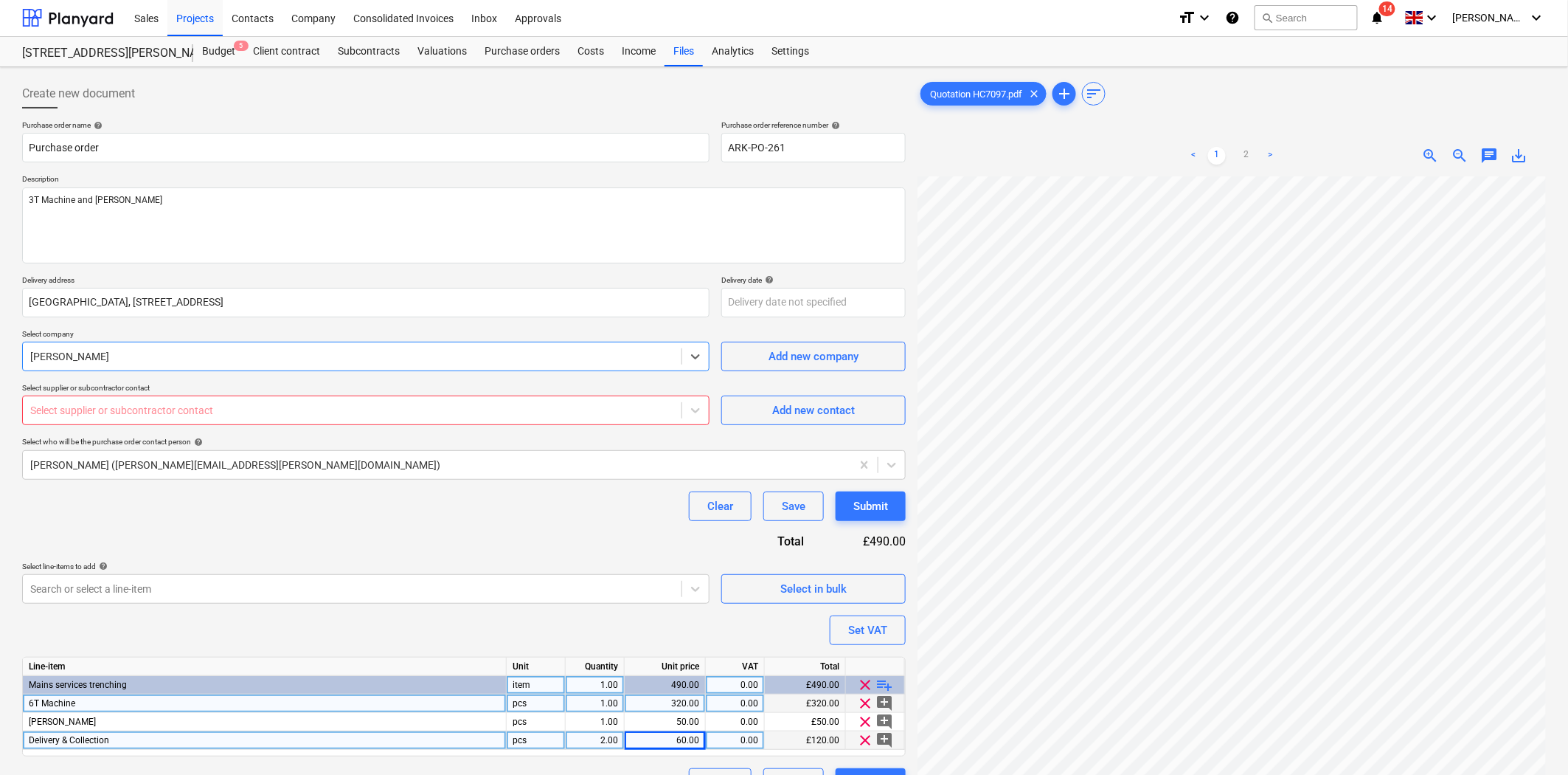
scroll to position [0, 0]
click at [345, 424] on div "Select supplier or subcontractor contact" at bounding box center [366, 410] width 687 height 29
click at [393, 519] on div "Clear Save Submit" at bounding box center [464, 506] width 884 height 29
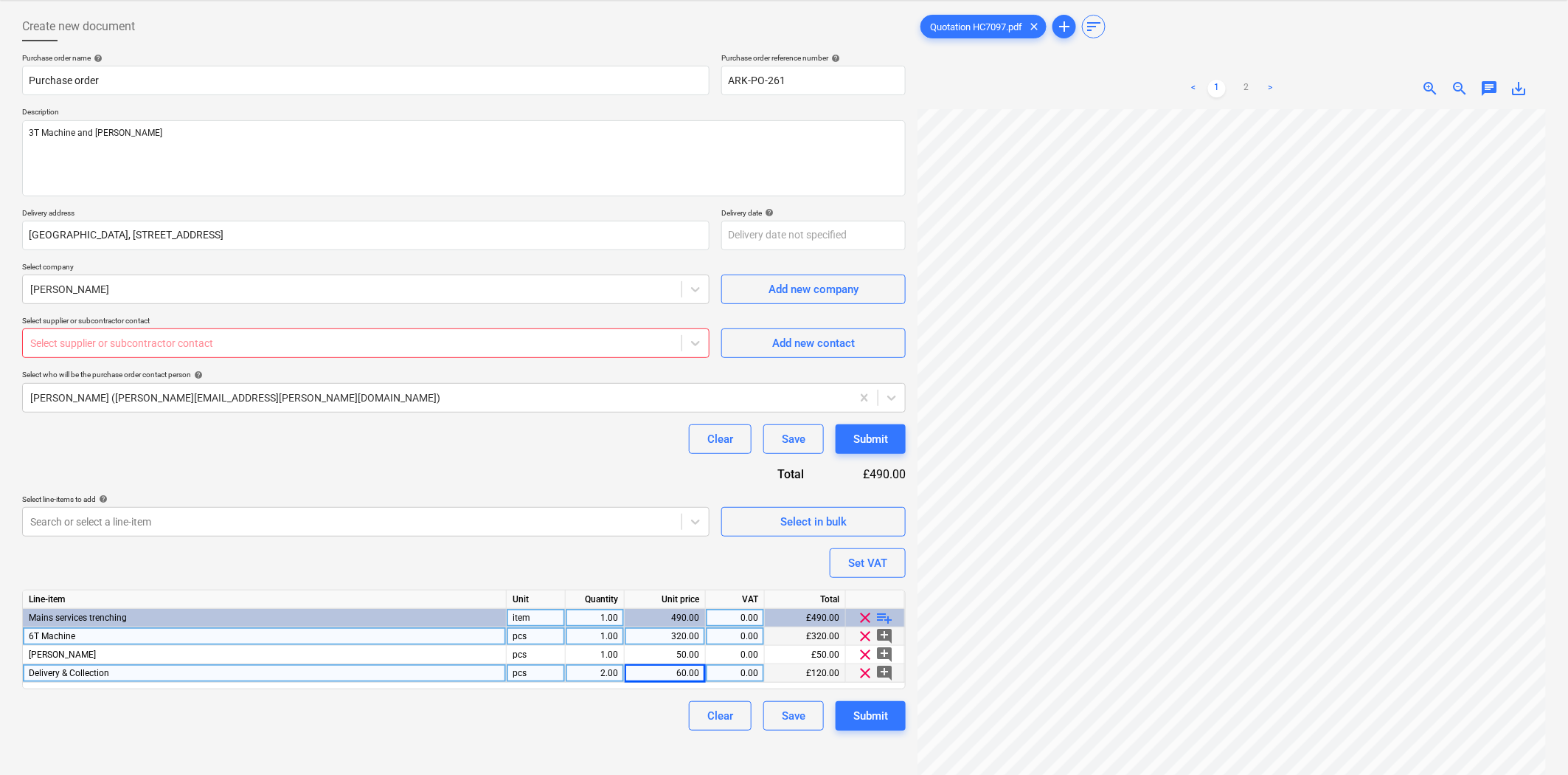
scroll to position [148, 0]
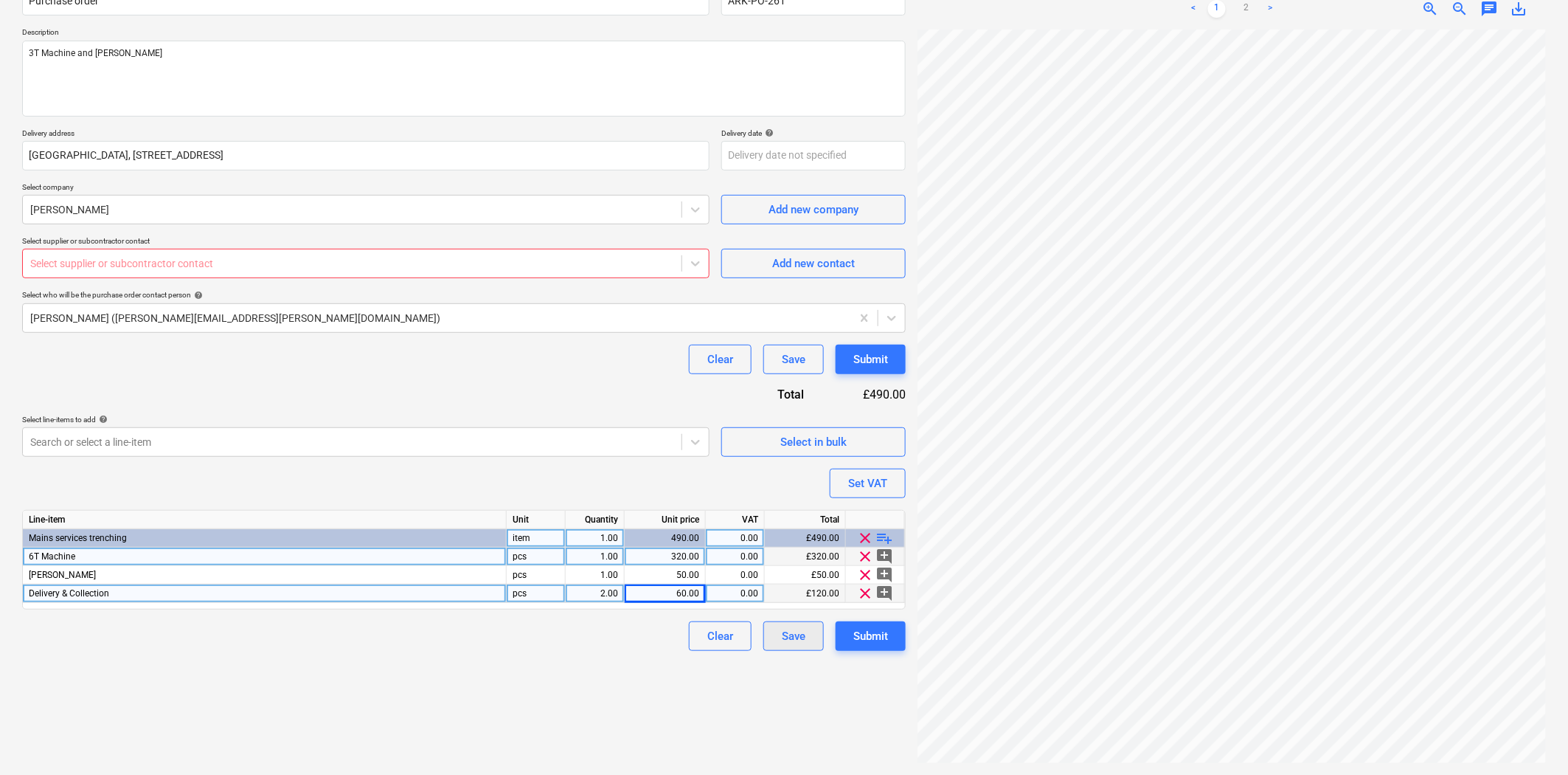
click at [791, 640] on div "Save" at bounding box center [793, 635] width 24 height 19
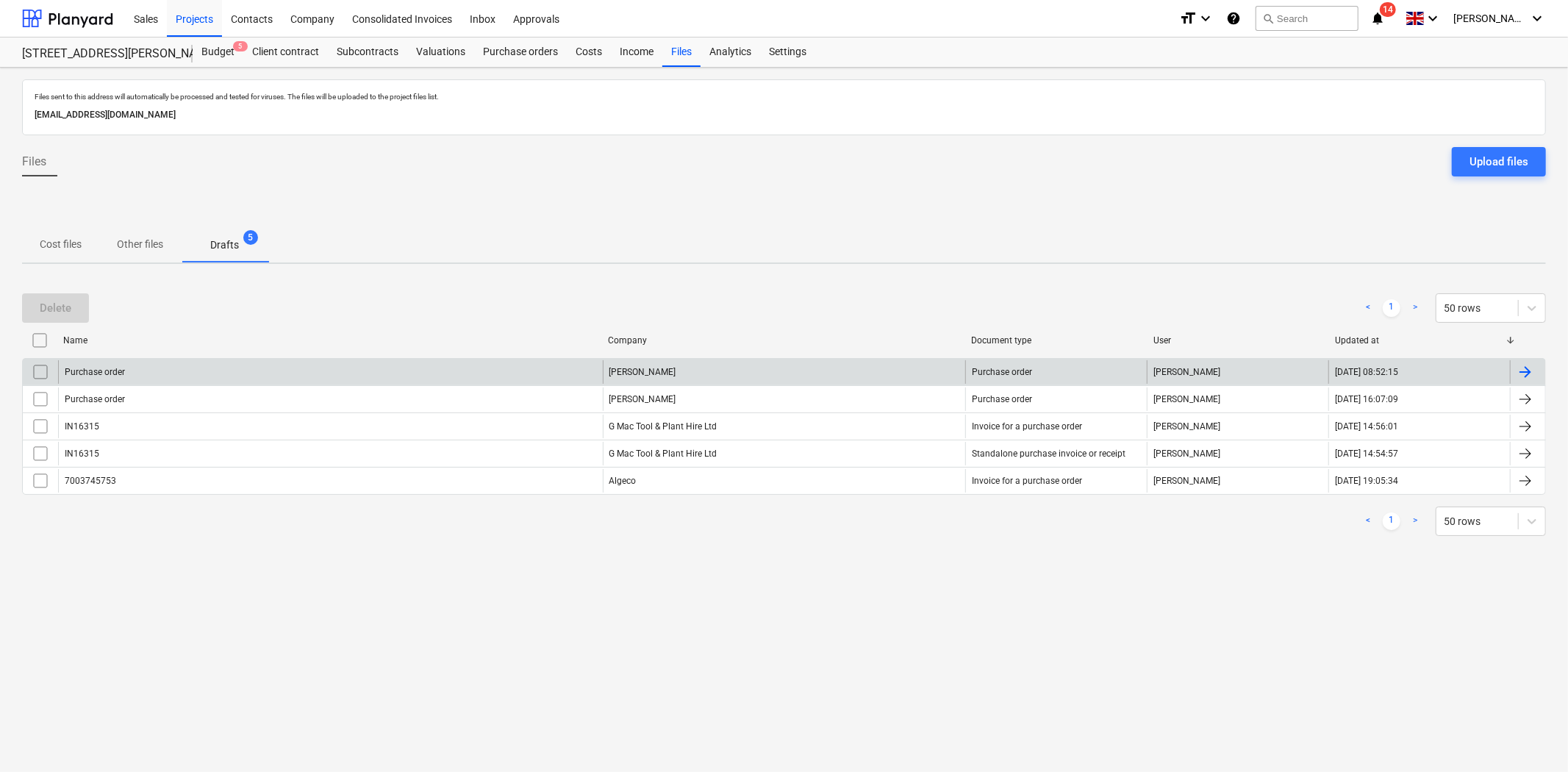
click at [141, 373] on div "Purchase order" at bounding box center [330, 372] width 544 height 23
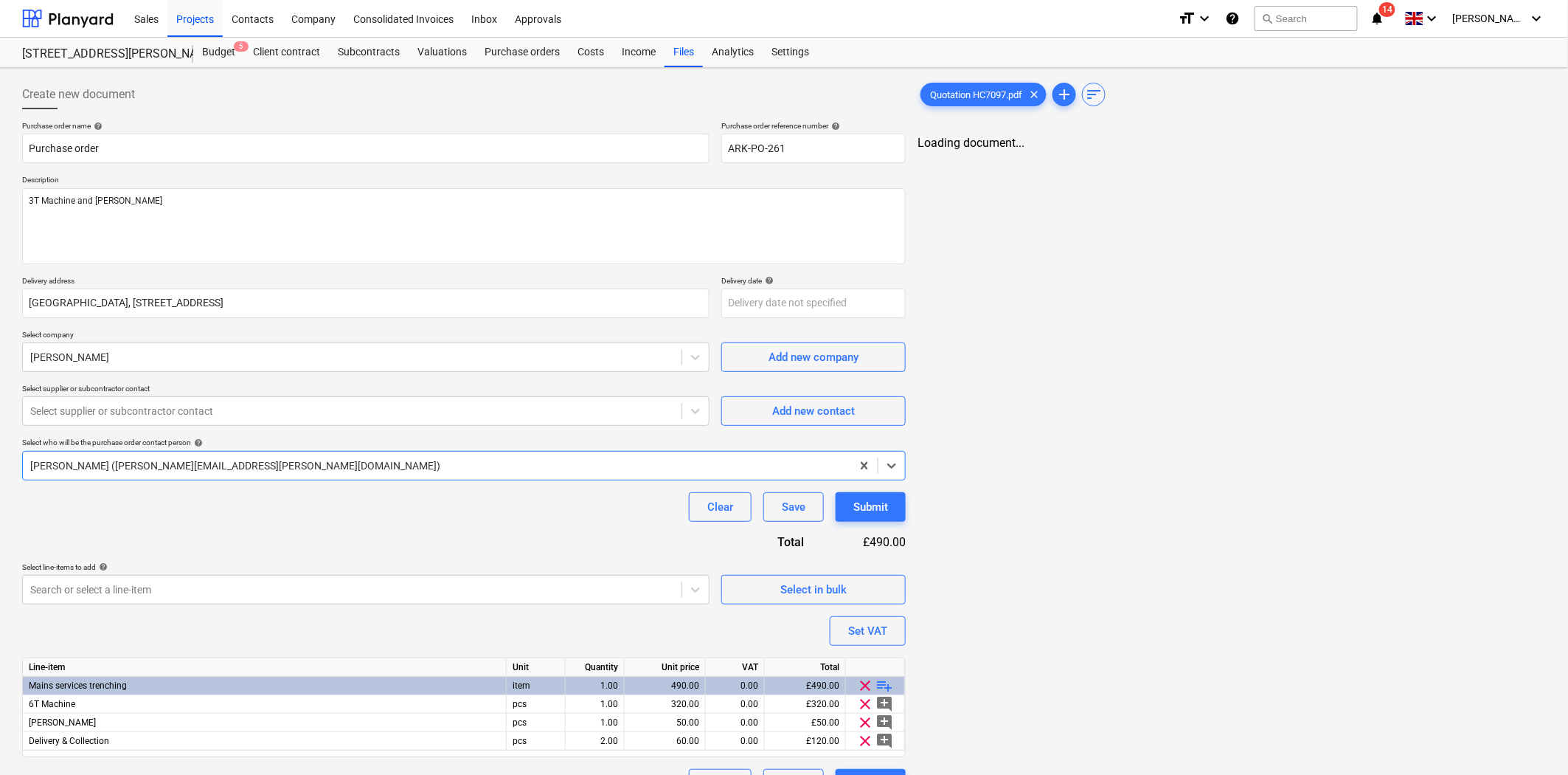
type textarea "x"
click at [245, 438] on div "Select who will be the purchase order contact person help" at bounding box center [464, 442] width 884 height 9
click at [264, 414] on div at bounding box center [352, 411] width 644 height 15
click at [299, 420] on div "Select supplier or subcontractor contact" at bounding box center [352, 411] width 659 height 21
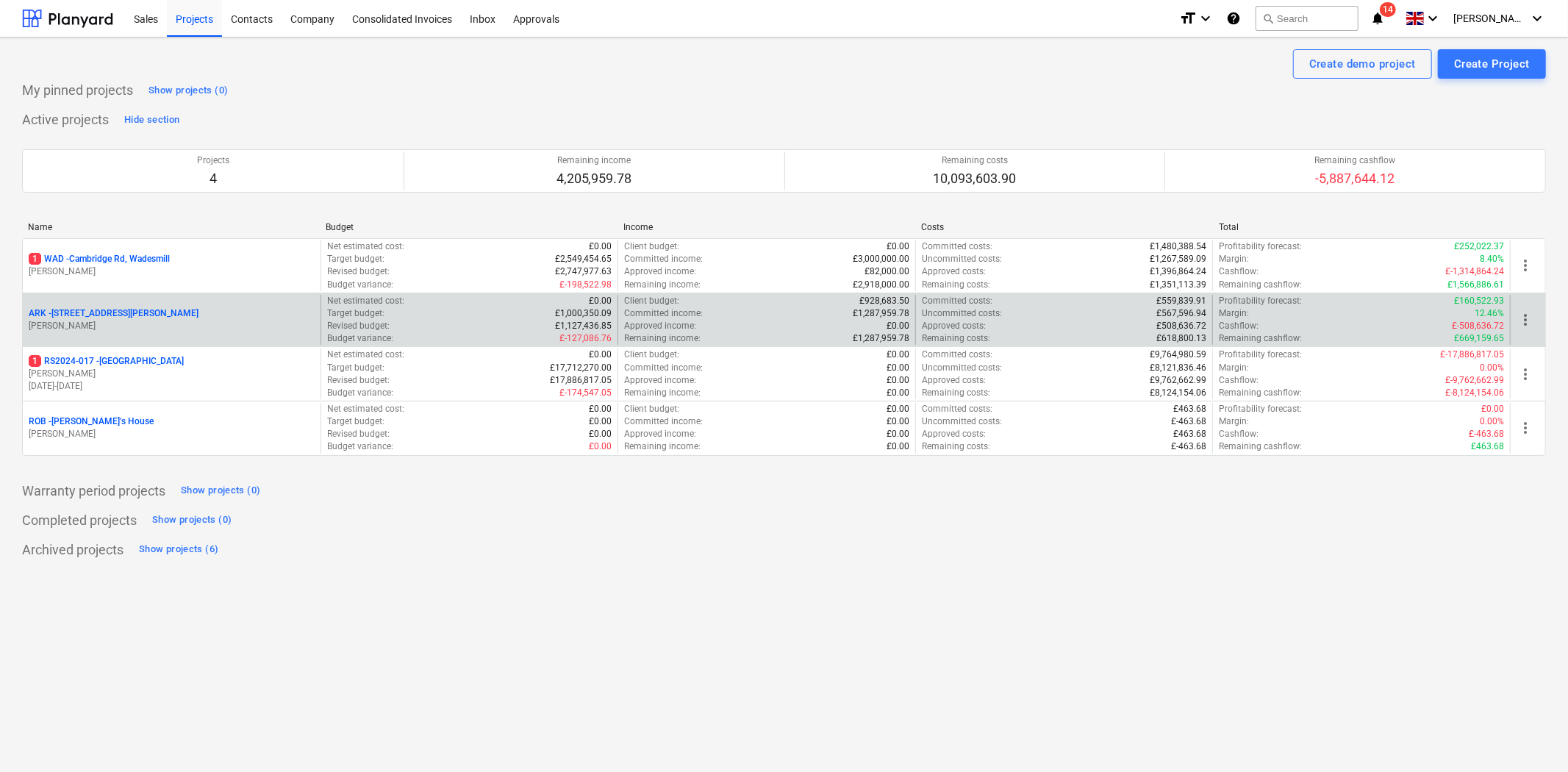
click at [106, 320] on p "ARK - 2 Galley [PERSON_NAME]" at bounding box center [113, 313] width 170 height 13
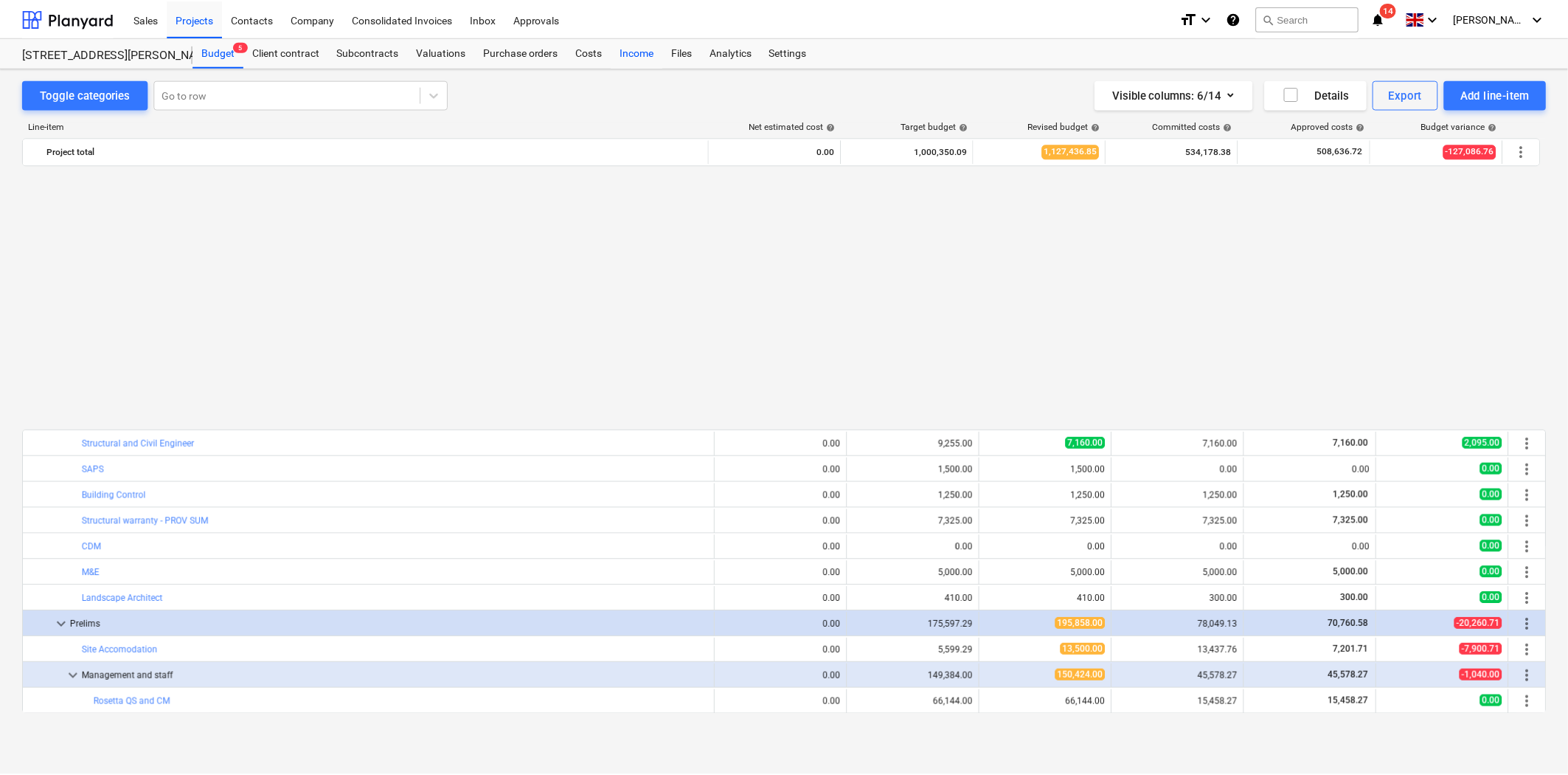
scroll to position [790, 0]
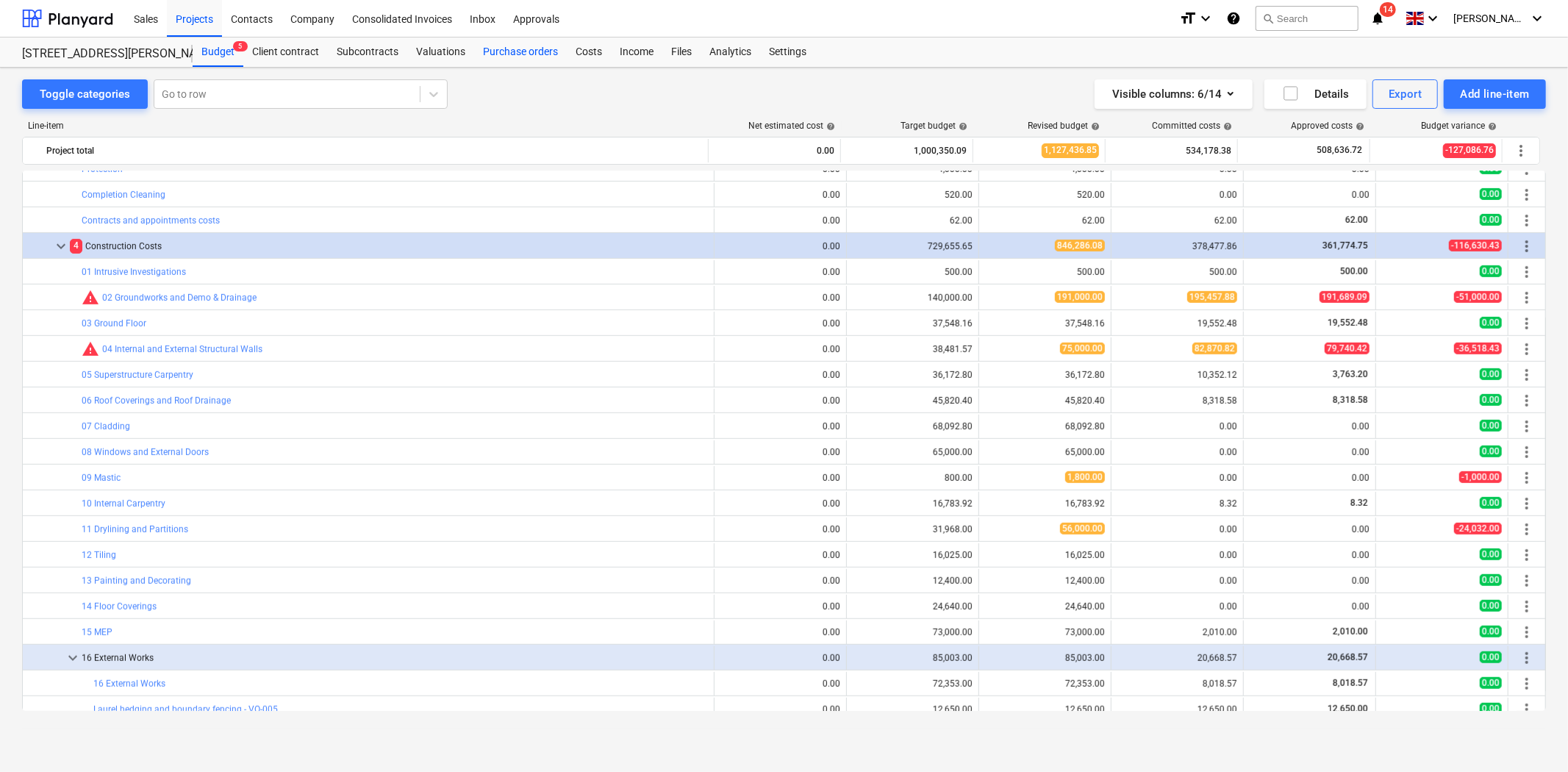
click at [508, 43] on div "Purchase orders" at bounding box center [520, 52] width 93 height 29
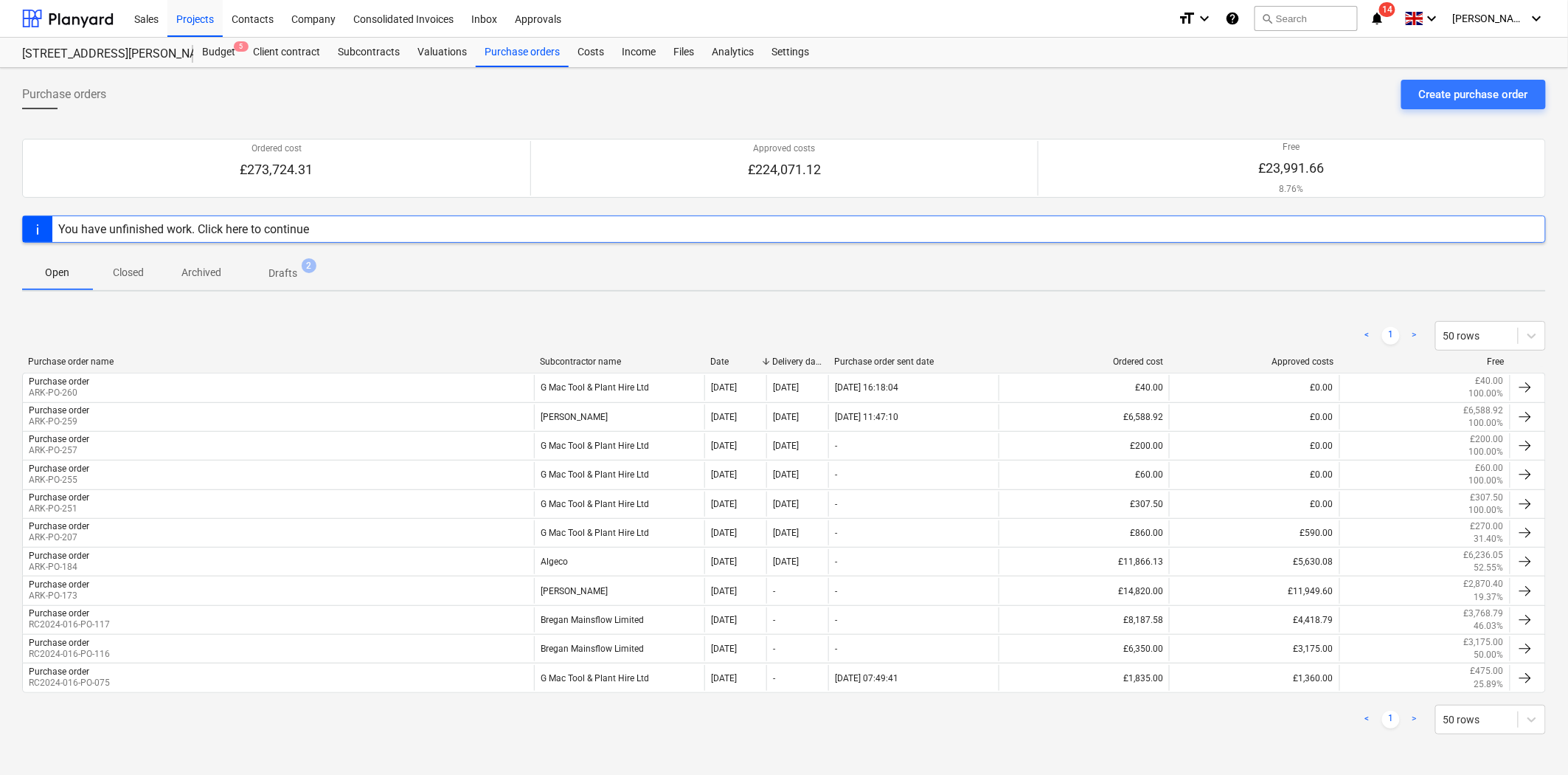
click at [266, 272] on span "Drafts 2" at bounding box center [282, 273] width 52 height 15
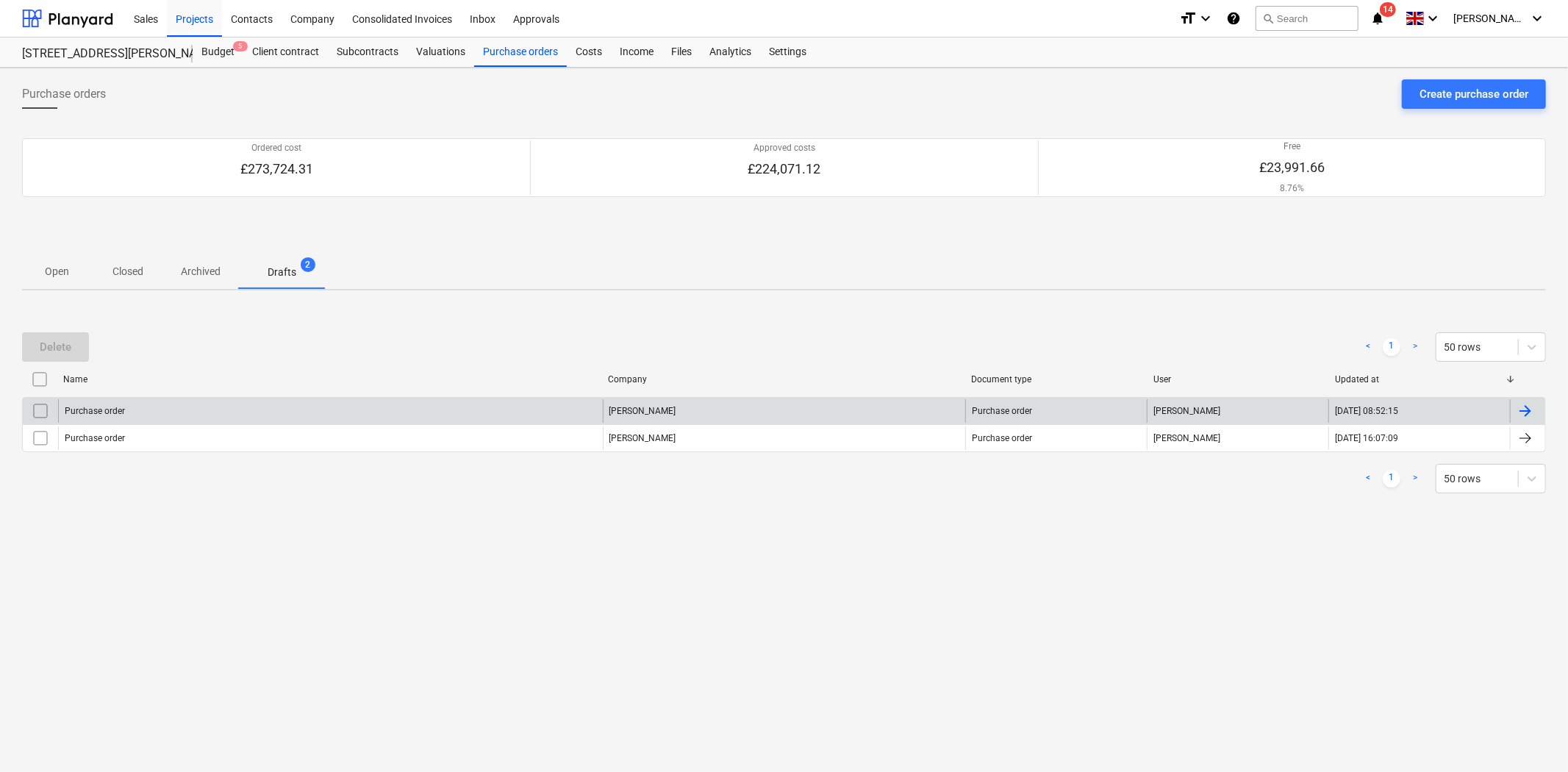
click at [183, 415] on div "Purchase order" at bounding box center [330, 411] width 544 height 23
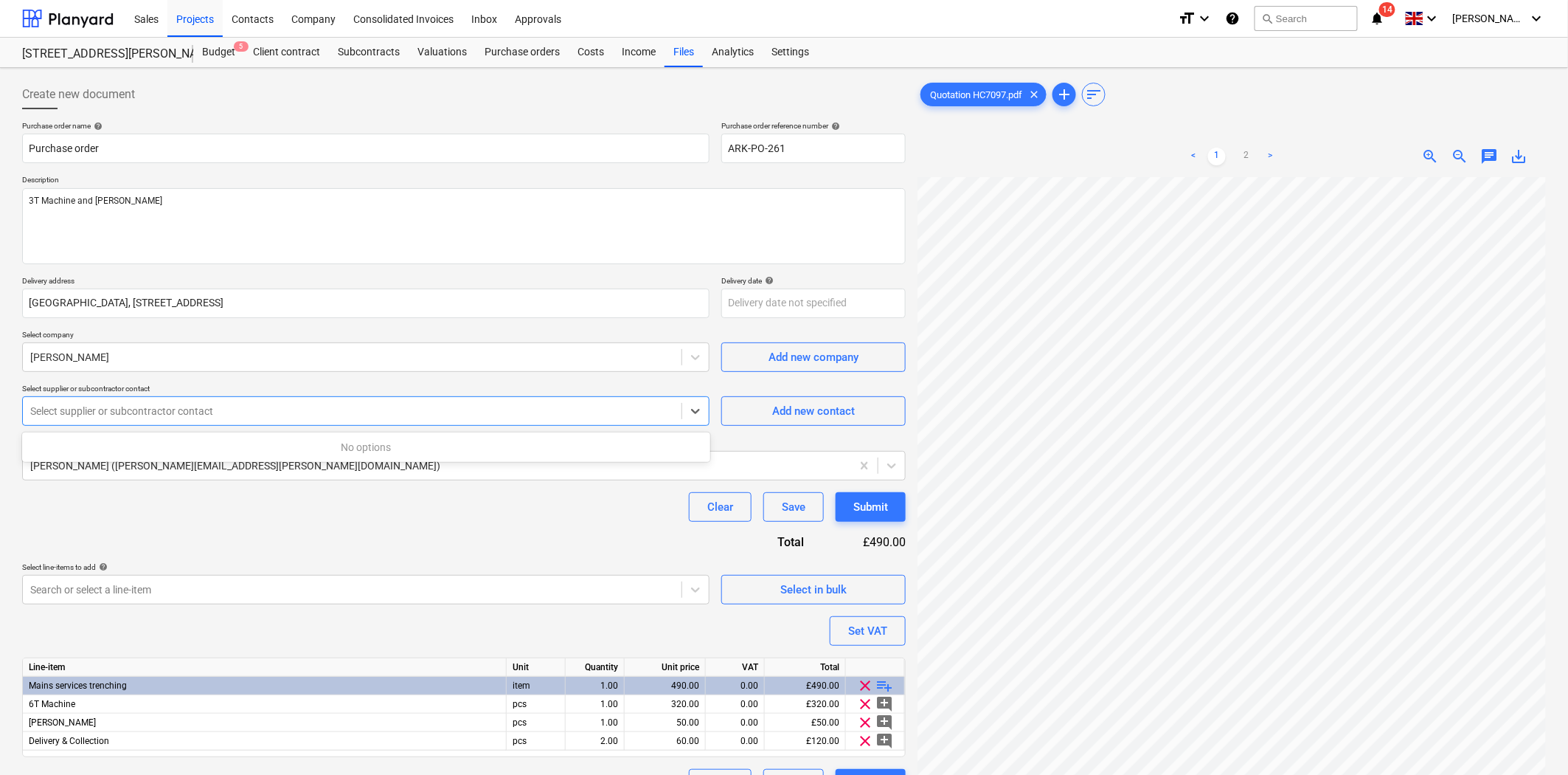
click at [266, 422] on div "Select supplier or subcontractor contact" at bounding box center [366, 410] width 687 height 29
click at [526, 45] on div "Purchase orders" at bounding box center [522, 52] width 93 height 29
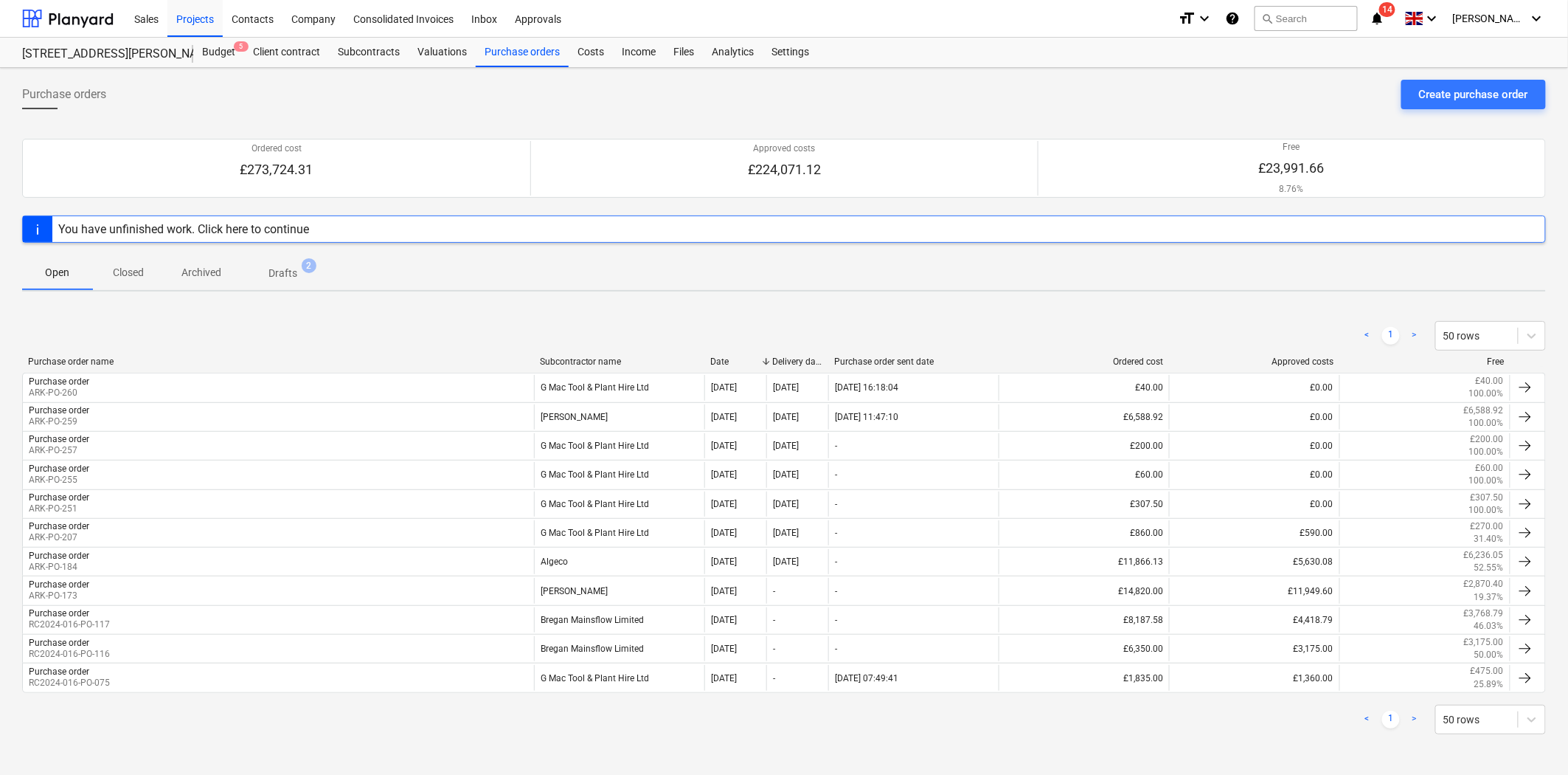
click at [186, 319] on div "< 1 > 50 rows" at bounding box center [783, 335] width 1523 height 41
click at [1476, 96] on div "Create purchase order" at bounding box center [1474, 94] width 109 height 19
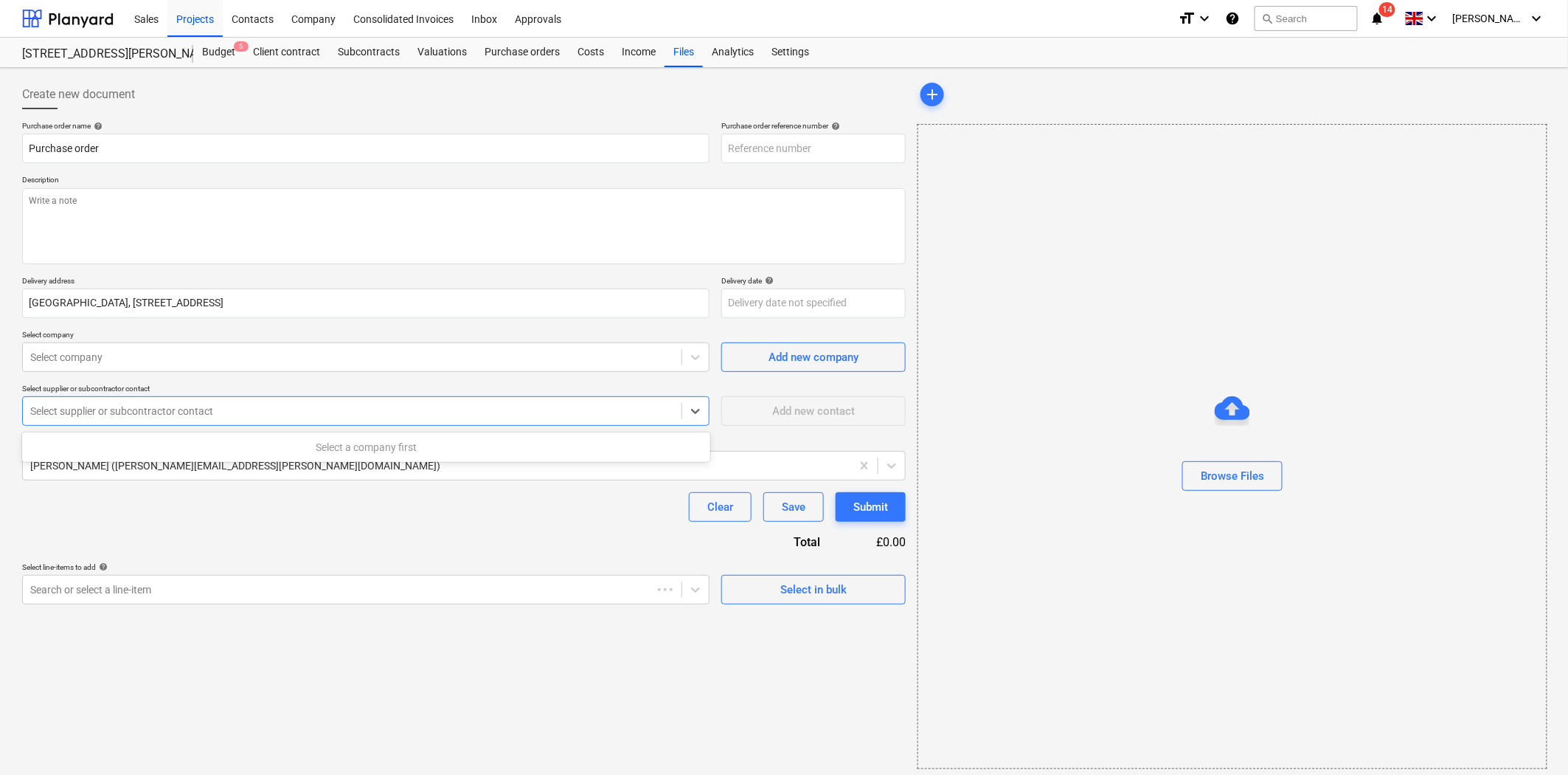
click at [277, 396] on div "Select supplier or subcontractor contact" at bounding box center [366, 410] width 687 height 29
click at [299, 365] on div at bounding box center [352, 357] width 644 height 15
type textarea "x"
type input "ARK-PO-262"
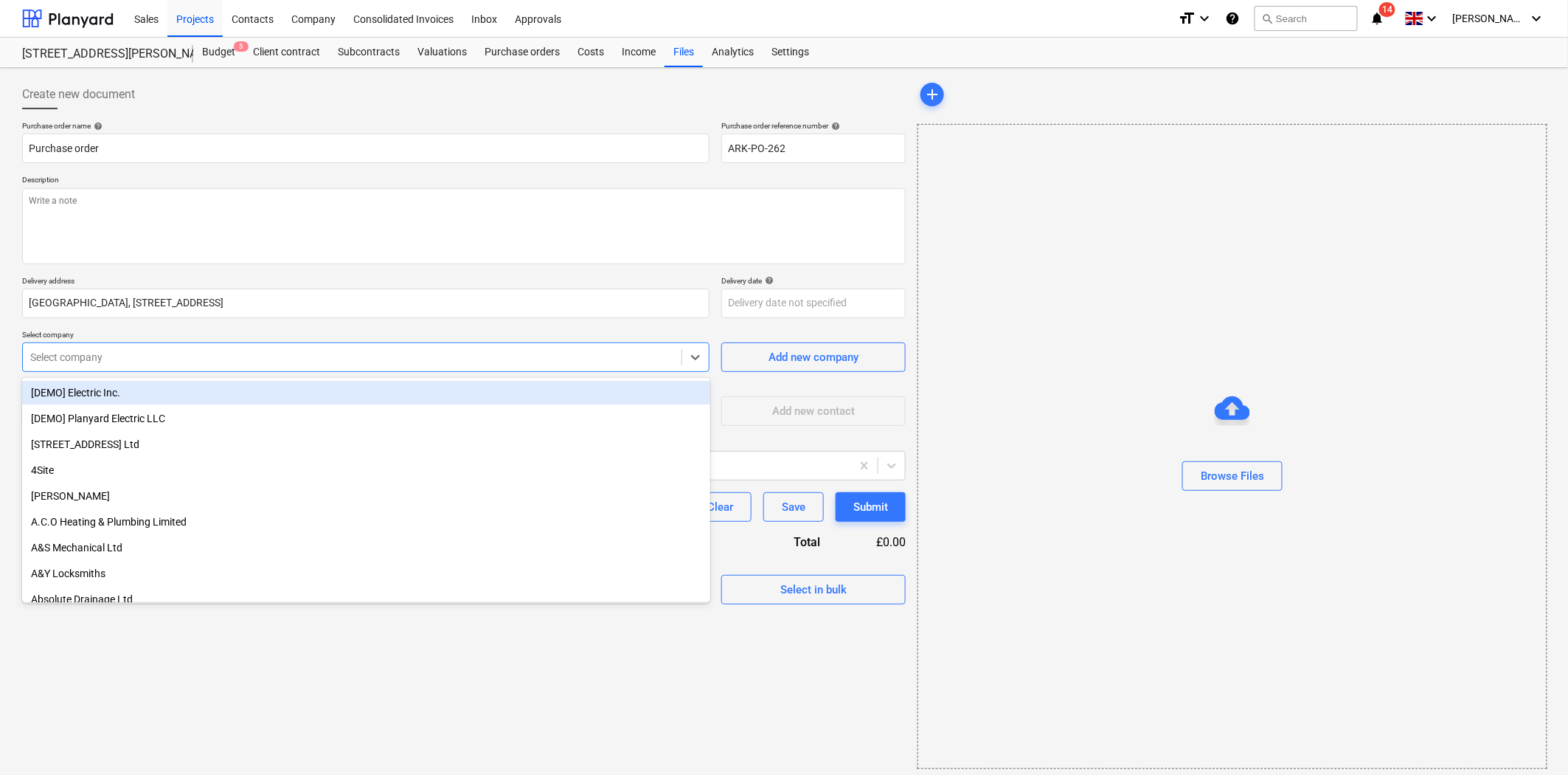
type textarea "x"
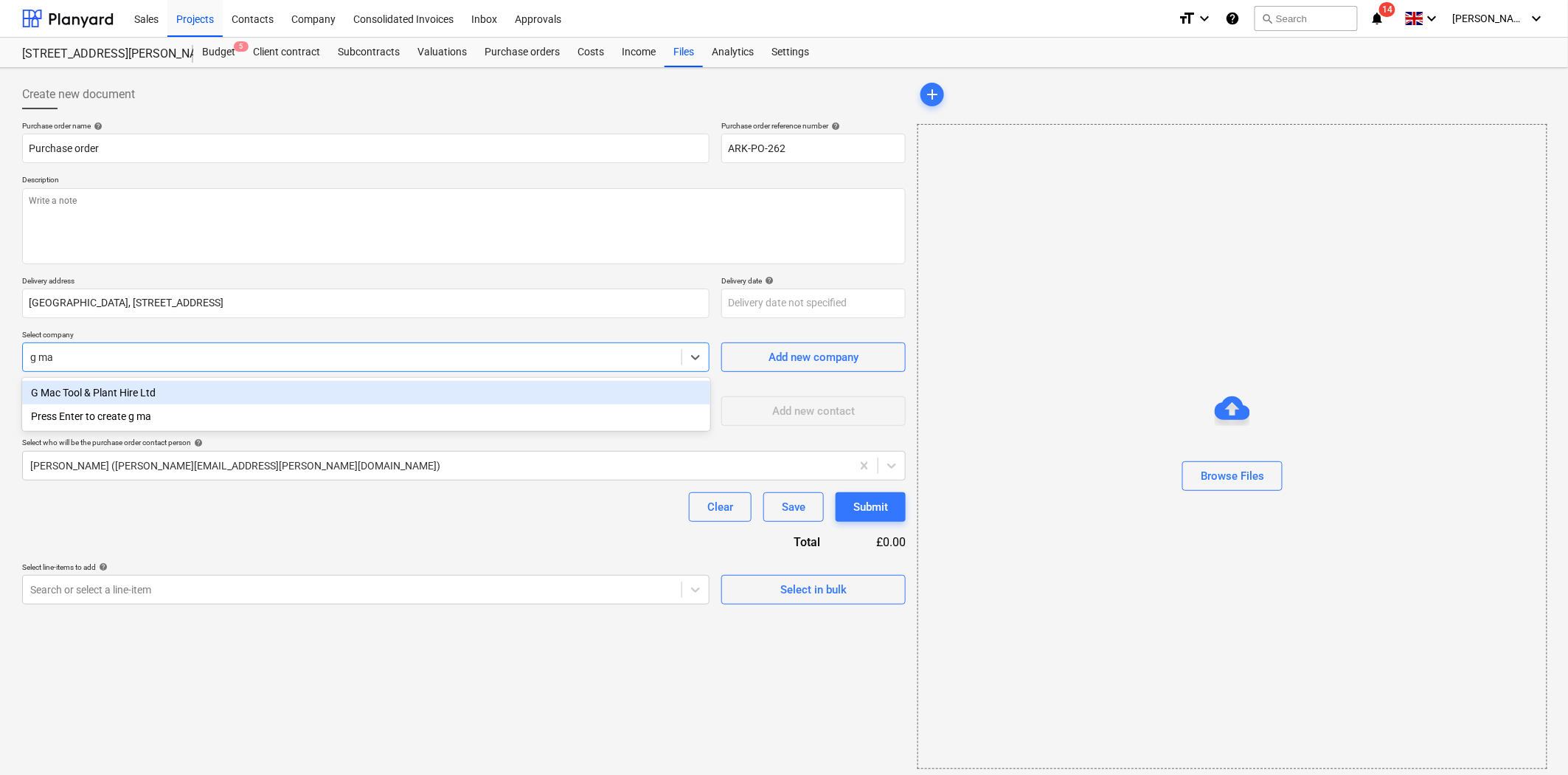
type input "g mac"
click at [172, 388] on div "G Mac Tool & Plant Hire Ltd" at bounding box center [366, 393] width 688 height 24
type textarea "x"
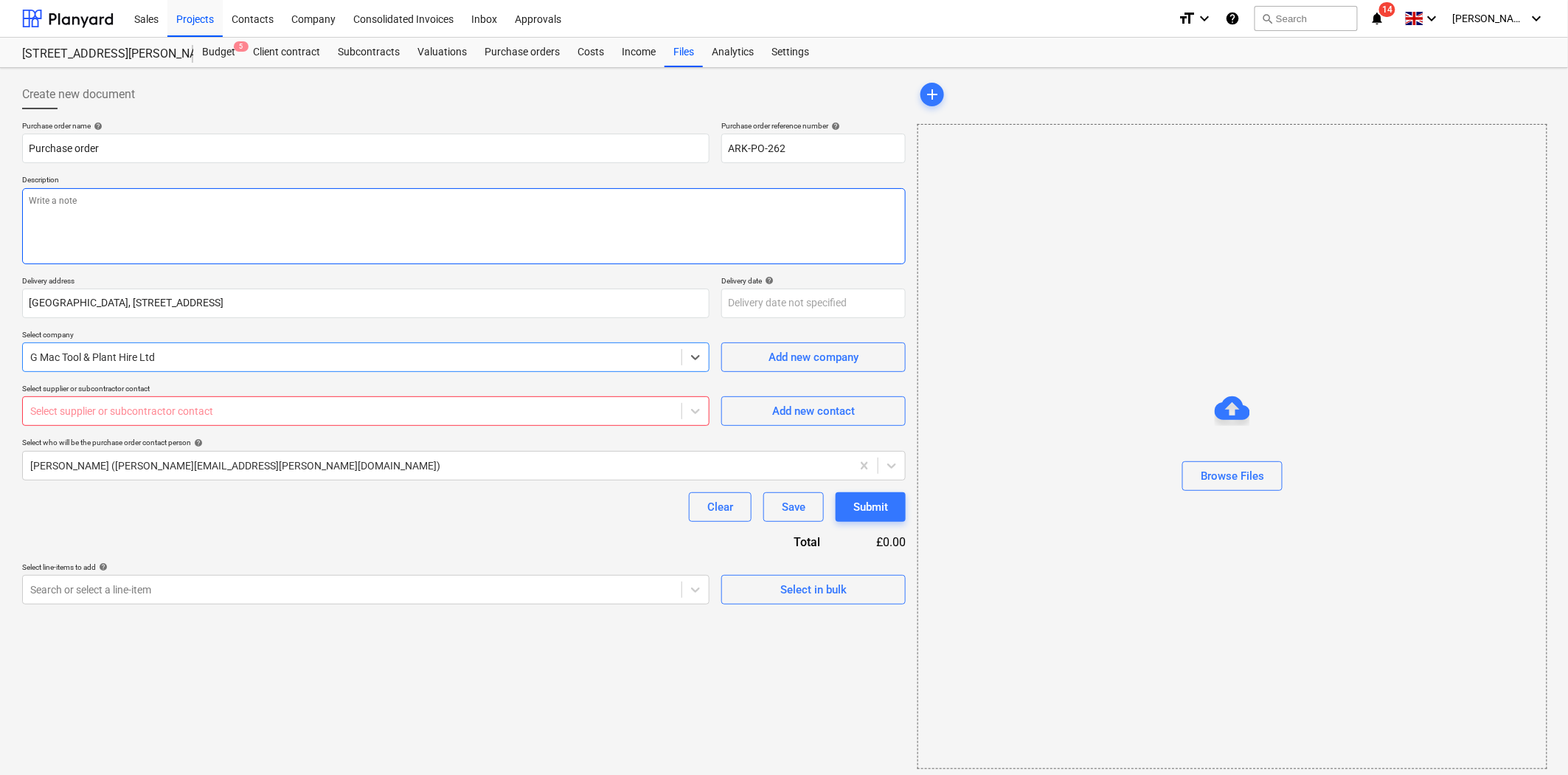
click at [234, 218] on textarea at bounding box center [464, 226] width 884 height 76
type textarea "x"
type textarea "6"
type textarea "x"
type textarea "6T"
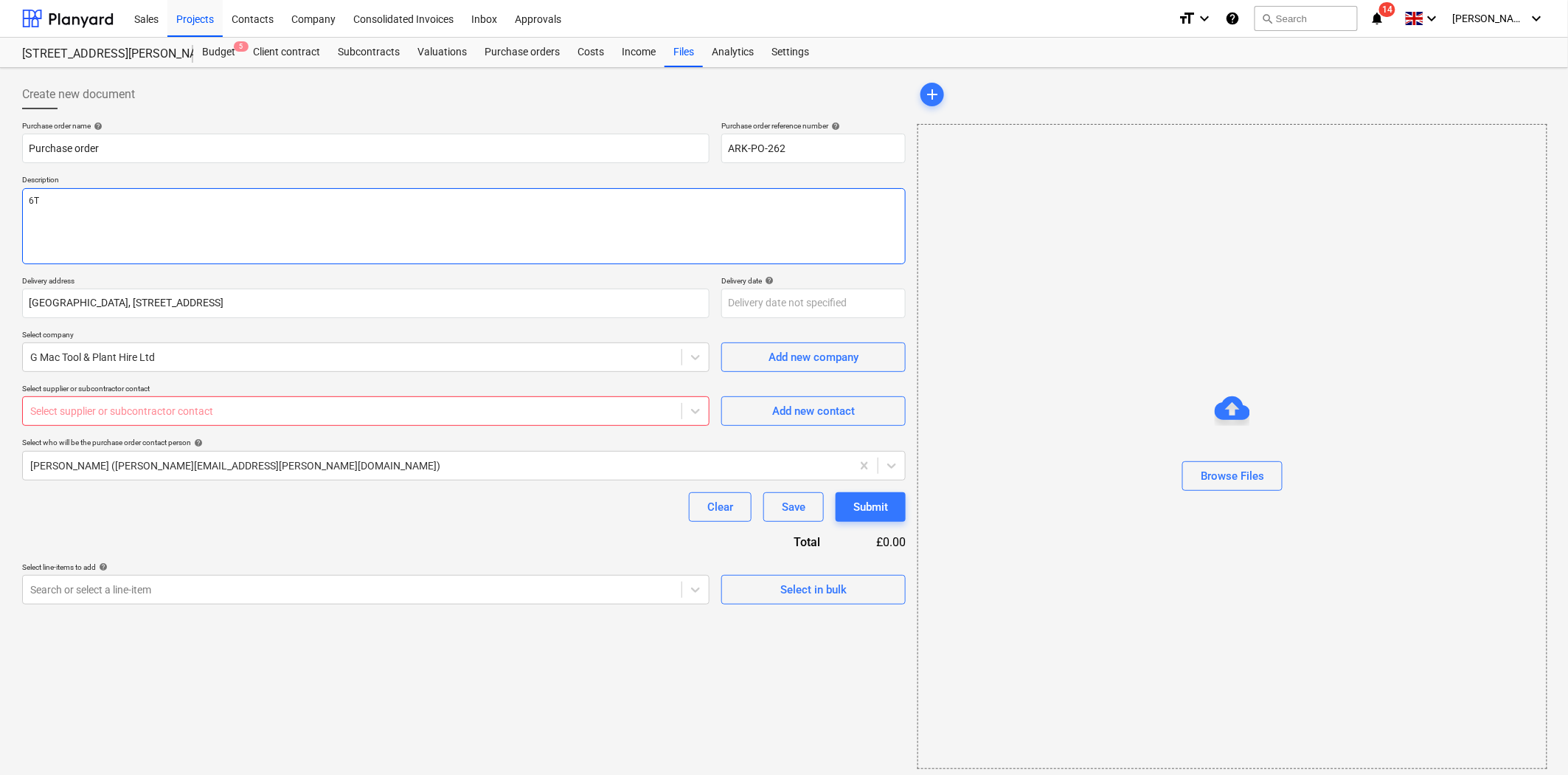
type textarea "x"
type textarea "6T"
type textarea "x"
type textarea "6T M"
type textarea "x"
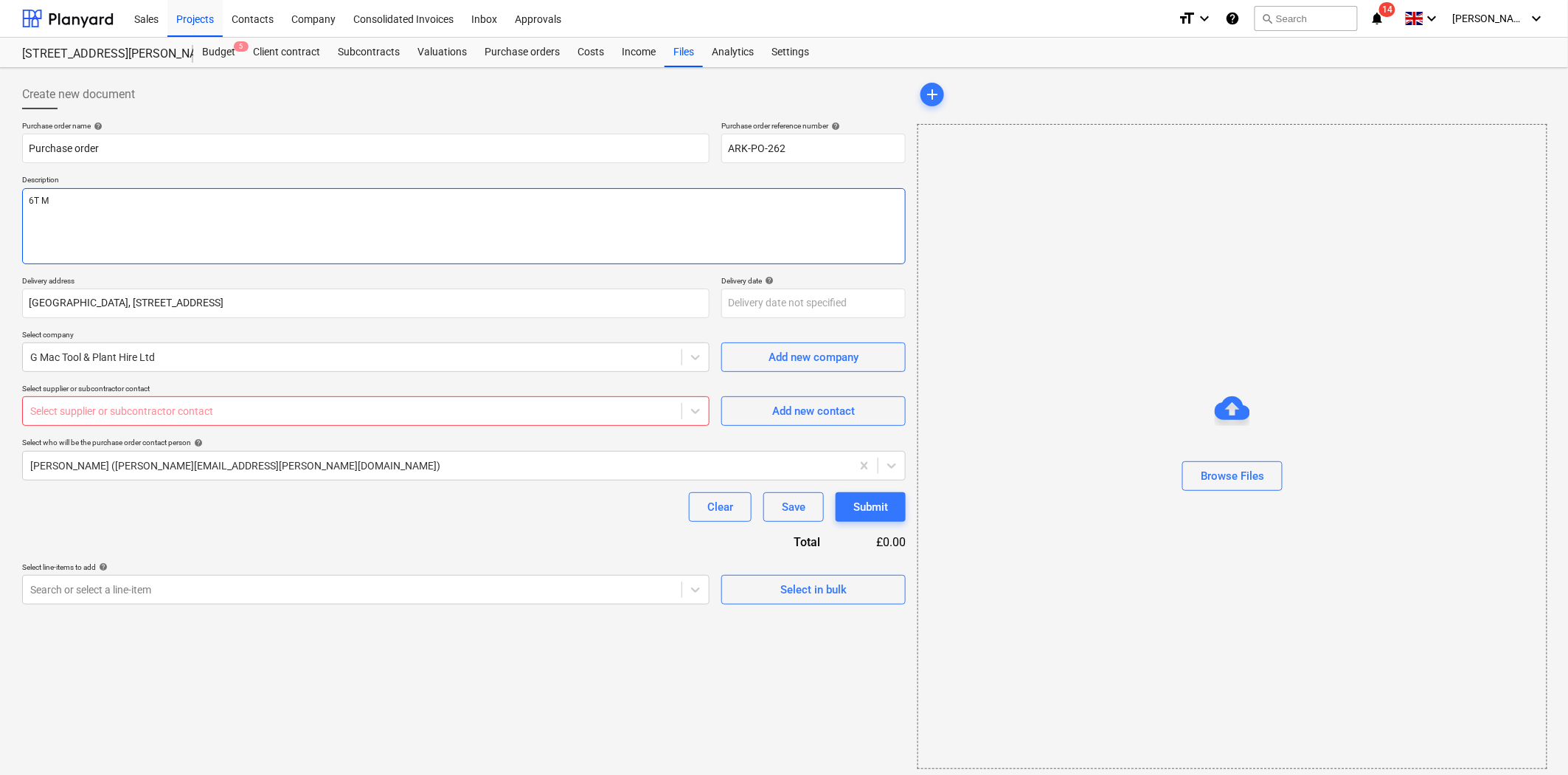
type textarea "6T Ma"
type textarea "x"
type textarea "6T Mach"
type textarea "x"
type textarea "6T Machi"
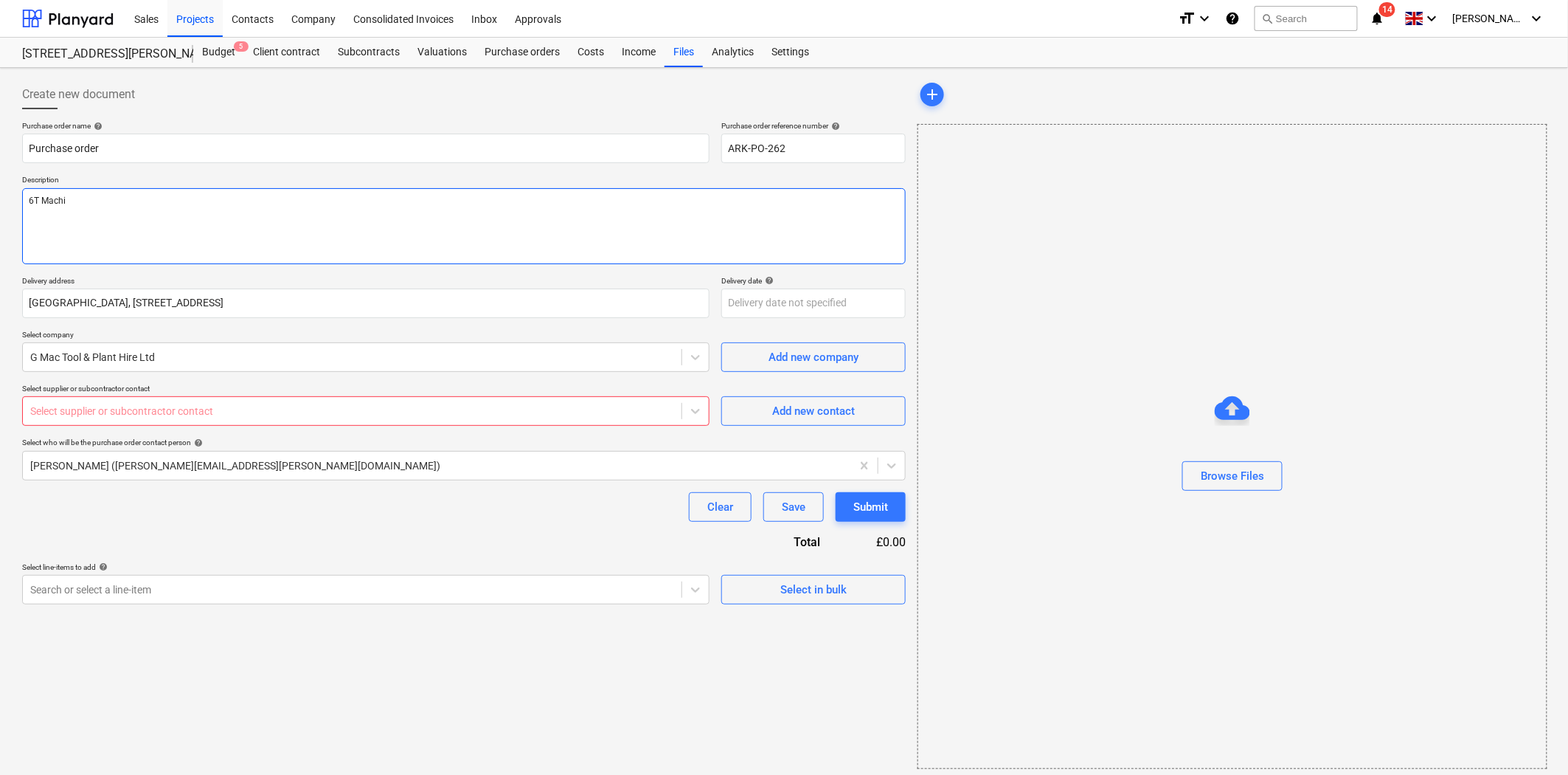
type textarea "x"
type textarea "6T Machin"
type textarea "x"
type textarea "6T Machine"
type textarea "x"
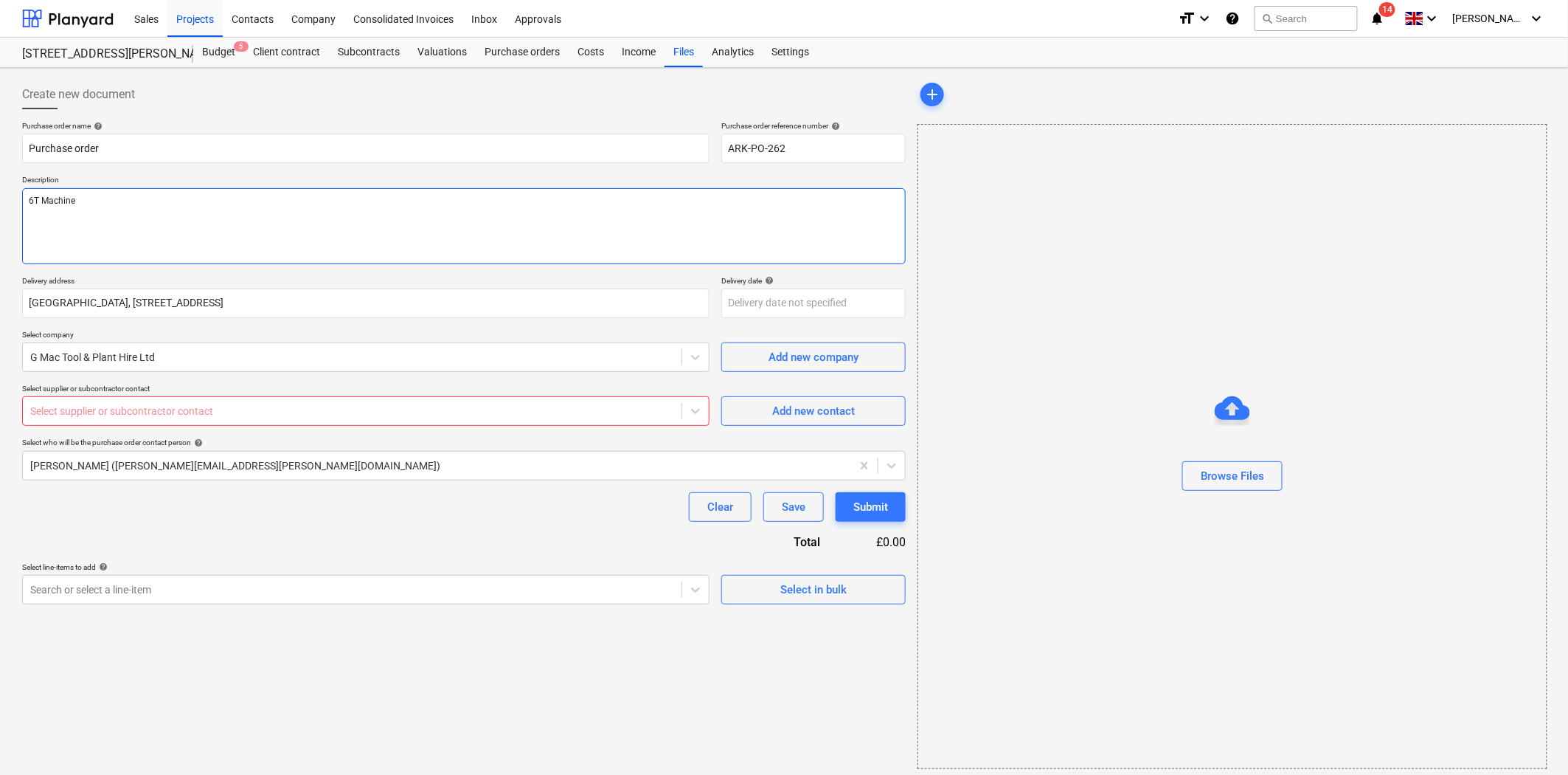
type textarea "6T Machine"
type textarea "x"
type textarea "6T Machine"
type textarea "x"
type textarea "6T Machine W"
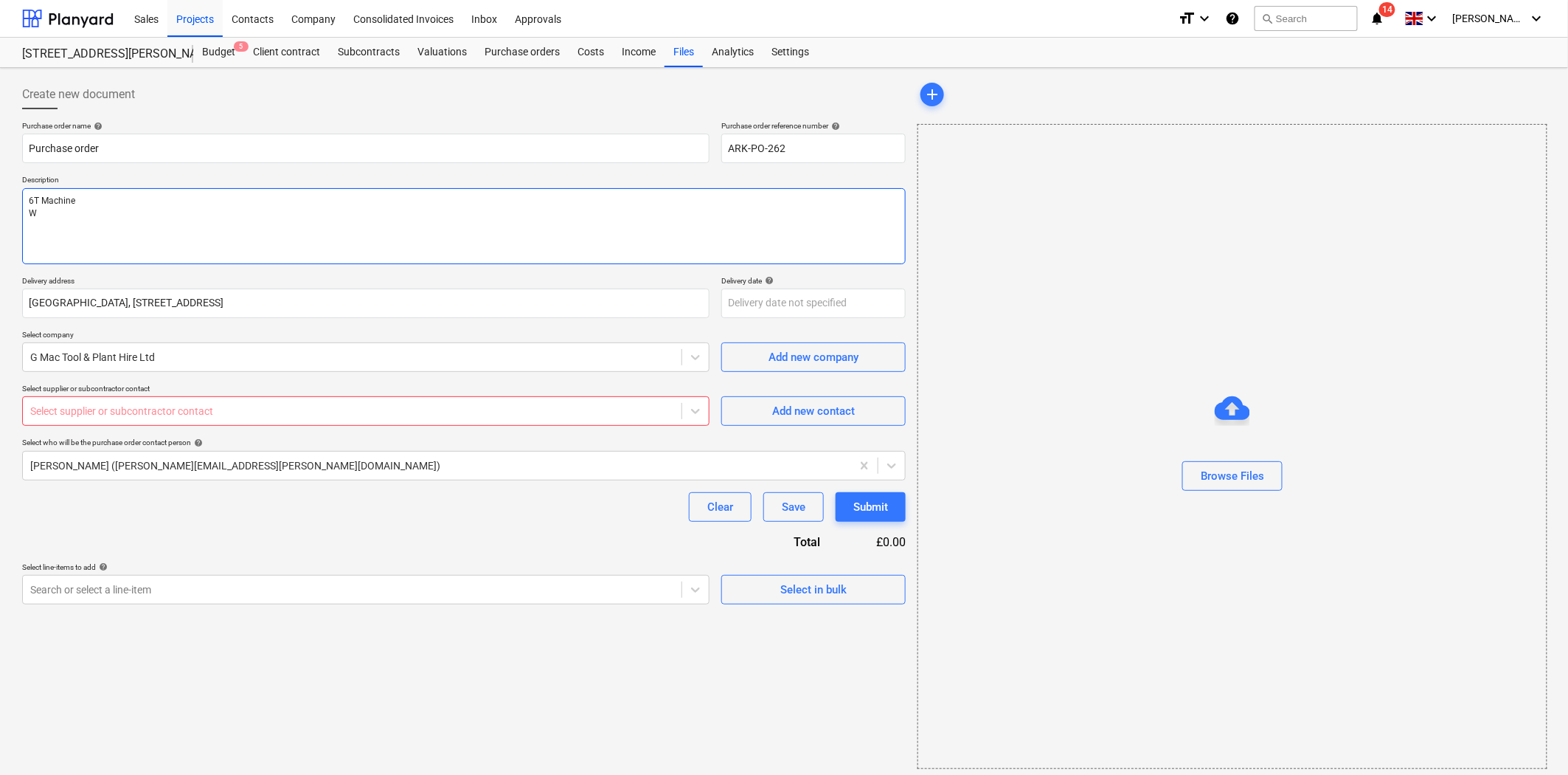
type textarea "x"
type textarea "6T Machine Wa"
type textarea "x"
type textarea "6T Machine Wac"
type textarea "x"
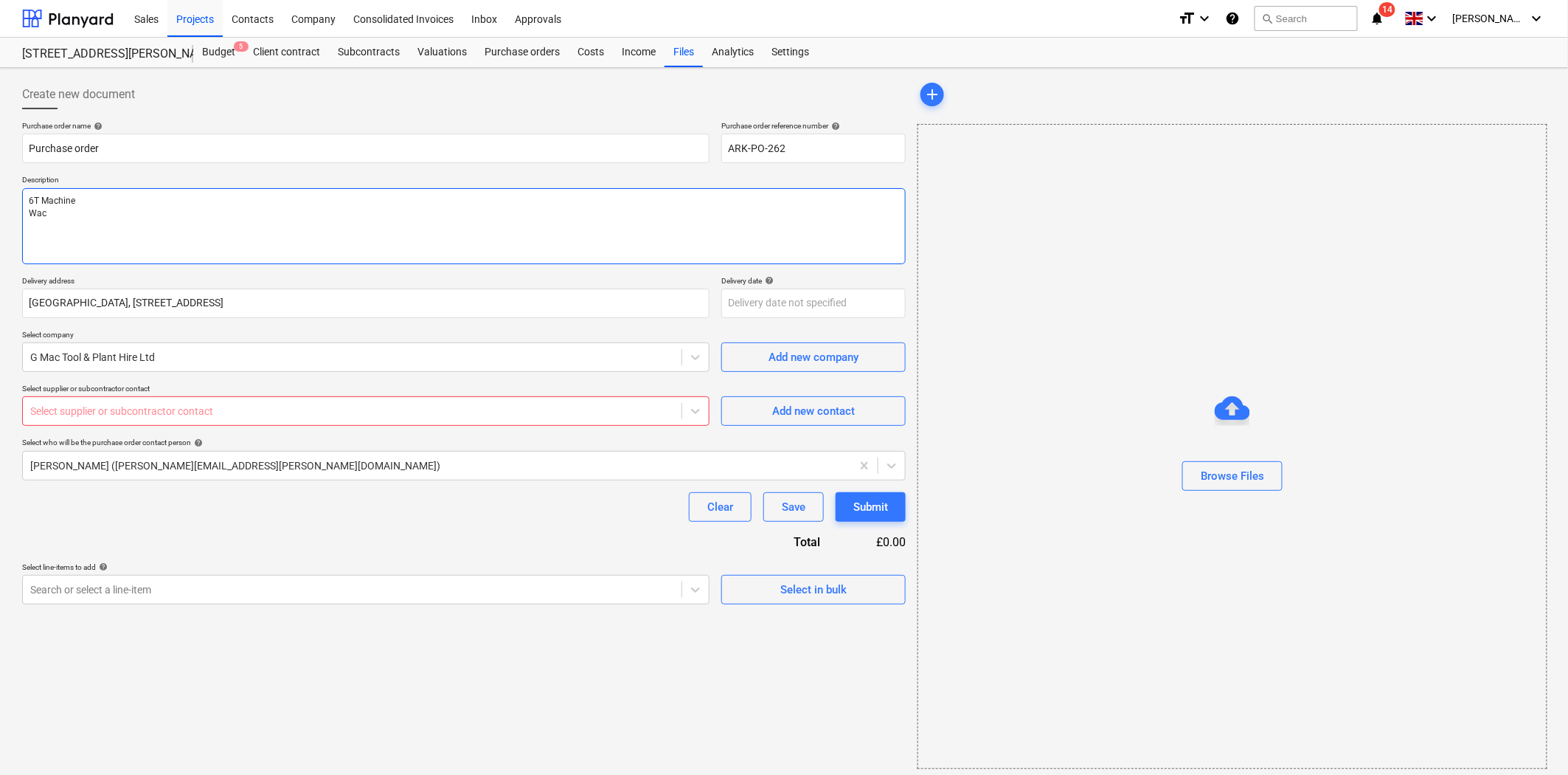
type textarea "6T Machine Wack"
type textarea "x"
type textarea "6T Machine Wacke"
type textarea "x"
type textarea "6T Machine Wacker"
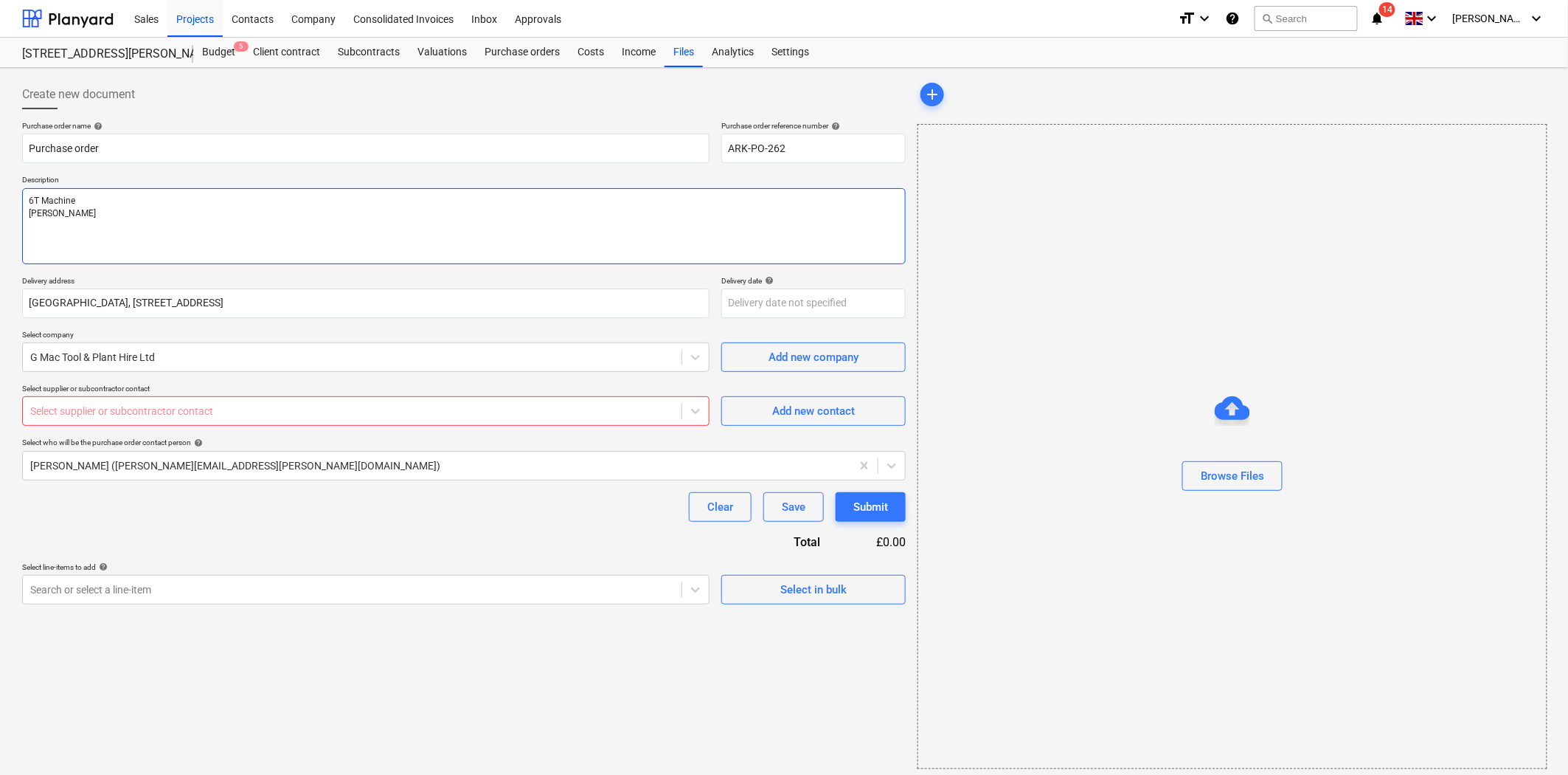
type textarea "x"
type textarea "6T Machine Wacker P"
type textarea "x"
type textarea "6T Machine Wacker Pla"
type textarea "x"
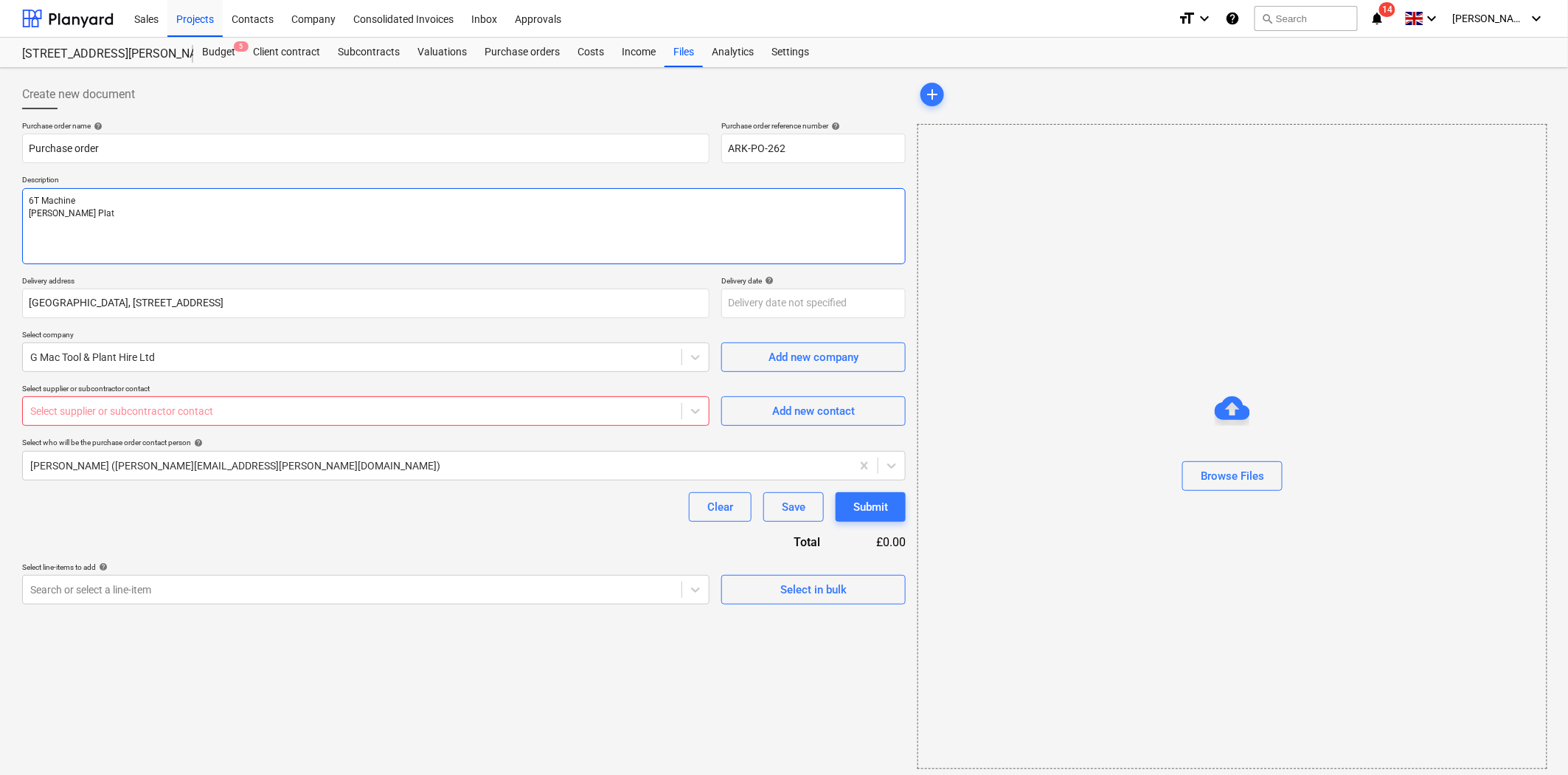
type textarea "6T Machine Wacker Plate"
type textarea "x"
type textarea "6T Machine Wacker Plate"
click at [329, 432] on div "Purchase order name help Purchase order Purchase order reference number help AR…" at bounding box center [464, 362] width 884 height 483
click at [332, 416] on div at bounding box center [352, 411] width 644 height 15
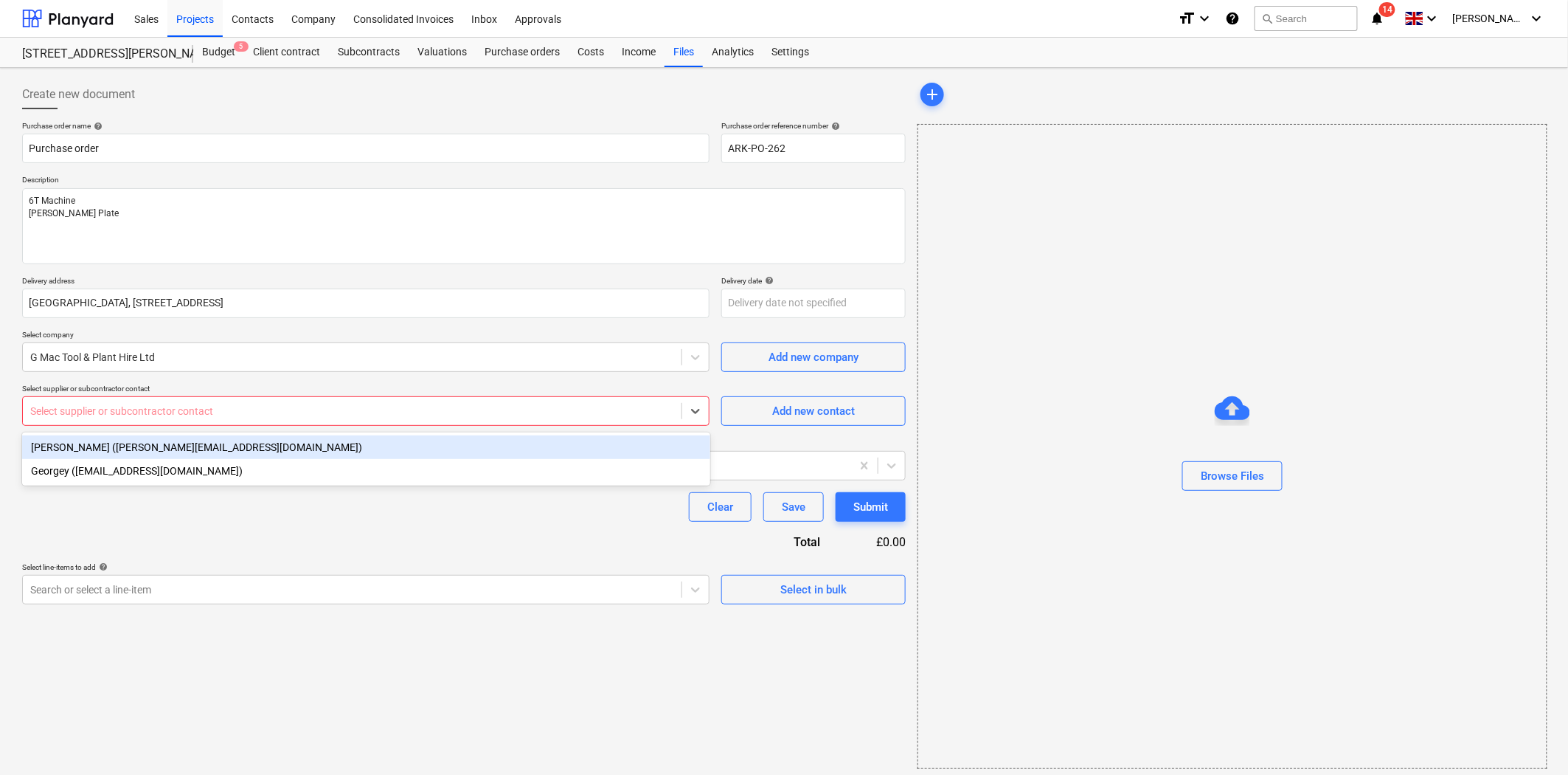
click at [313, 448] on div "Tony Maestri (tony@gmactoolandplanthire.co.uk)" at bounding box center [366, 447] width 688 height 24
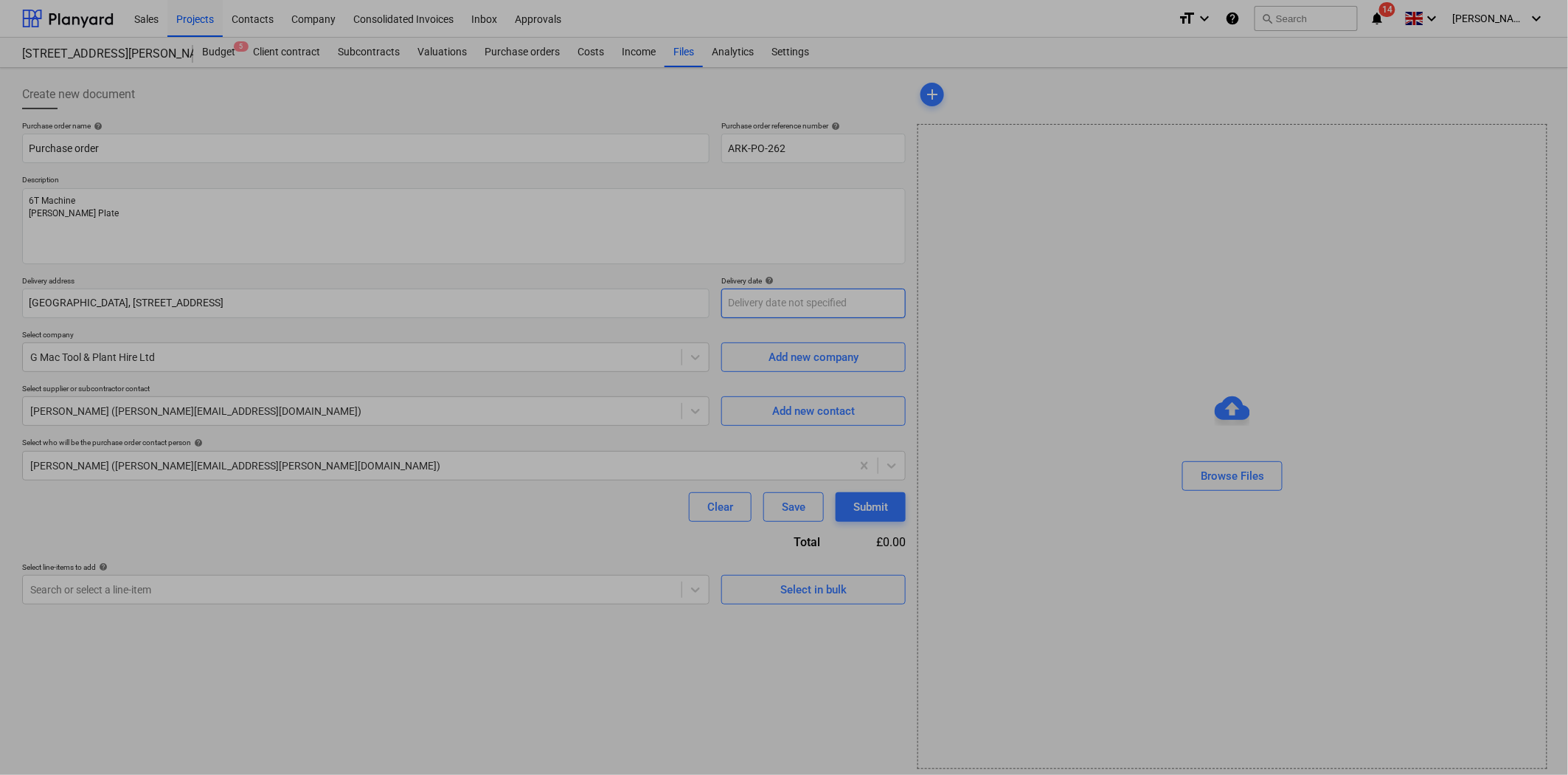
click at [776, 305] on body "Sales Projects Contacts Company Consolidated Invoices Inbox Approvals format_si…" at bounding box center [784, 388] width 1568 height 775
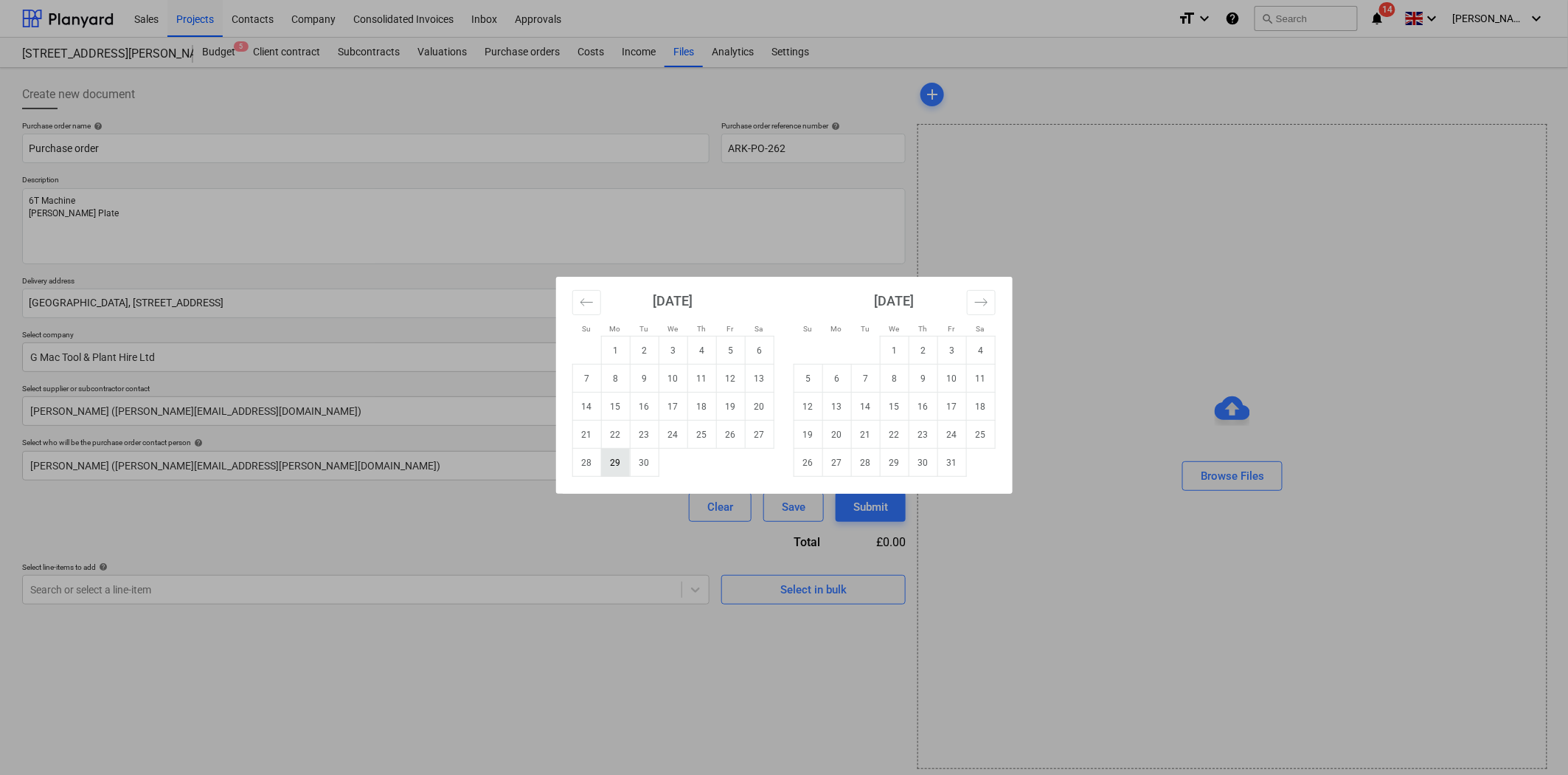
click at [619, 462] on td "29" at bounding box center [615, 462] width 29 height 28
type textarea "x"
type input "29 Sep 2025"
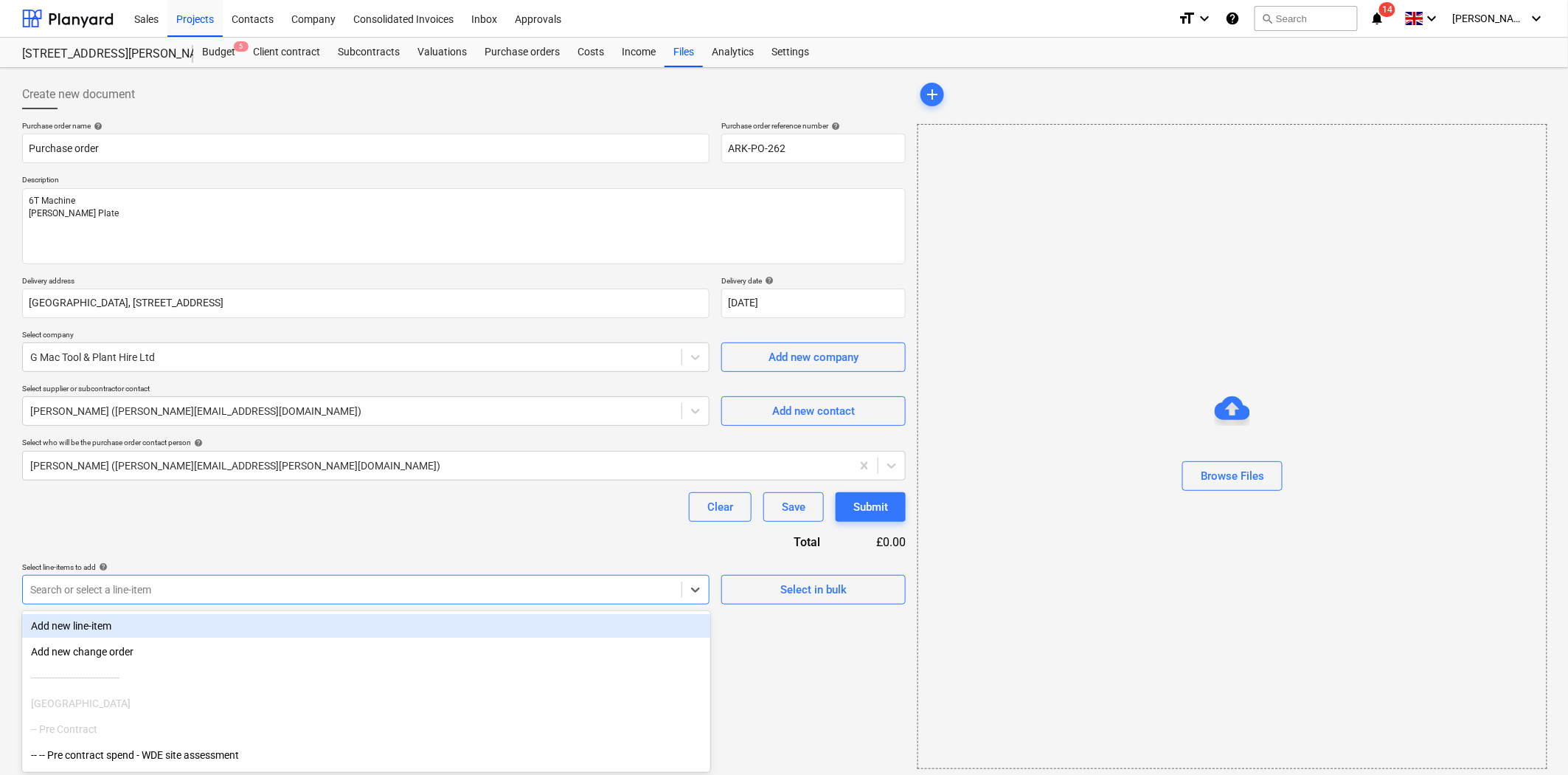
scroll to position [6, 0]
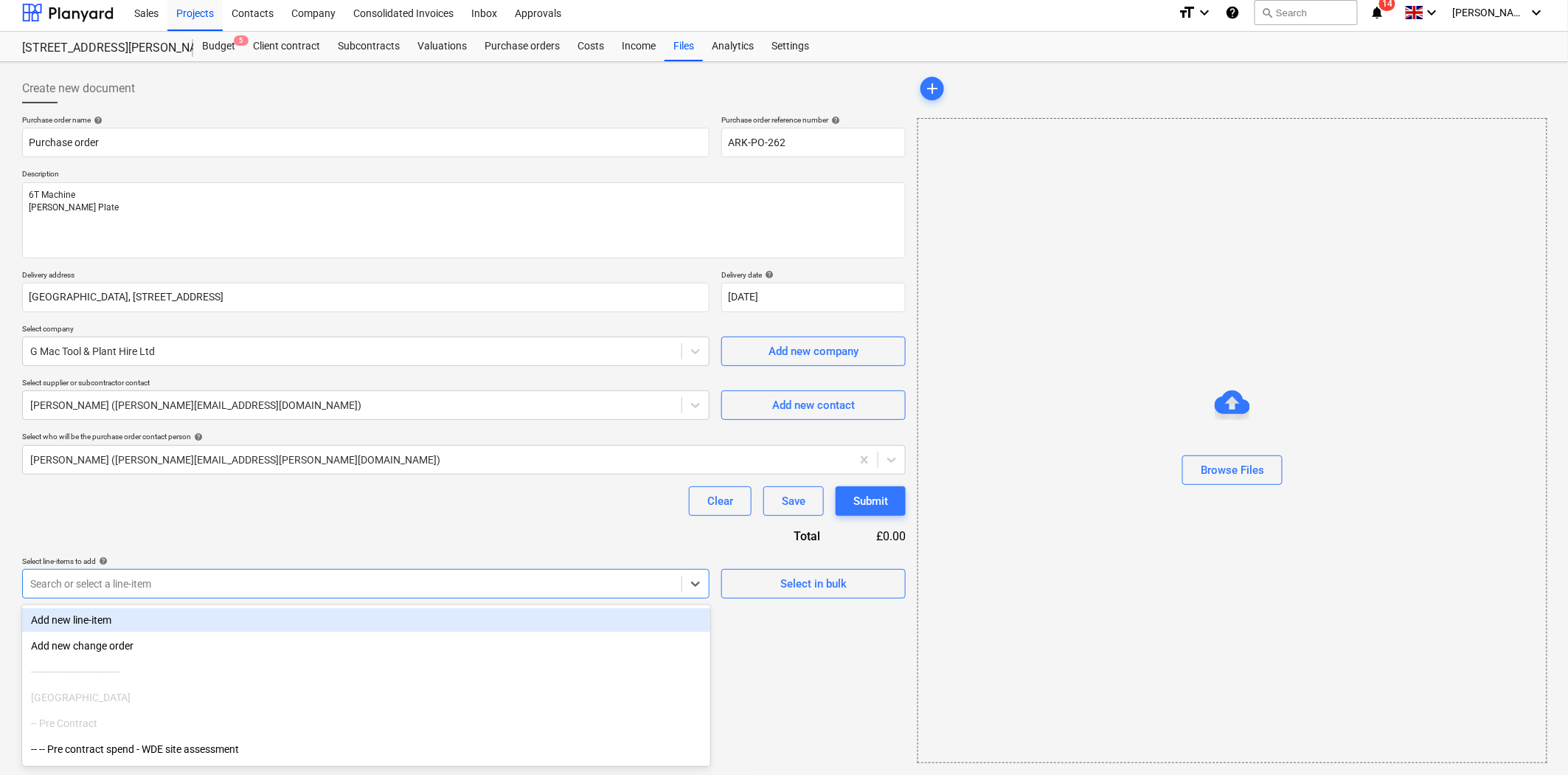
click at [345, 580] on div "Search or select a line-item" at bounding box center [352, 583] width 659 height 21
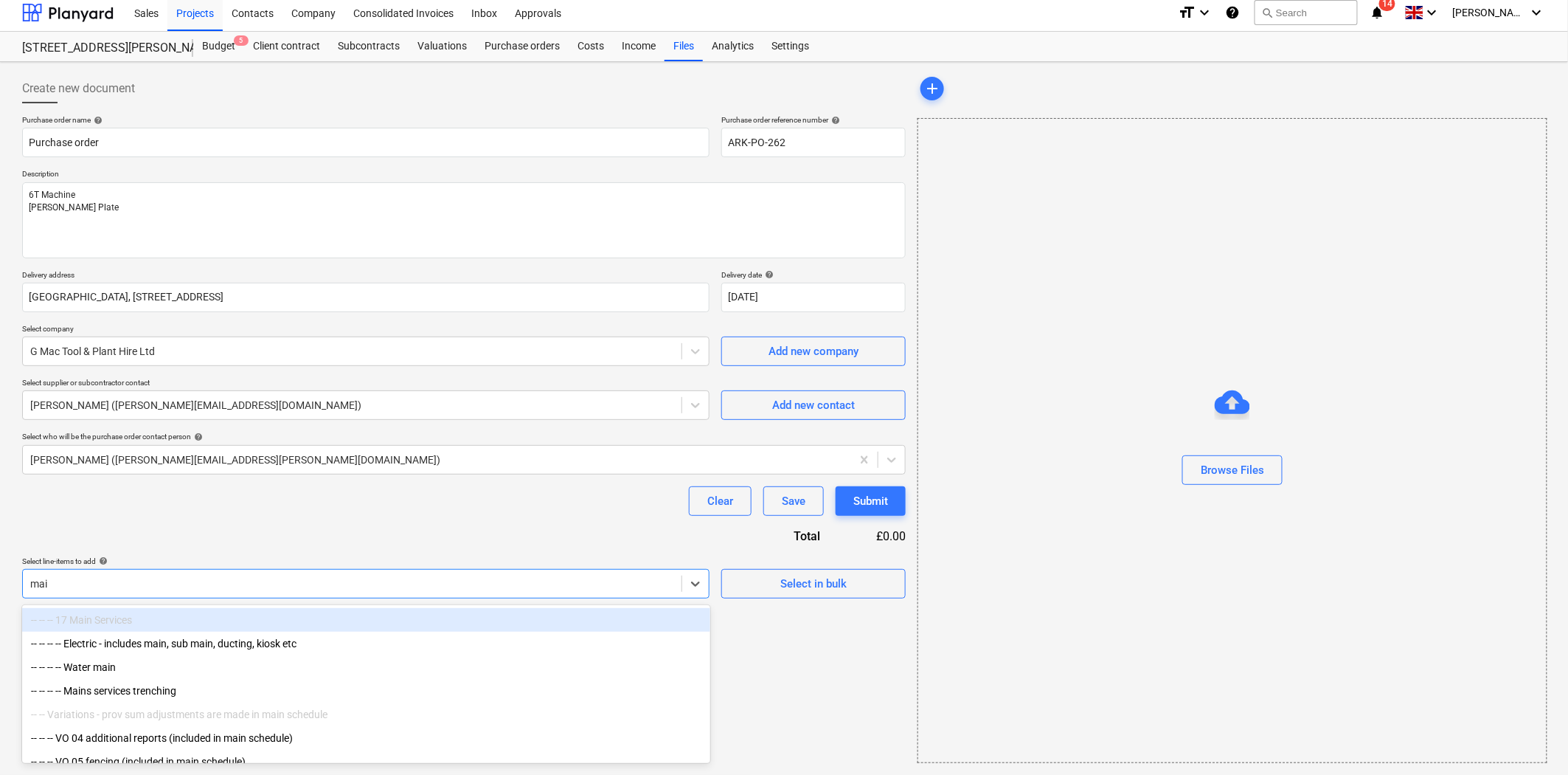
type input "main"
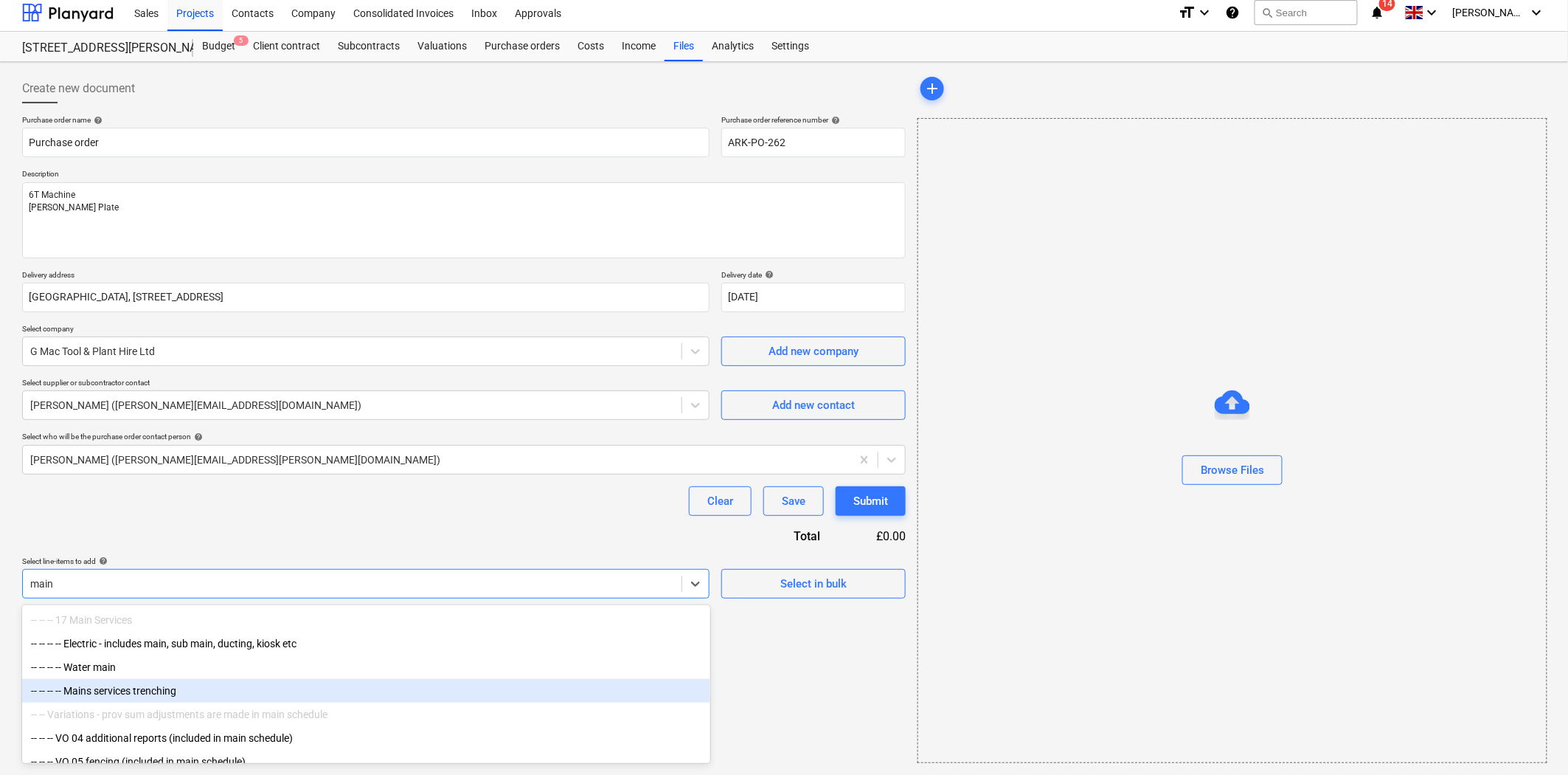
click at [166, 693] on div "-- -- -- -- Mains services trenching" at bounding box center [366, 691] width 688 height 24
type textarea "x"
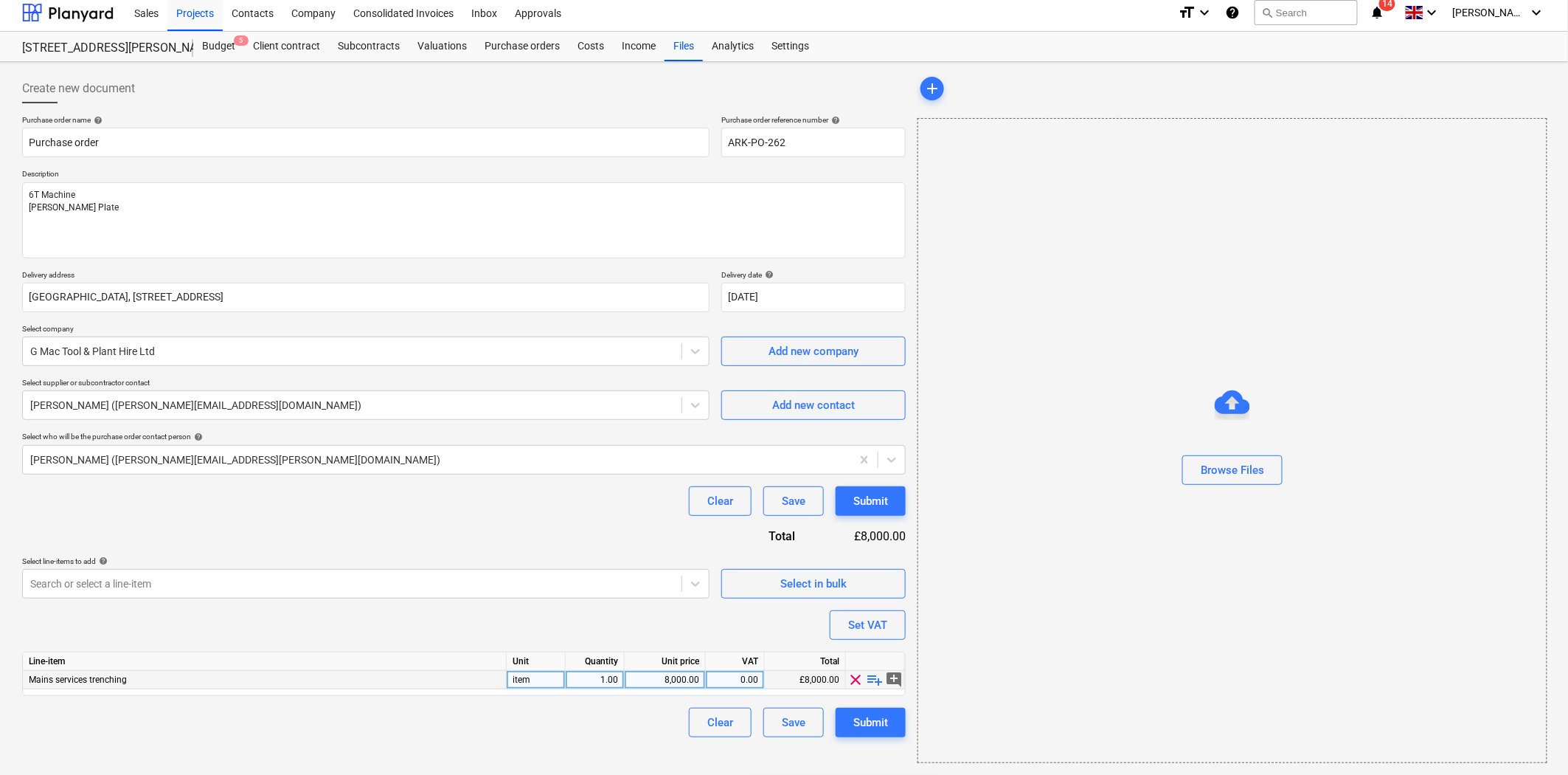
click at [874, 681] on span "playlist_add" at bounding box center [875, 679] width 18 height 18
type textarea "x"
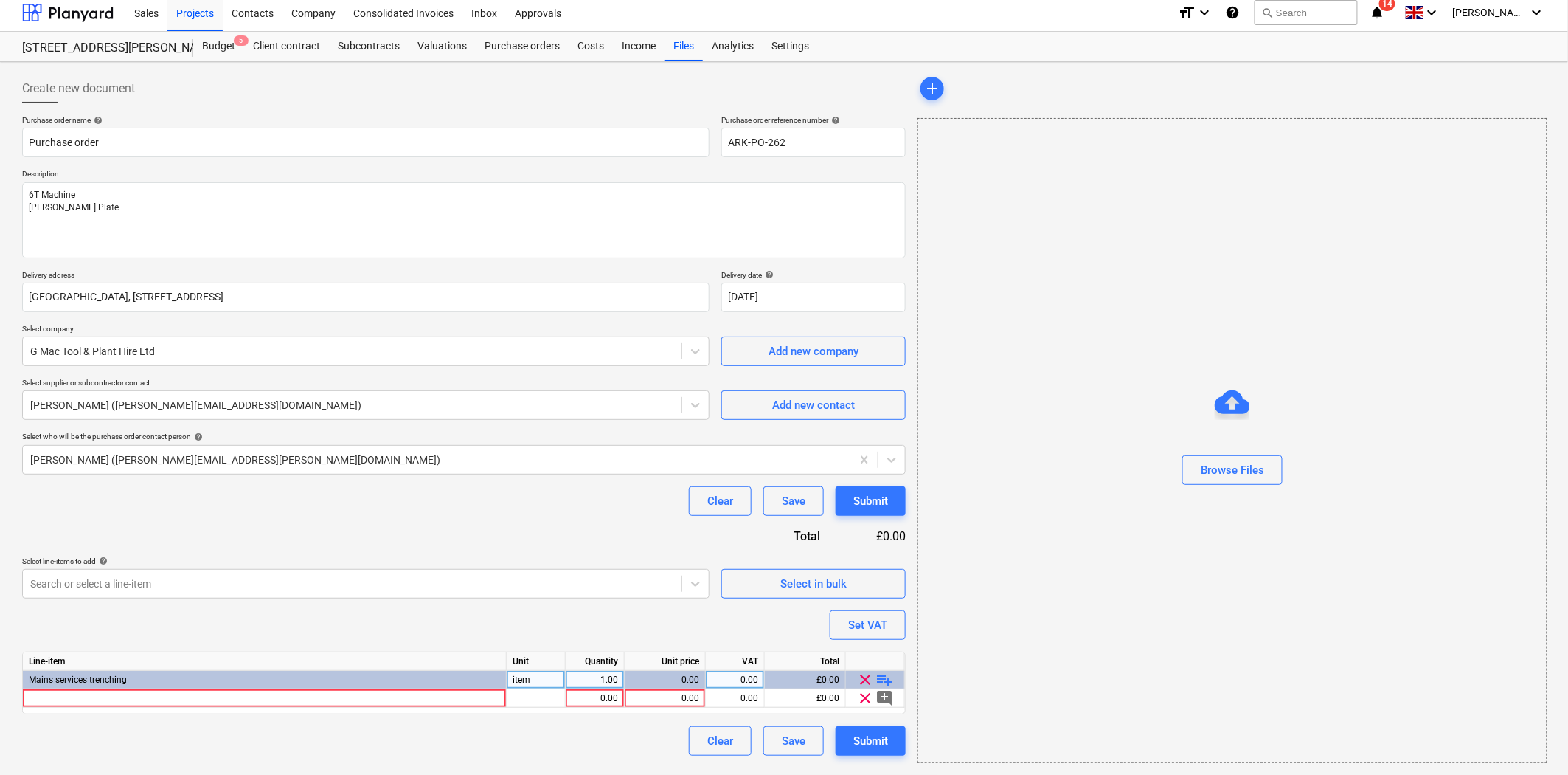
click at [314, 688] on div "Mains services trenching" at bounding box center [265, 680] width 484 height 18
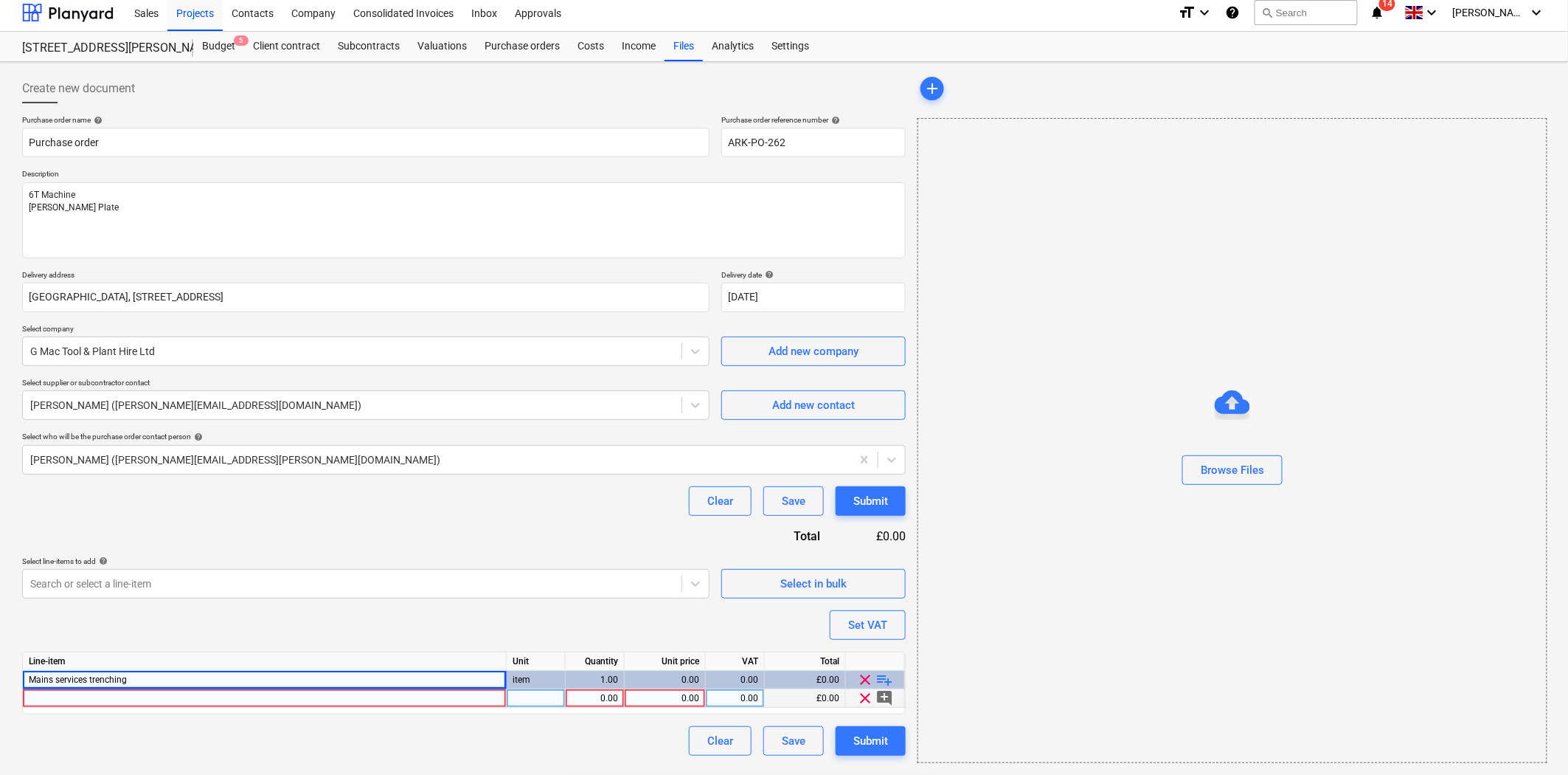
click at [321, 691] on div at bounding box center [265, 699] width 484 height 18
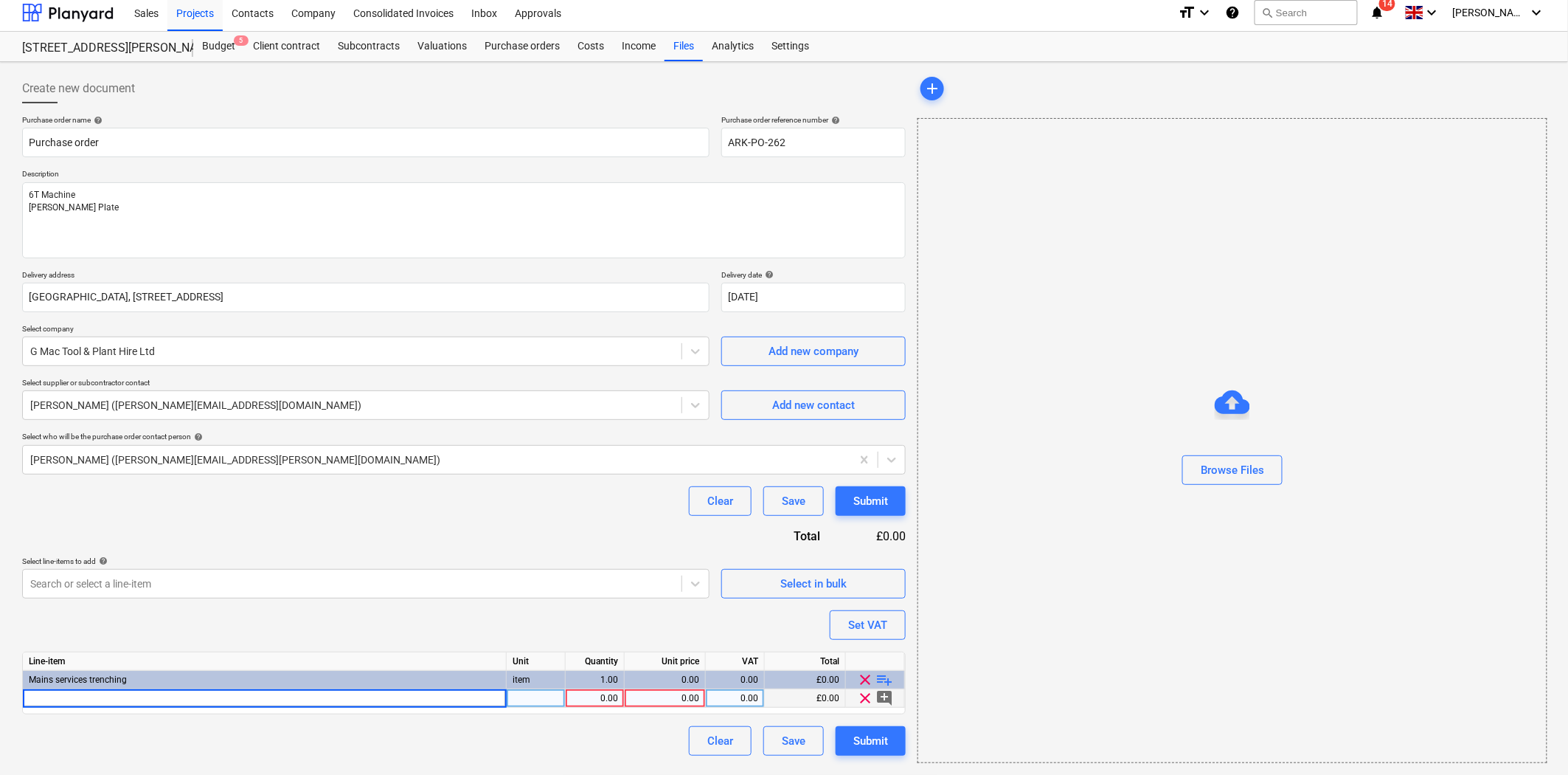
type input "^"
type input "6t machine"
type textarea "x"
click at [598, 694] on div "1.00" at bounding box center [594, 699] width 46 height 18
click at [651, 694] on div "0.00" at bounding box center [666, 699] width 69 height 18
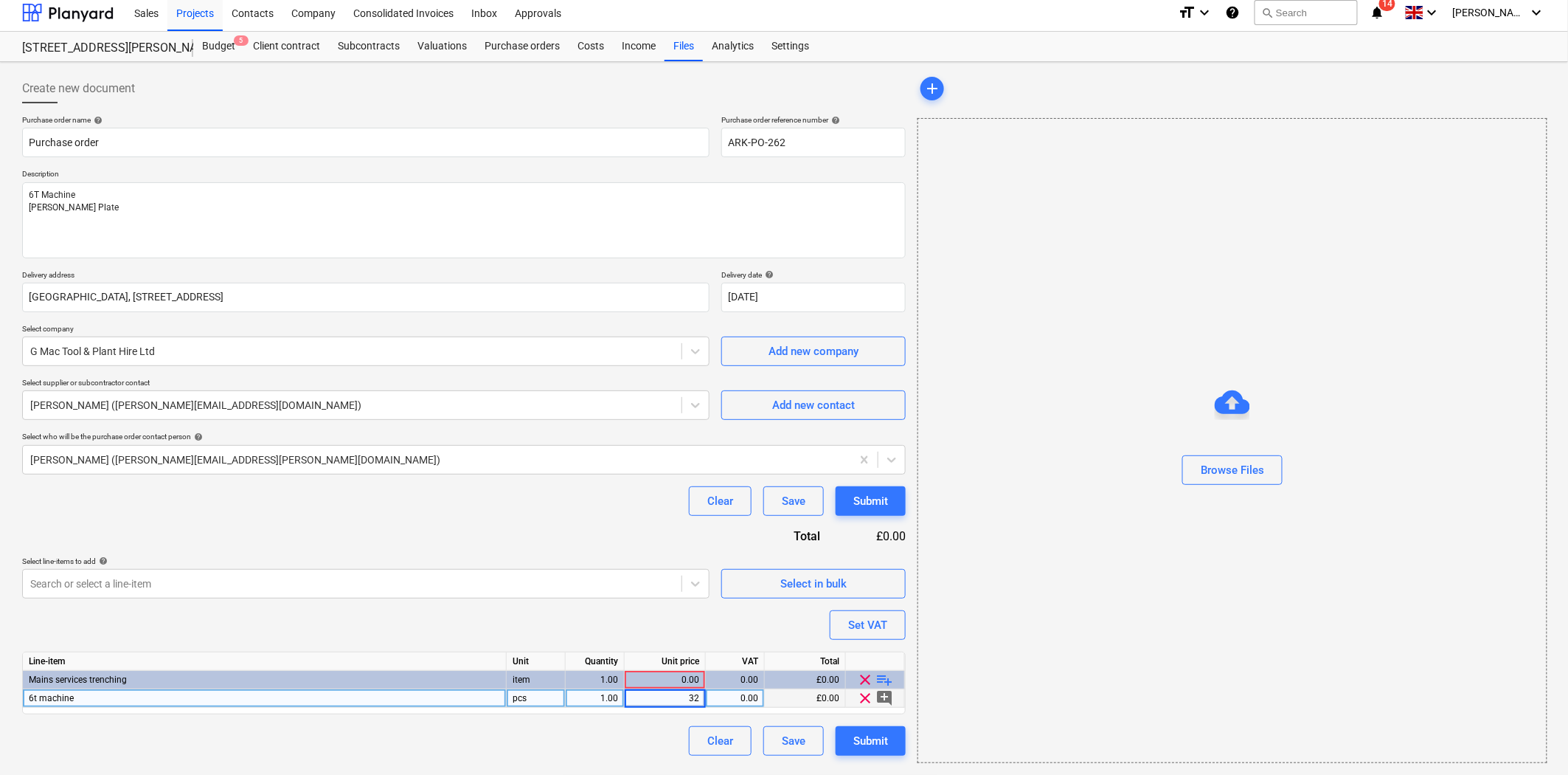
type input "320"
click at [674, 632] on div "Purchase order name help Purchase order Purchase order reference number help AR…" at bounding box center [464, 435] width 884 height 641
click at [887, 679] on span "playlist_add" at bounding box center [885, 679] width 18 height 18
type textarea "x"
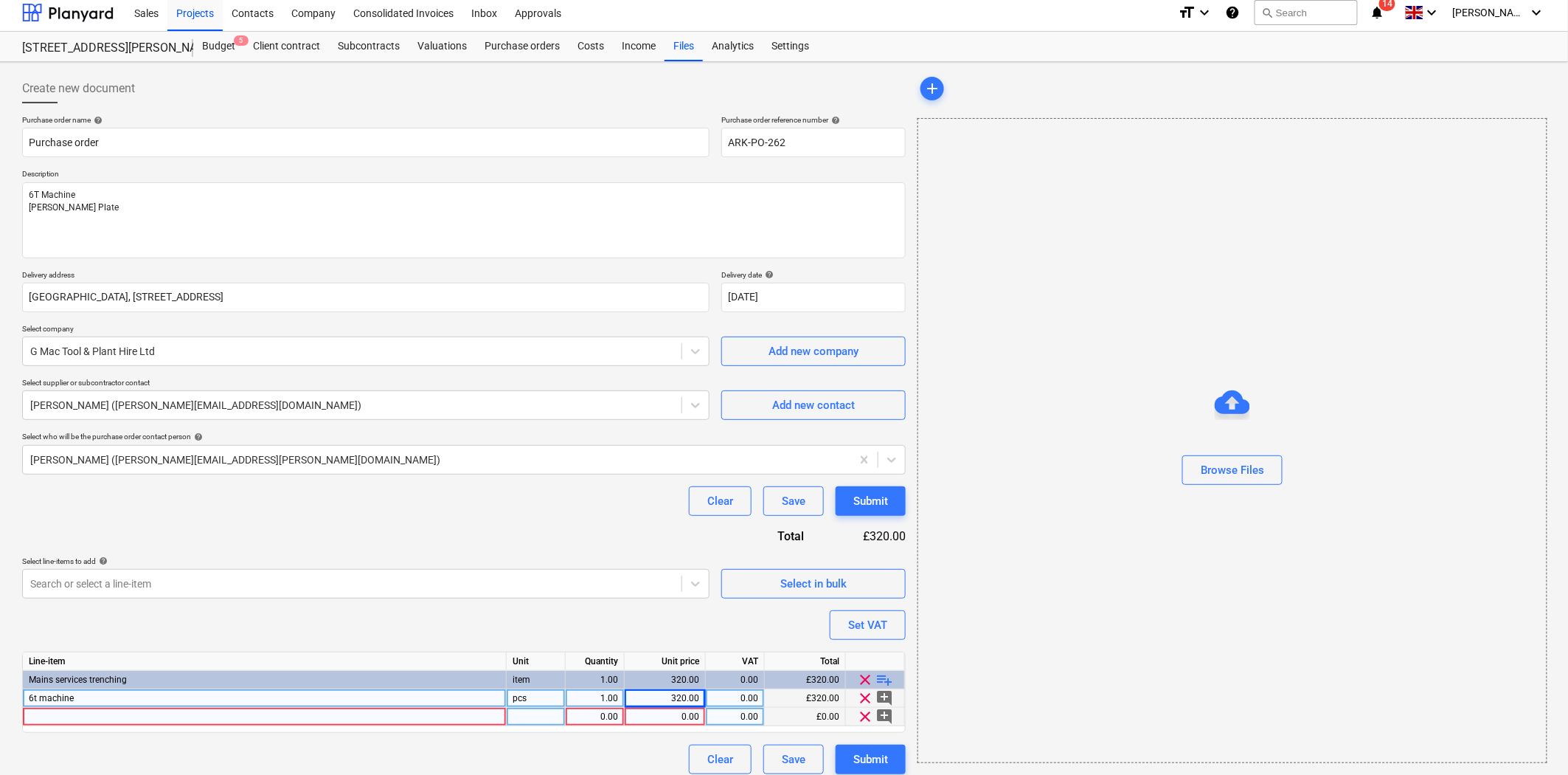
click at [262, 714] on div at bounding box center [265, 717] width 484 height 18
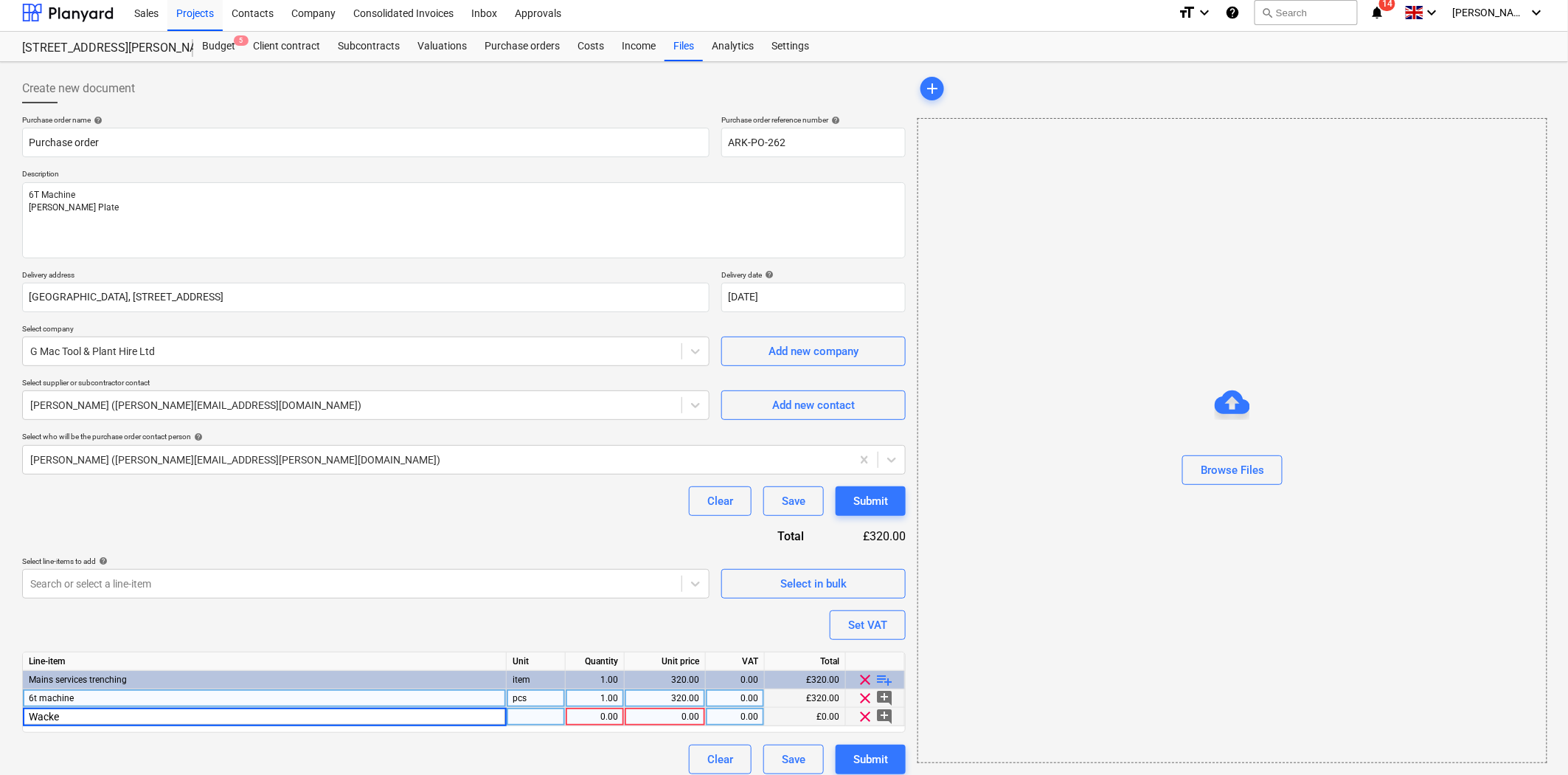
type input "[PERSON_NAME]"
type textarea "x"
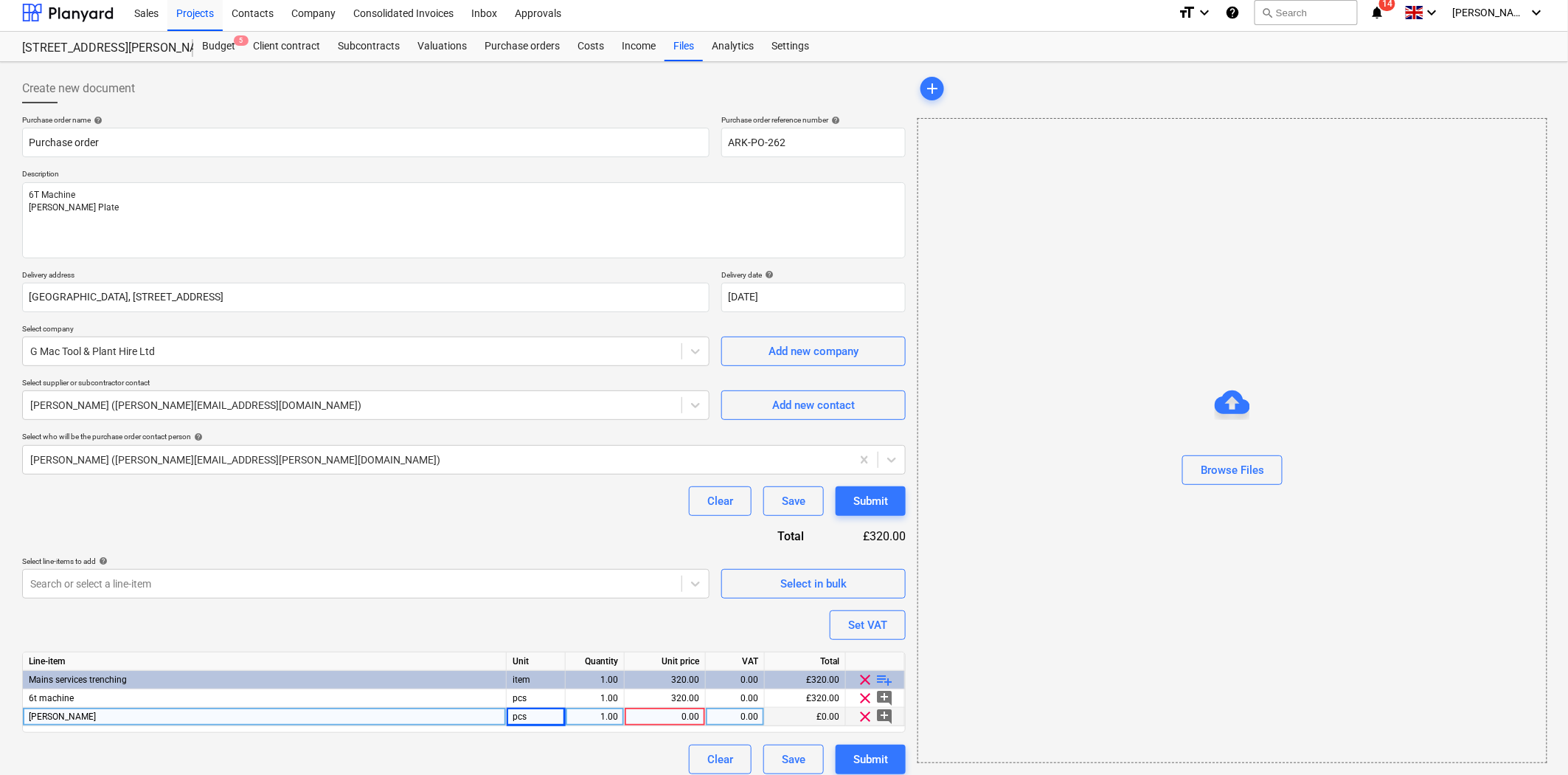
click at [692, 711] on div "0.00" at bounding box center [666, 717] width 69 height 18
type input "50"
click at [642, 498] on div "Clear Save Submit" at bounding box center [464, 500] width 884 height 29
click at [890, 676] on span "playlist_add" at bounding box center [885, 679] width 18 height 18
type textarea "x"
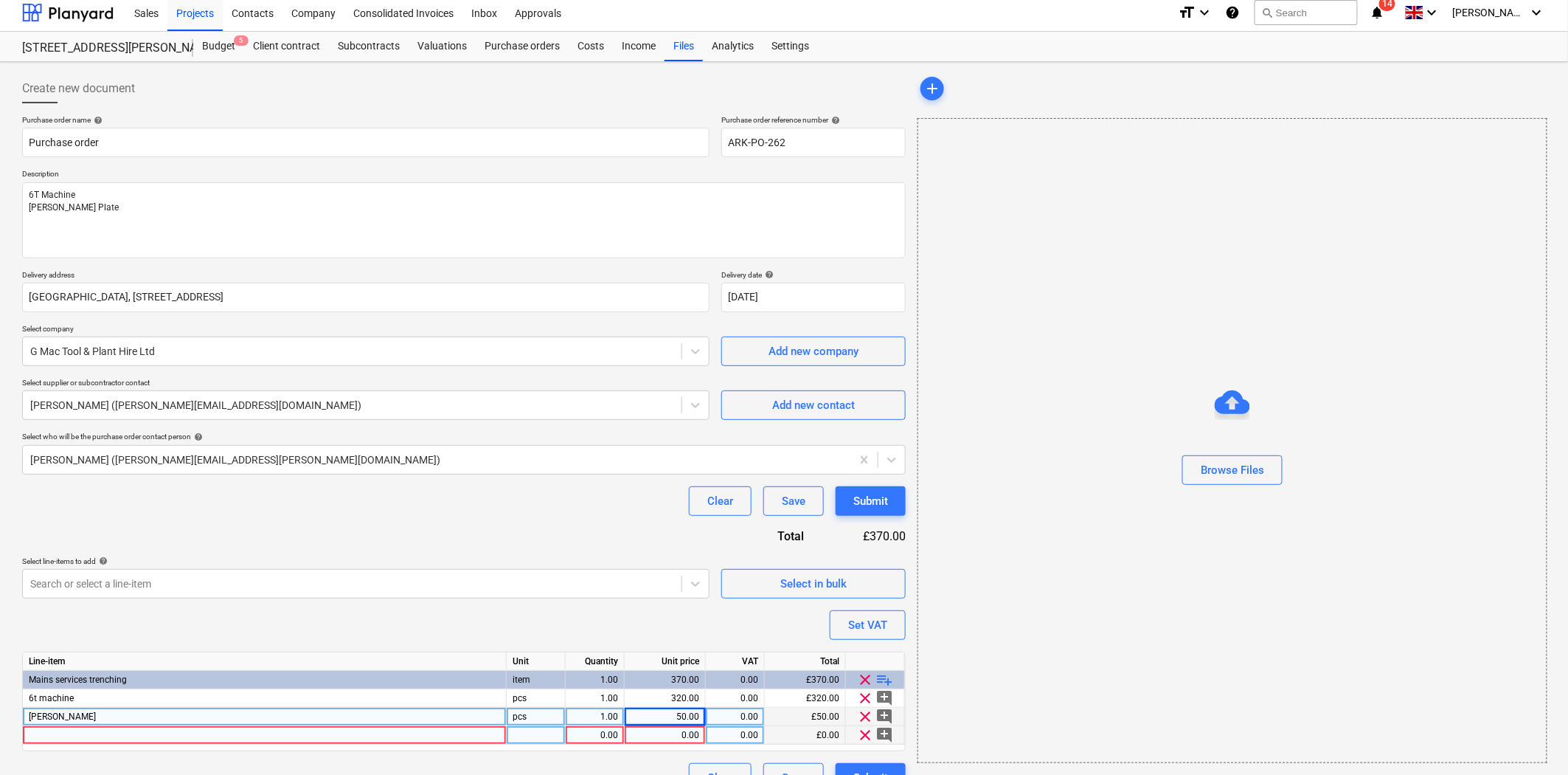
click at [299, 730] on div at bounding box center [265, 735] width 484 height 18
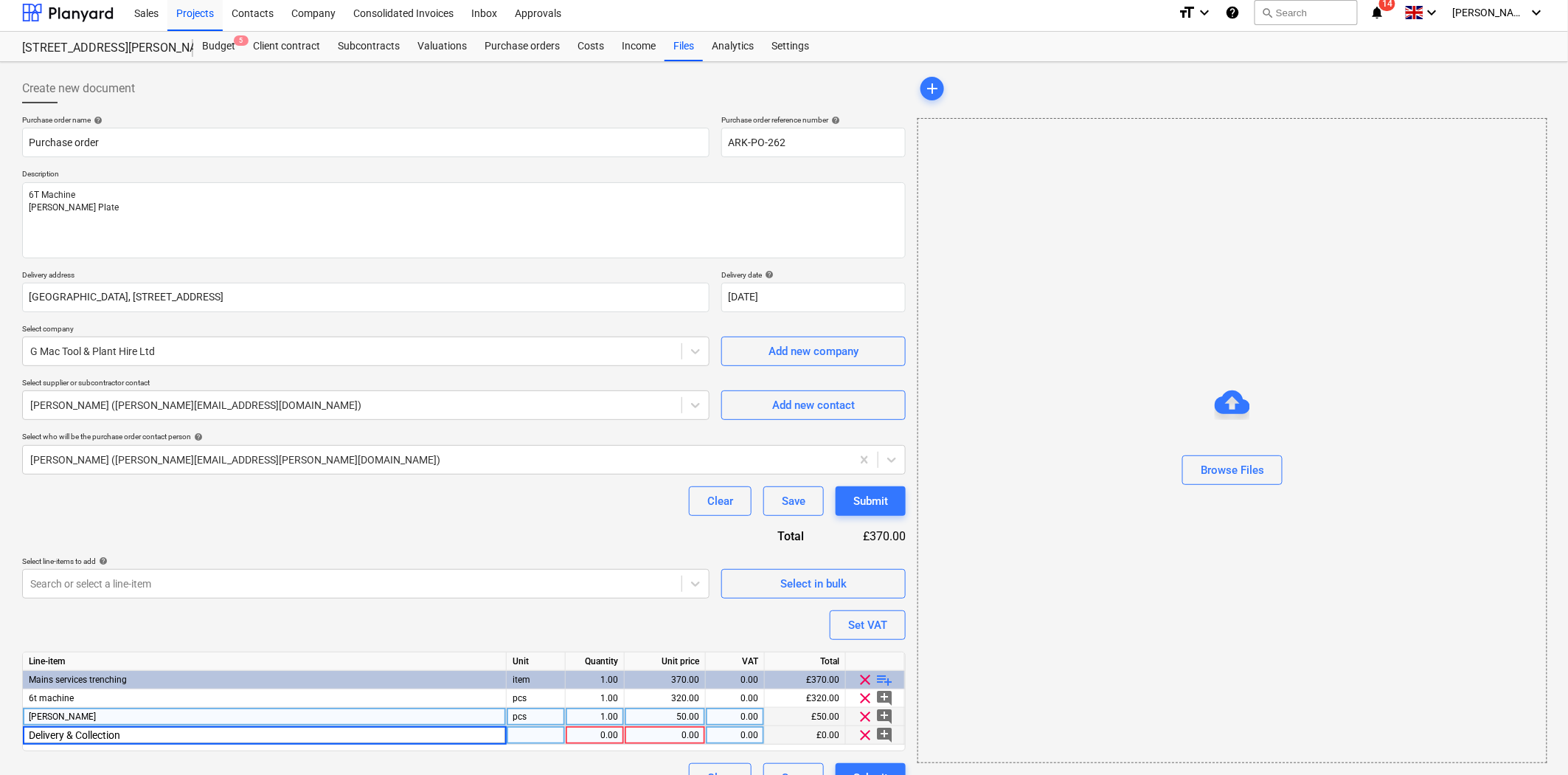
type input "Delivery & Collection"
click at [590, 734] on div "1.00" at bounding box center [594, 735] width 46 height 18
type textarea "x"
click at [660, 735] on div "0.00" at bounding box center [666, 735] width 69 height 18
type input "60"
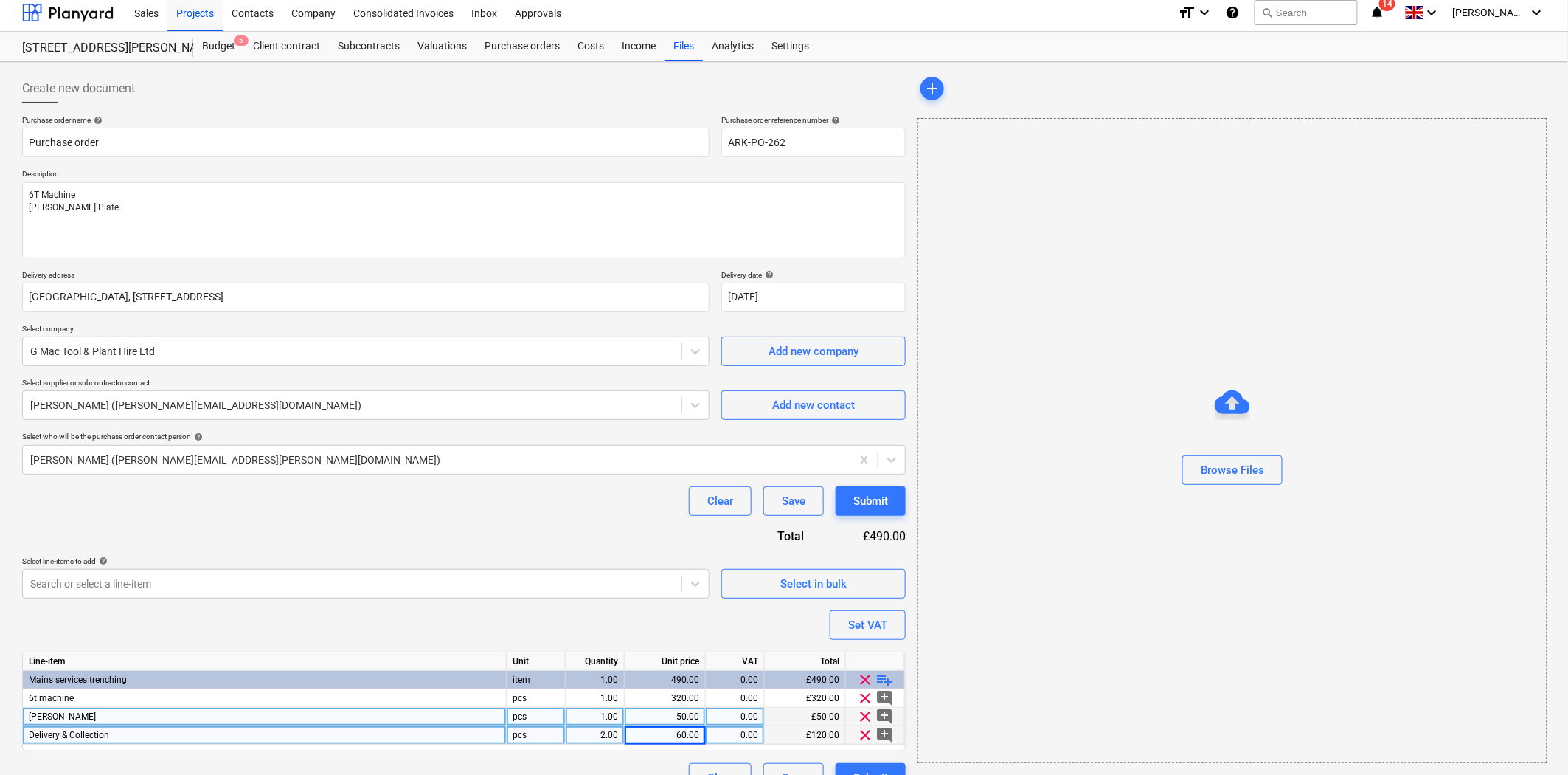
click at [503, 547] on div "Purchase order name help Purchase order Purchase order reference number help AR…" at bounding box center [464, 454] width 884 height 677
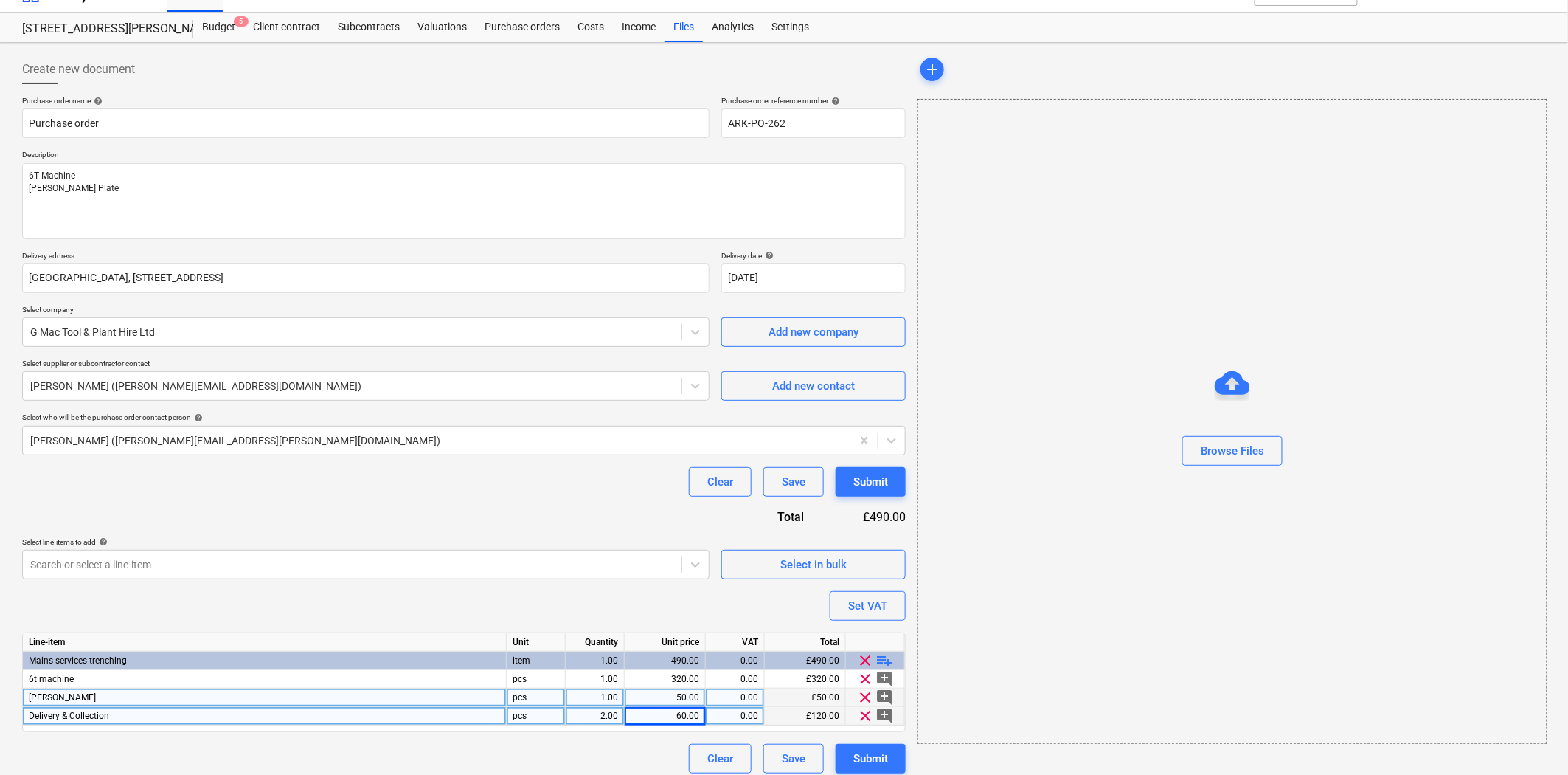
scroll to position [35, 0]
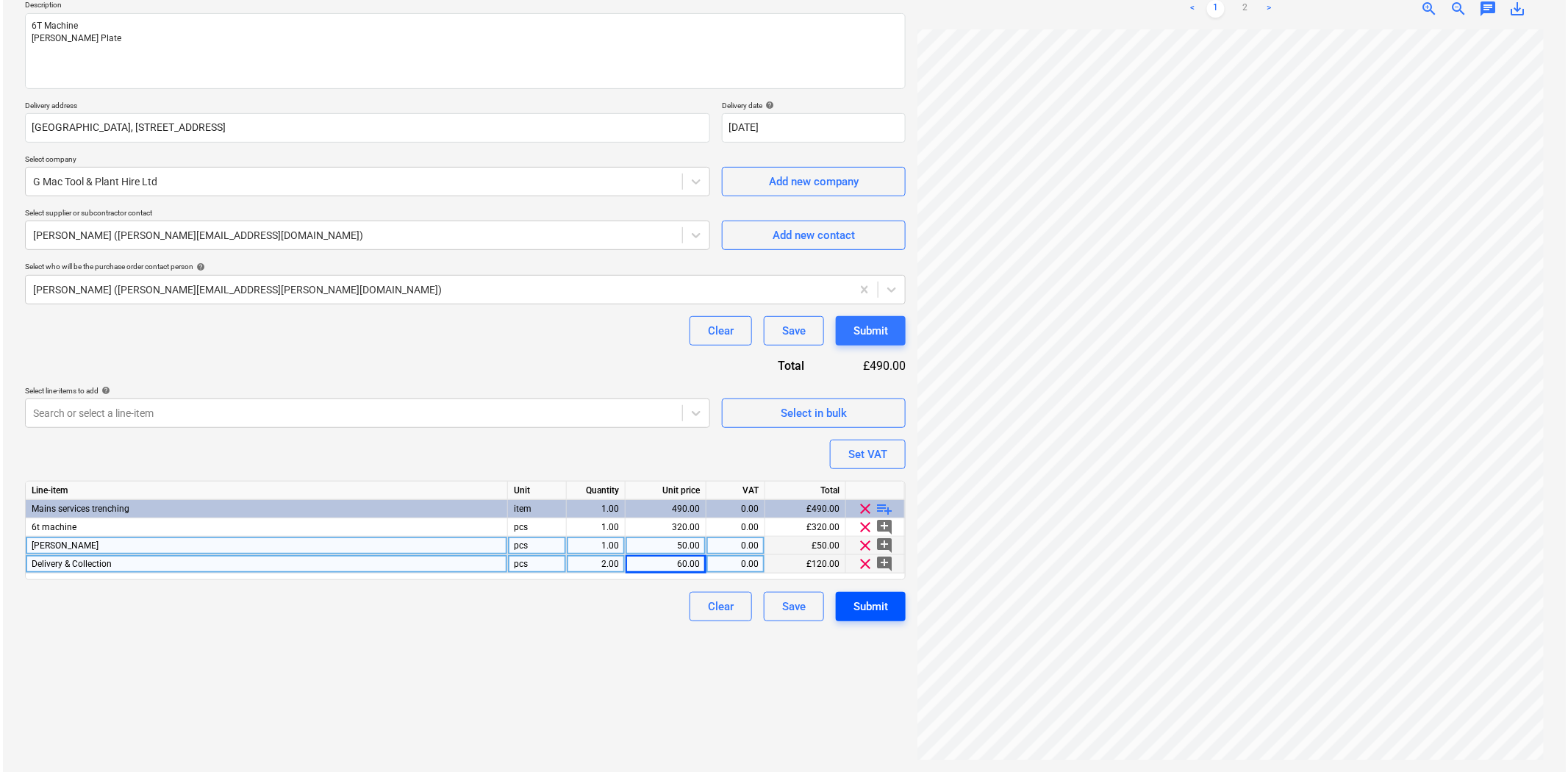
scroll to position [63, 22]
click at [877, 603] on div "Submit" at bounding box center [868, 606] width 34 height 19
type textarea "x"
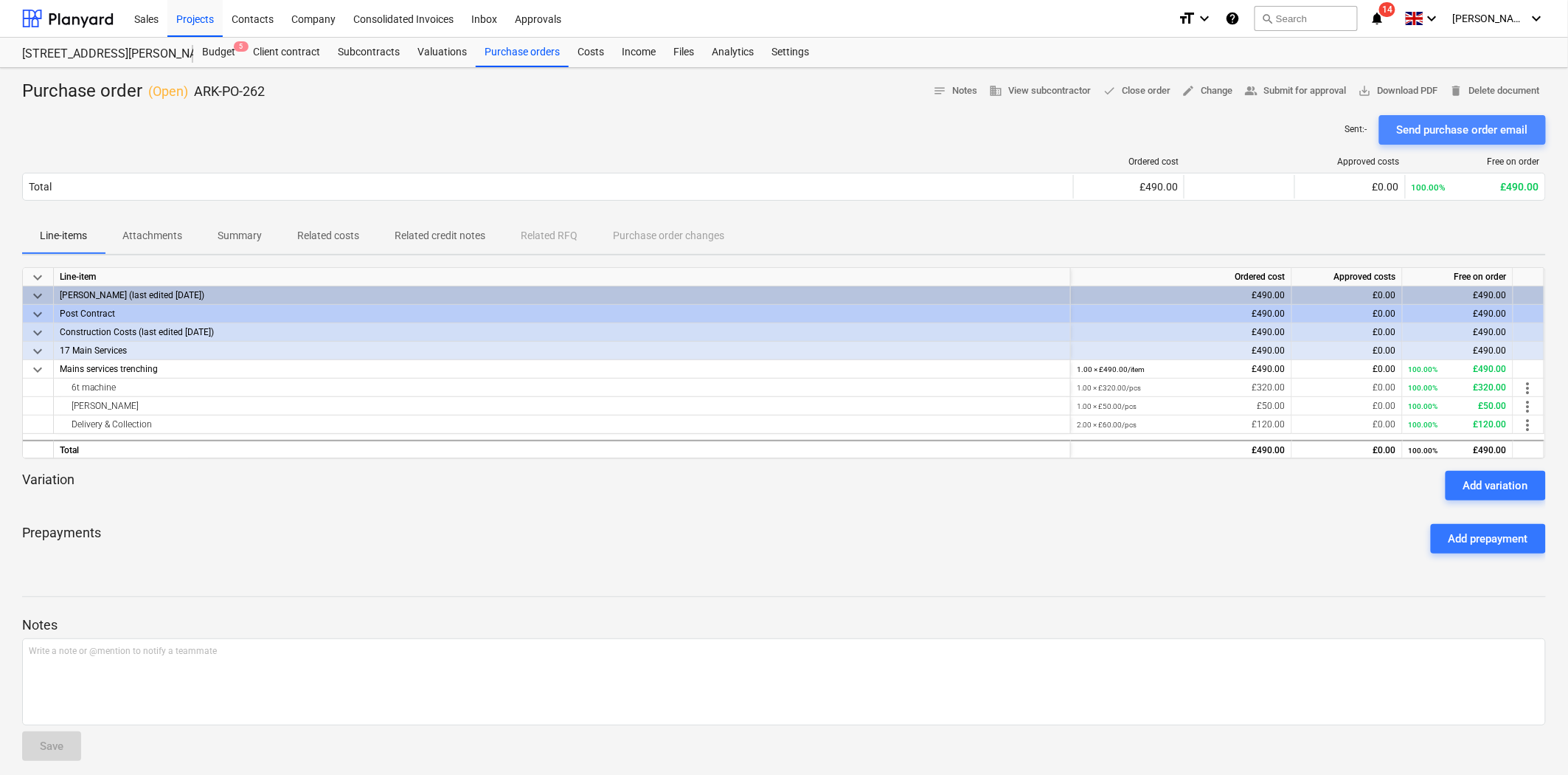
click at [1440, 129] on div "Send purchase order email" at bounding box center [1463, 129] width 131 height 19
